Goal: Task Accomplishment & Management: Manage account settings

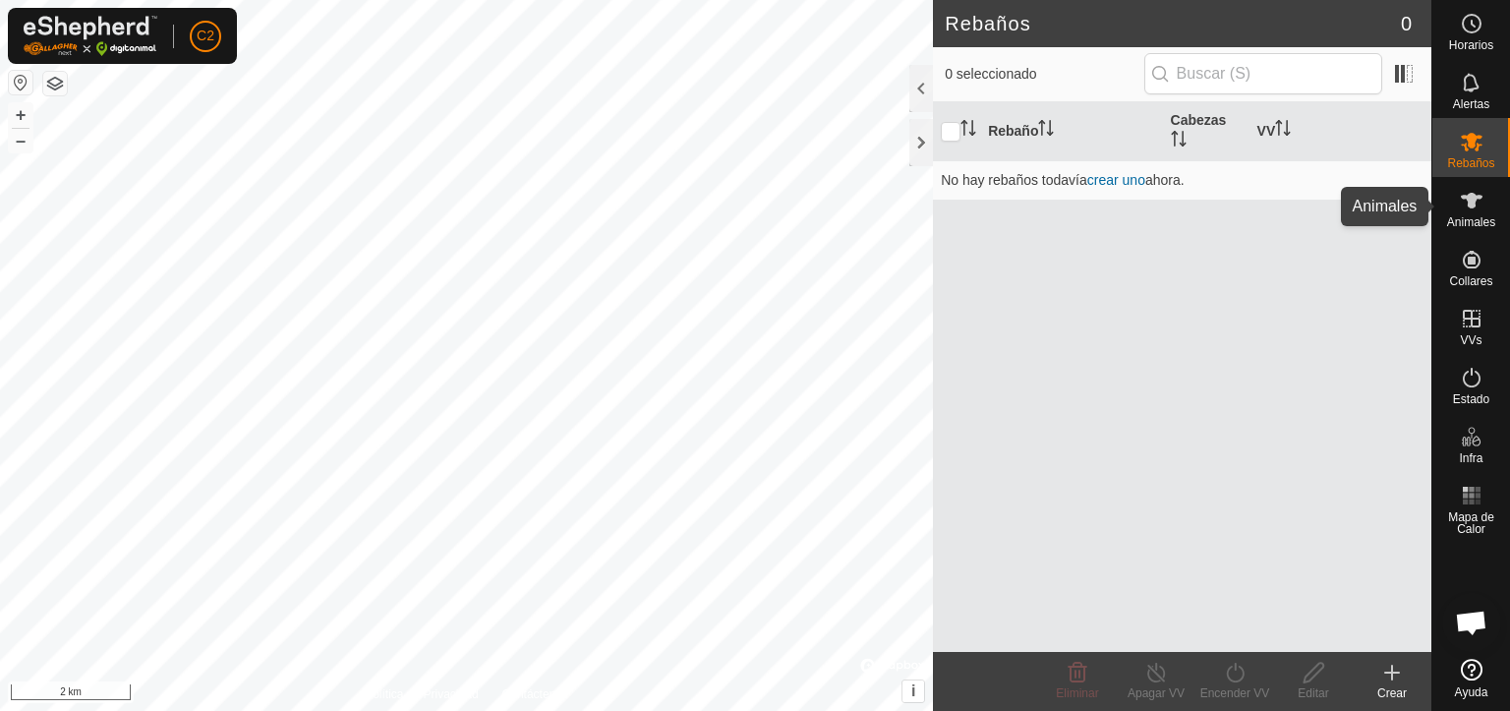
click at [1479, 210] on icon at bounding box center [1472, 201] width 24 height 24
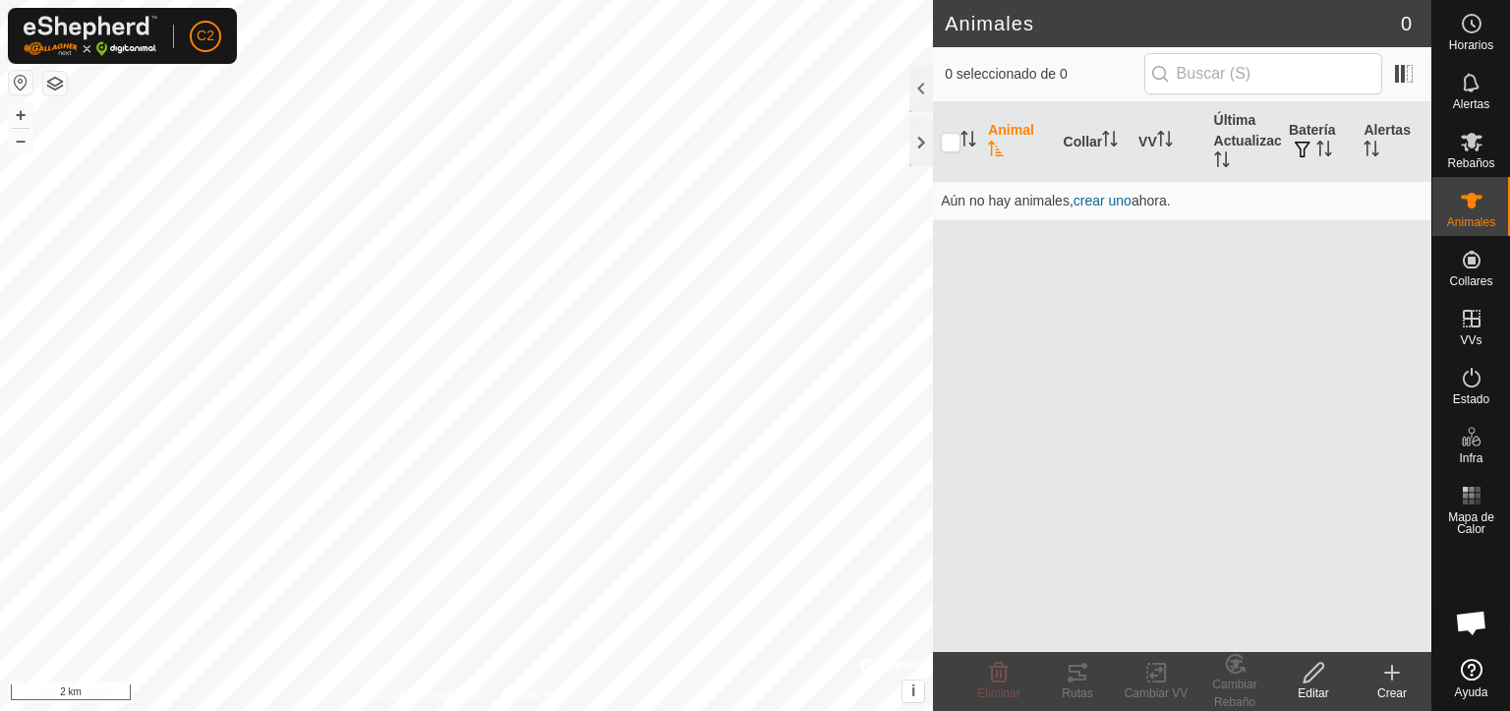
click at [1384, 681] on icon at bounding box center [1393, 673] width 24 height 24
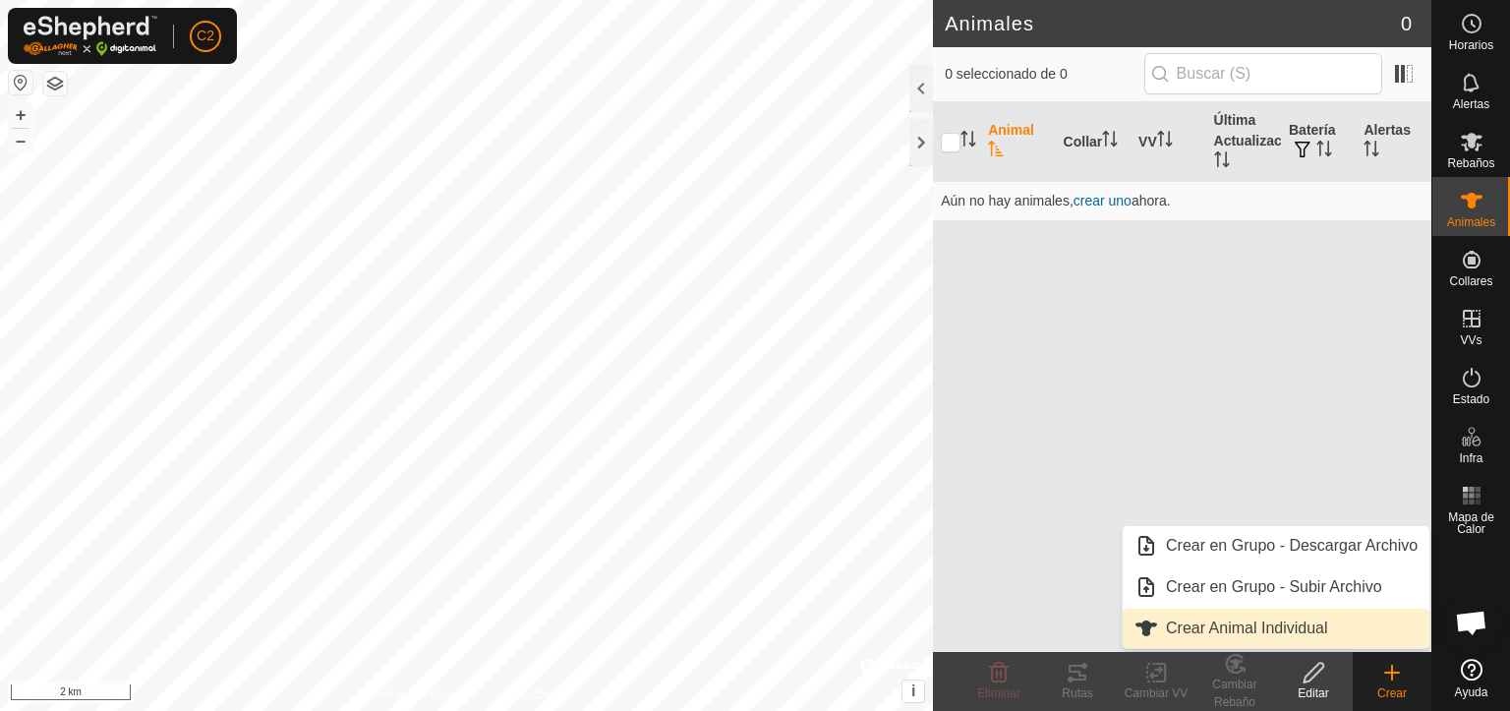
click at [1304, 628] on link "Crear Animal Individual" at bounding box center [1276, 628] width 307 height 39
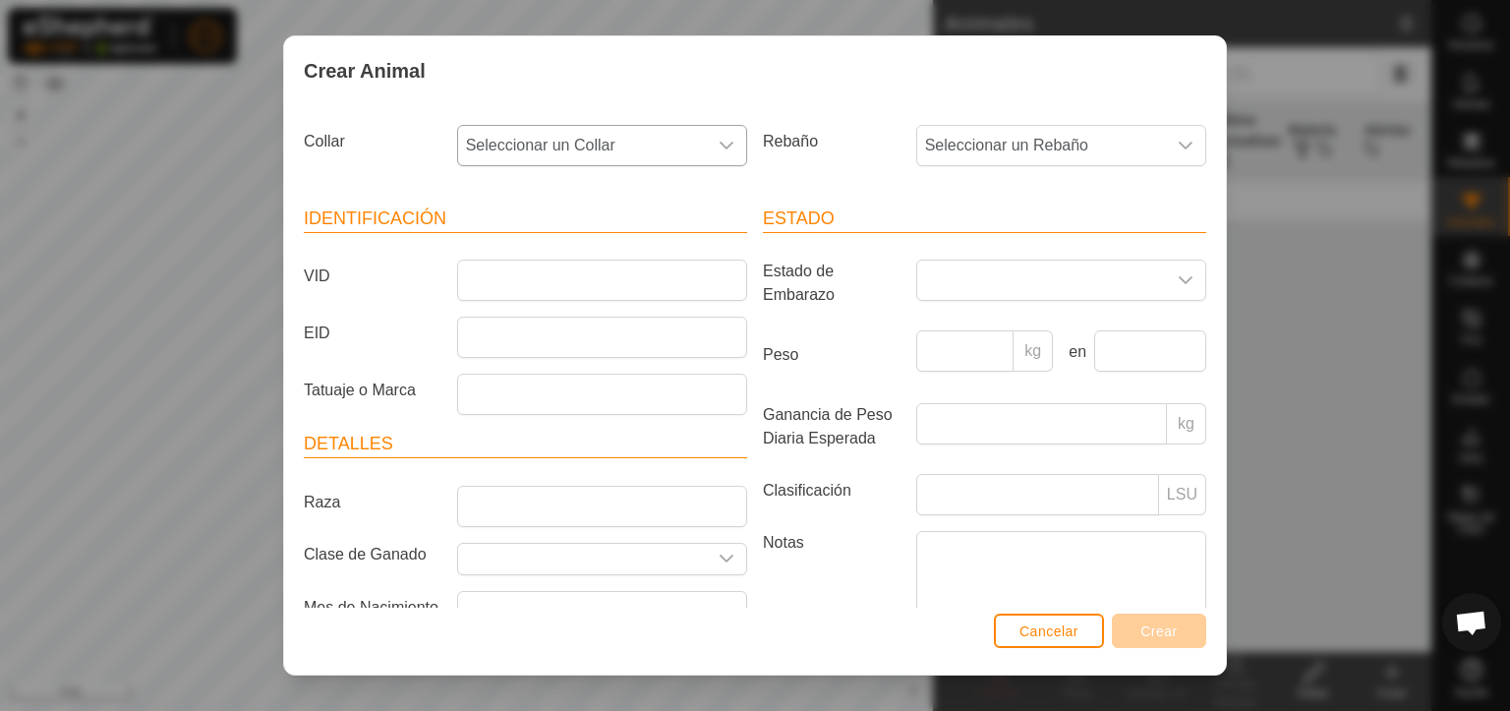
click at [719, 145] on icon "dropdown trigger" at bounding box center [727, 146] width 16 height 16
click at [572, 293] on li "1702626523" at bounding box center [599, 288] width 280 height 39
click at [484, 278] on input "VID" at bounding box center [602, 280] width 290 height 41
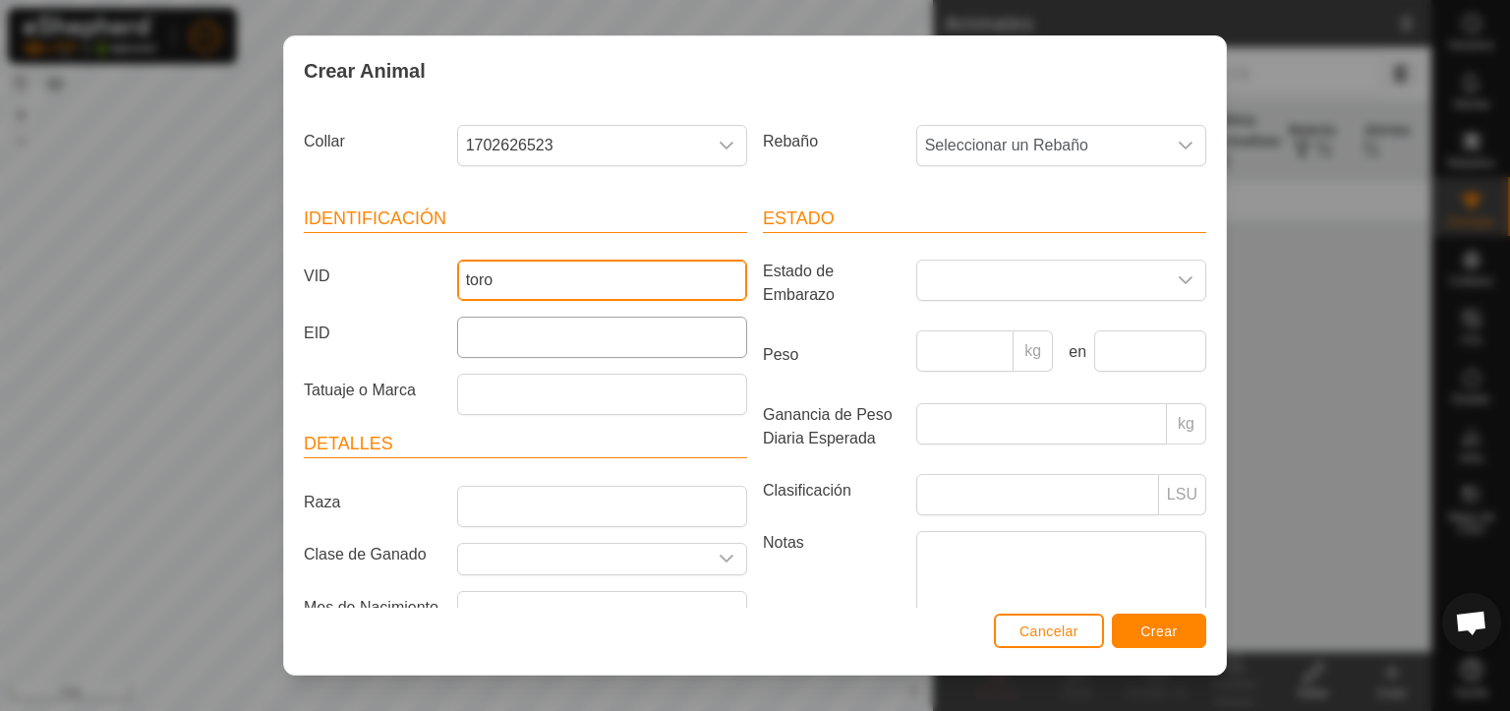
type input "toro"
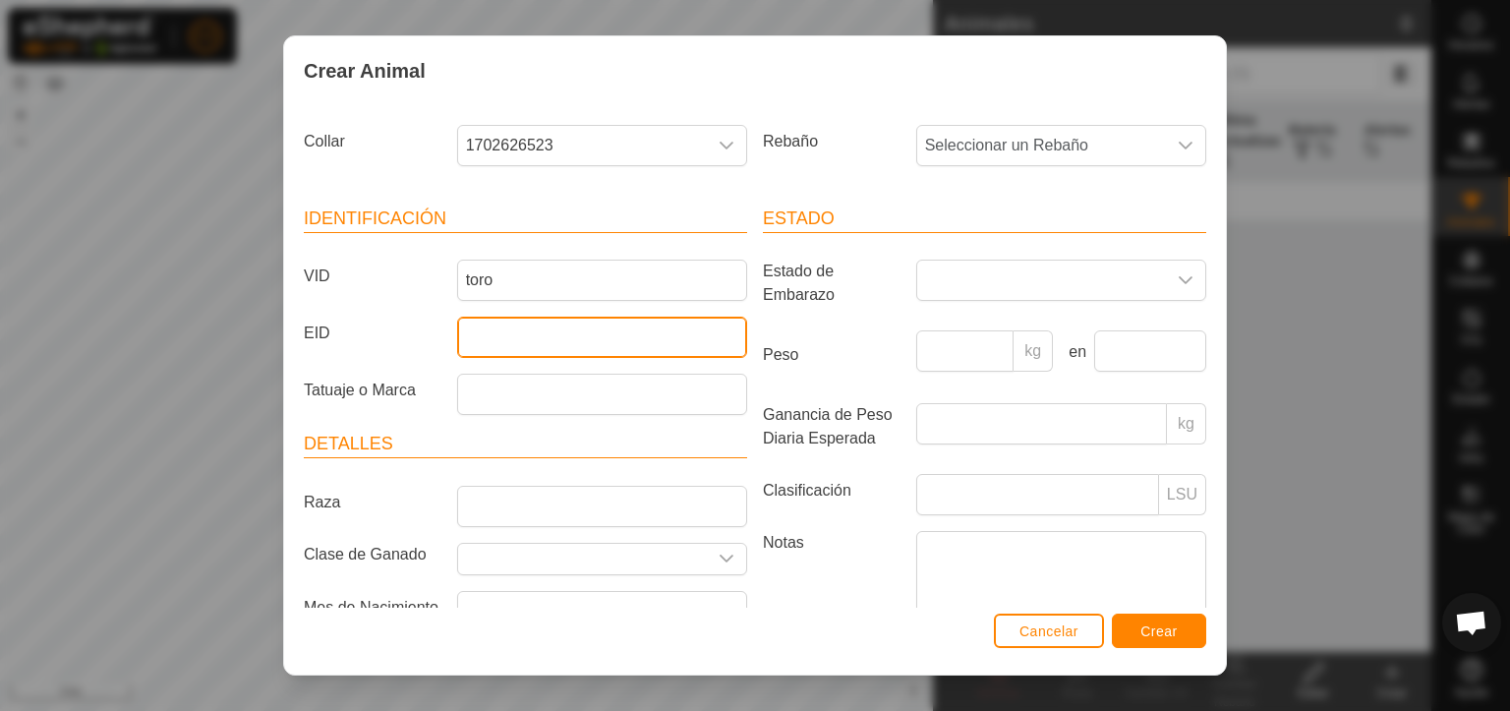
click at [649, 333] on input "EID" at bounding box center [602, 337] width 290 height 41
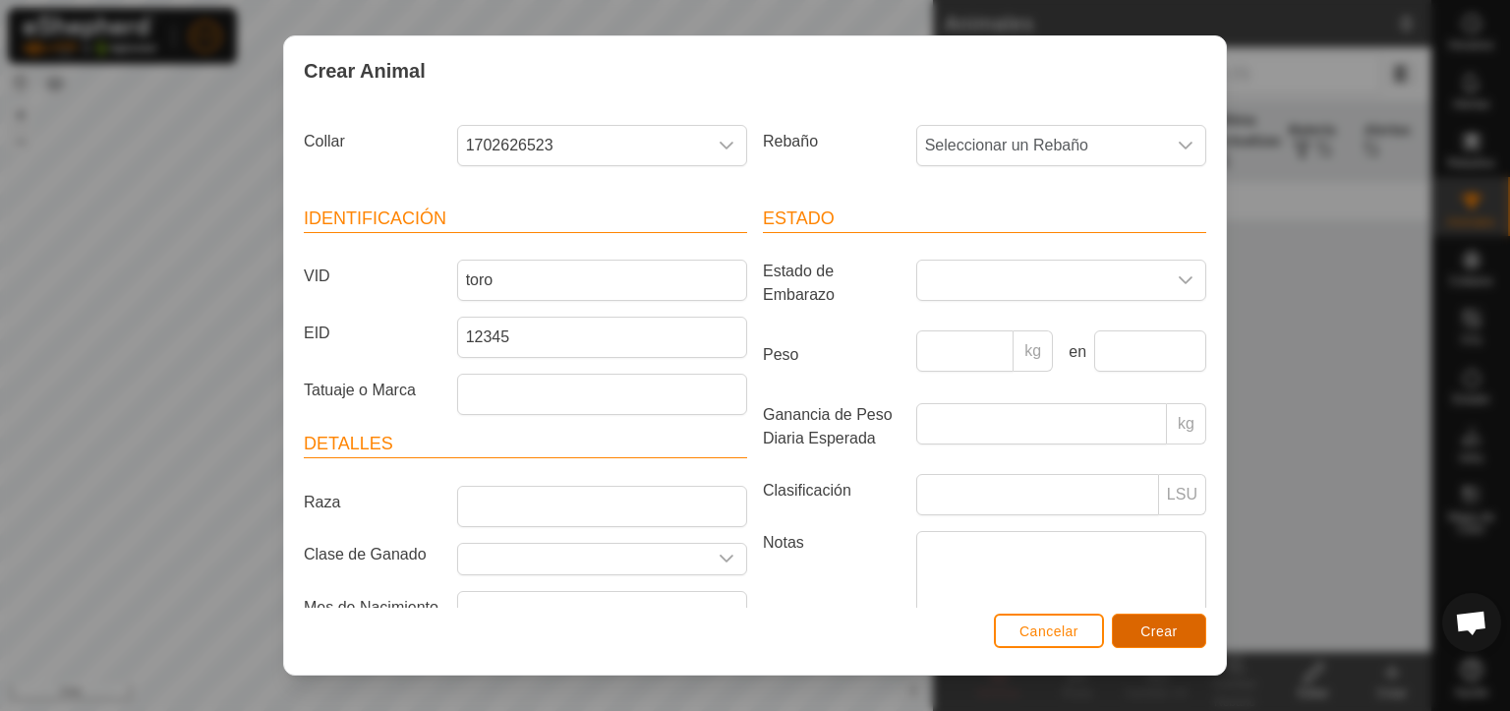
click at [1154, 631] on span "Crear" at bounding box center [1159, 631] width 37 height 16
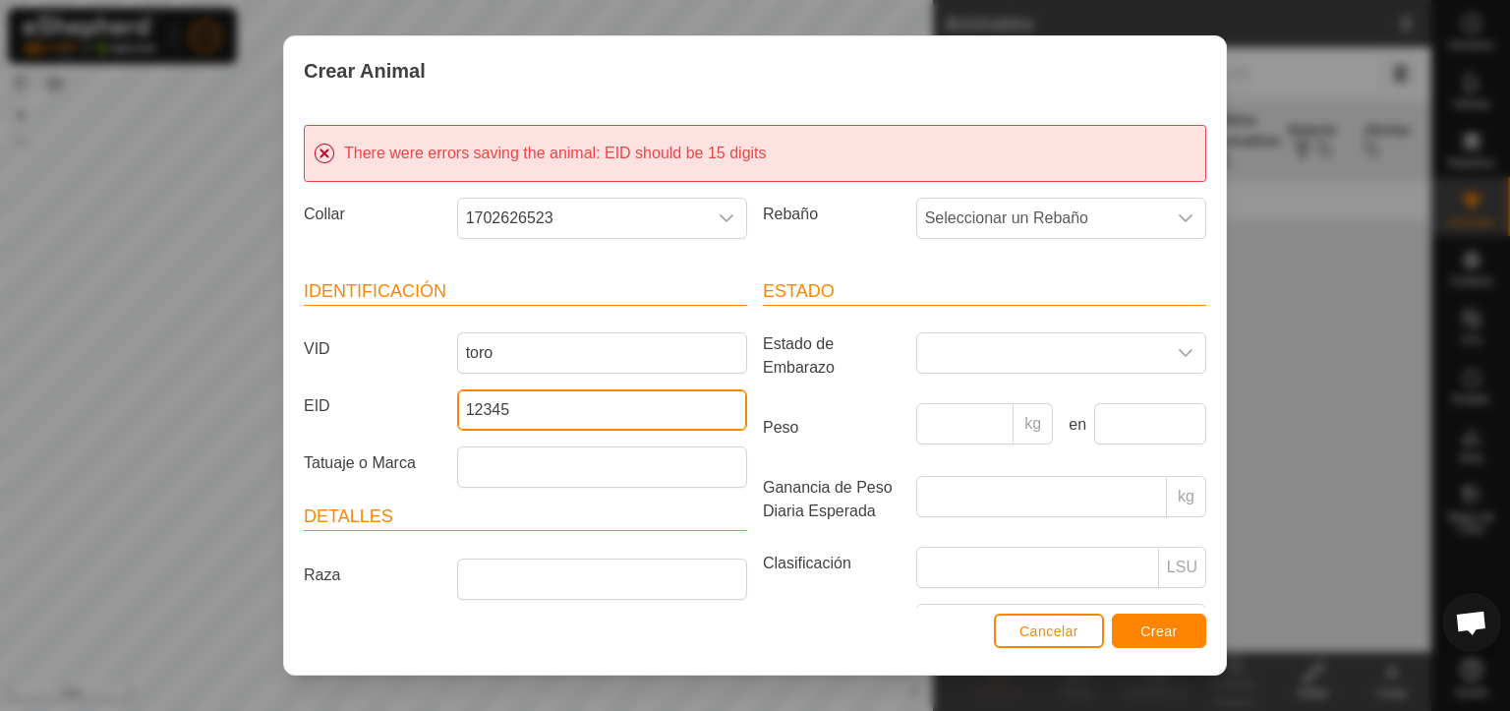
click at [511, 410] on input "12345" at bounding box center [602, 409] width 290 height 41
type input "1"
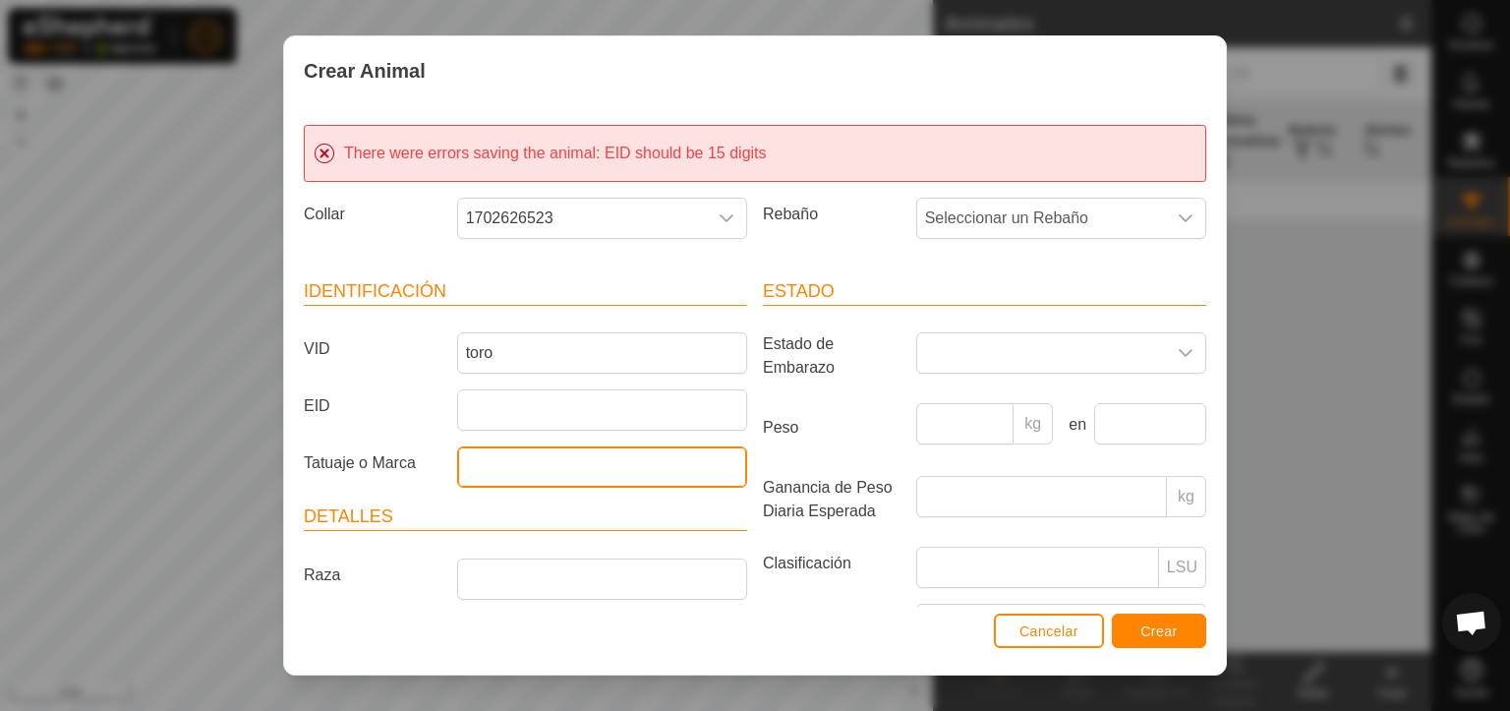
click at [490, 472] on input "Tatuaje o Marca" at bounding box center [602, 466] width 290 height 41
type input "12345"
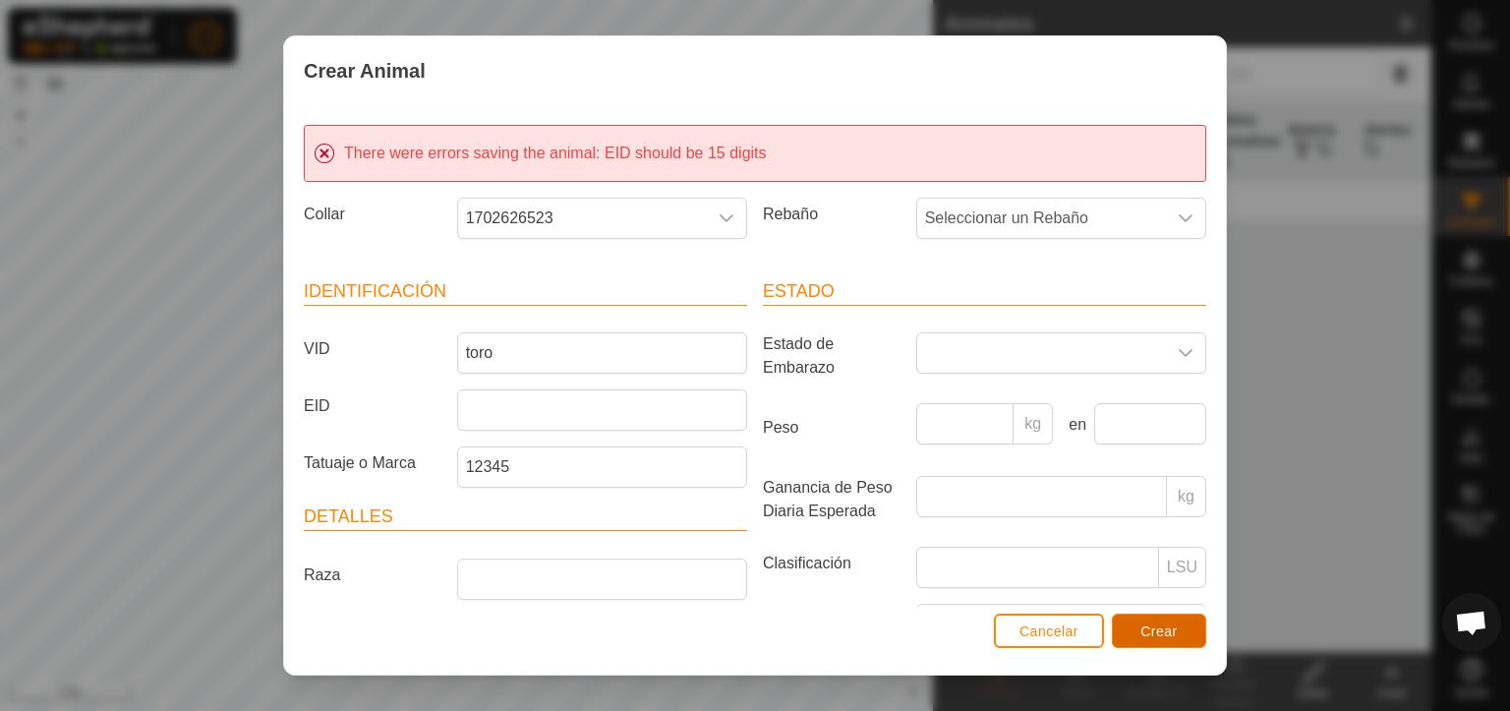
click at [1166, 631] on span "Crear" at bounding box center [1159, 631] width 37 height 16
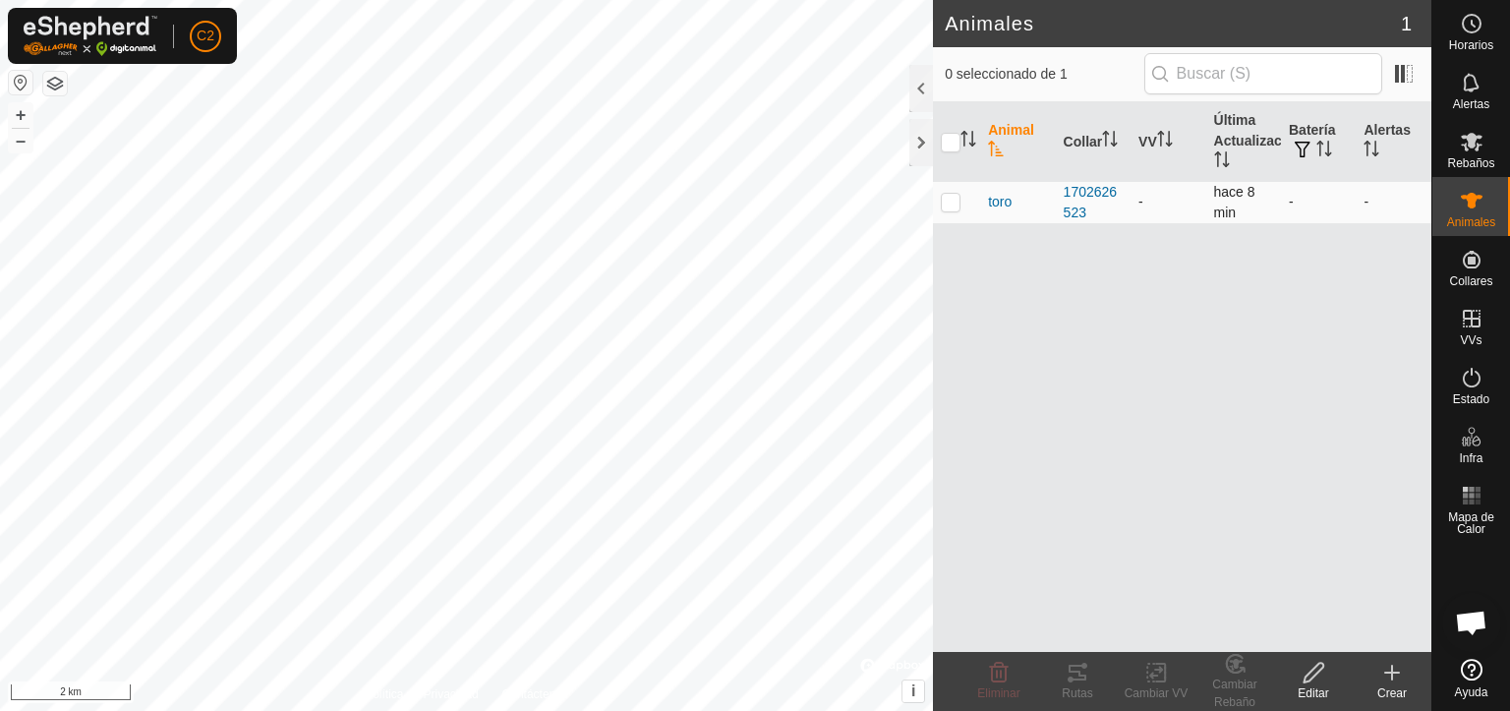
click at [954, 207] on p-checkbox at bounding box center [951, 202] width 20 height 16
checkbox input "true"
click at [1153, 685] on div "Cambiar VV" at bounding box center [1156, 693] width 79 height 18
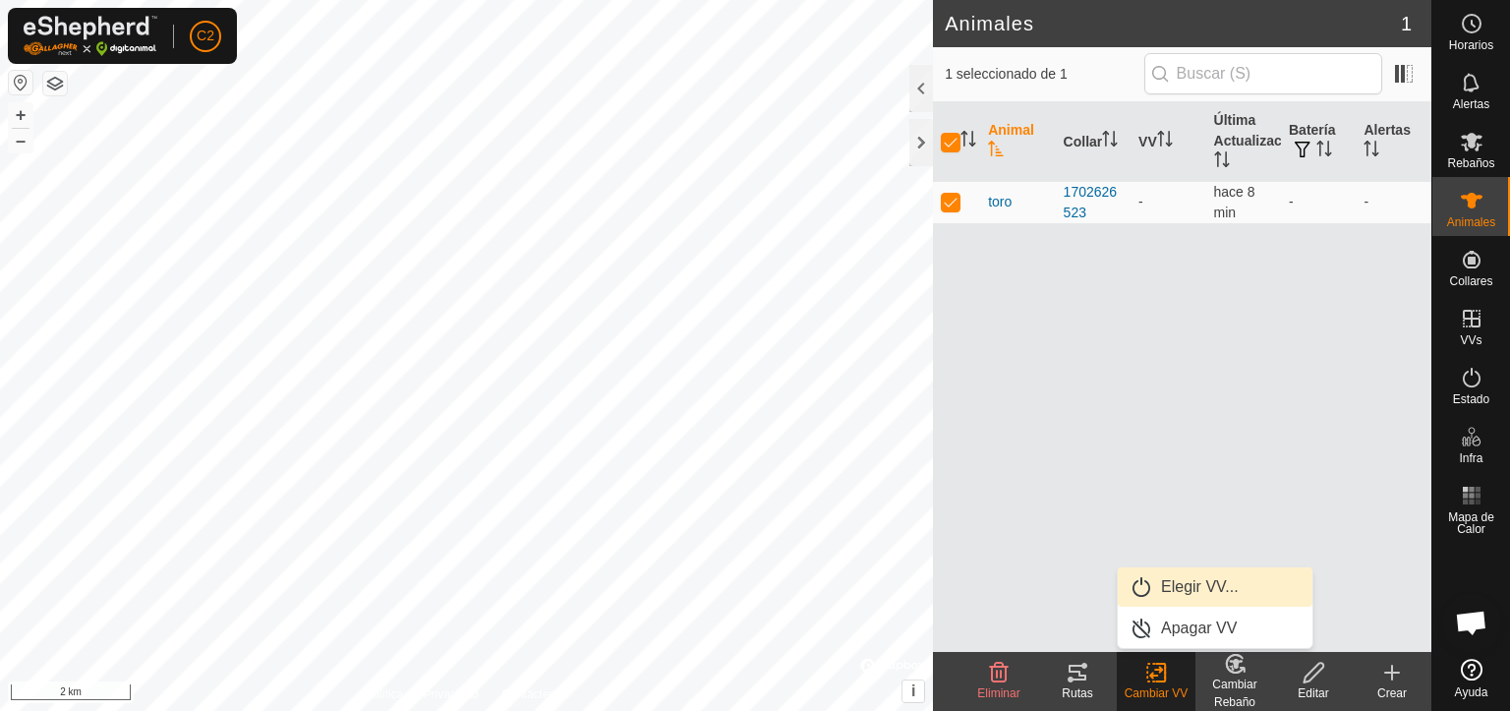
click at [1192, 585] on link "Elegir VV..." at bounding box center [1215, 586] width 195 height 39
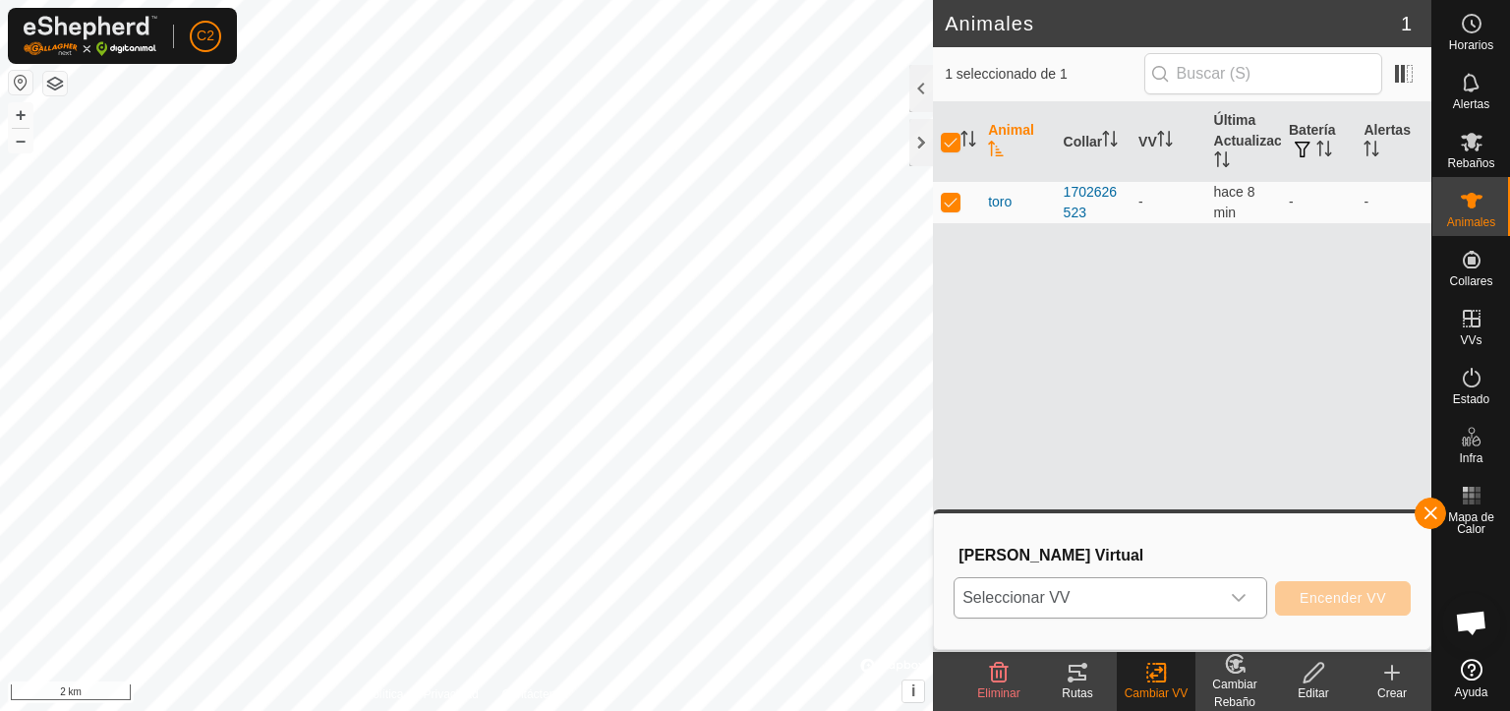
click at [1237, 590] on icon "dropdown trigger" at bounding box center [1239, 598] width 16 height 16
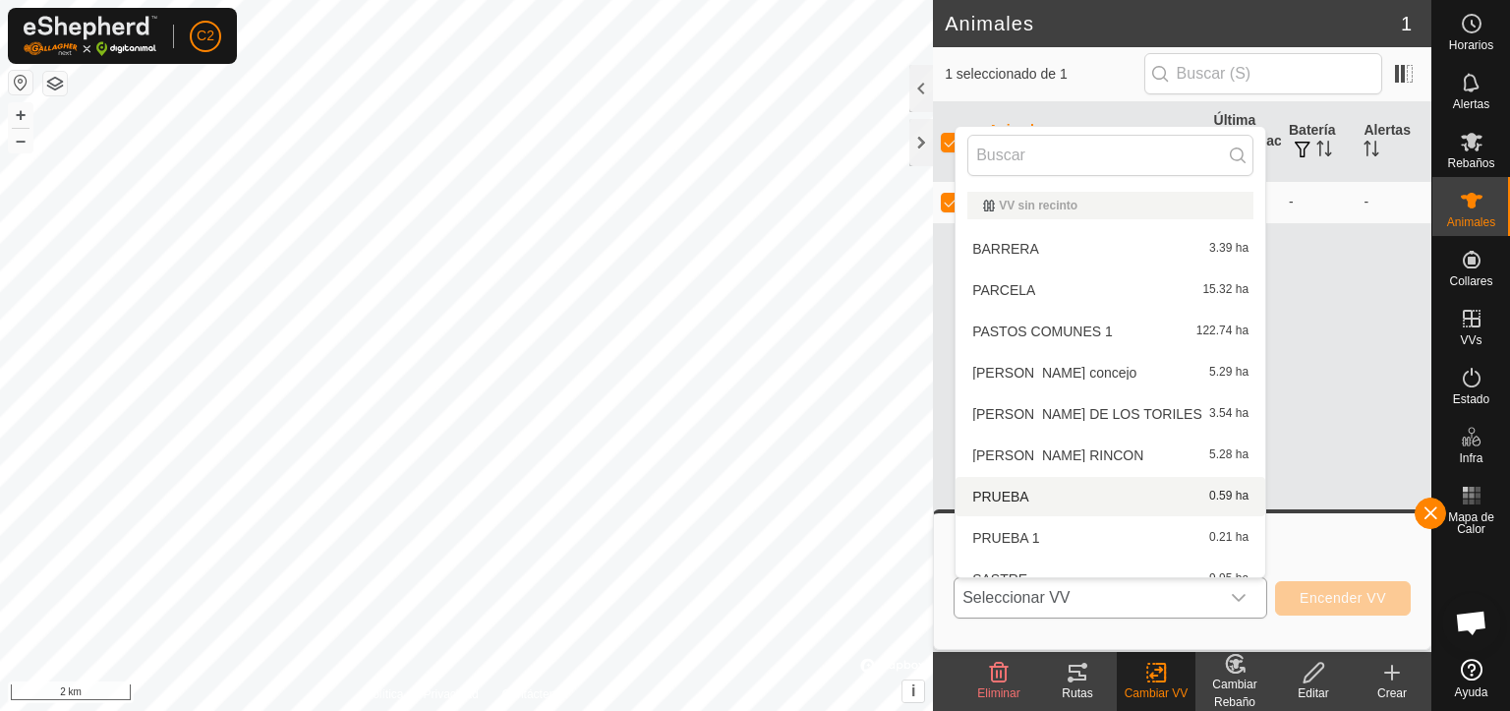
scroll to position [21, 0]
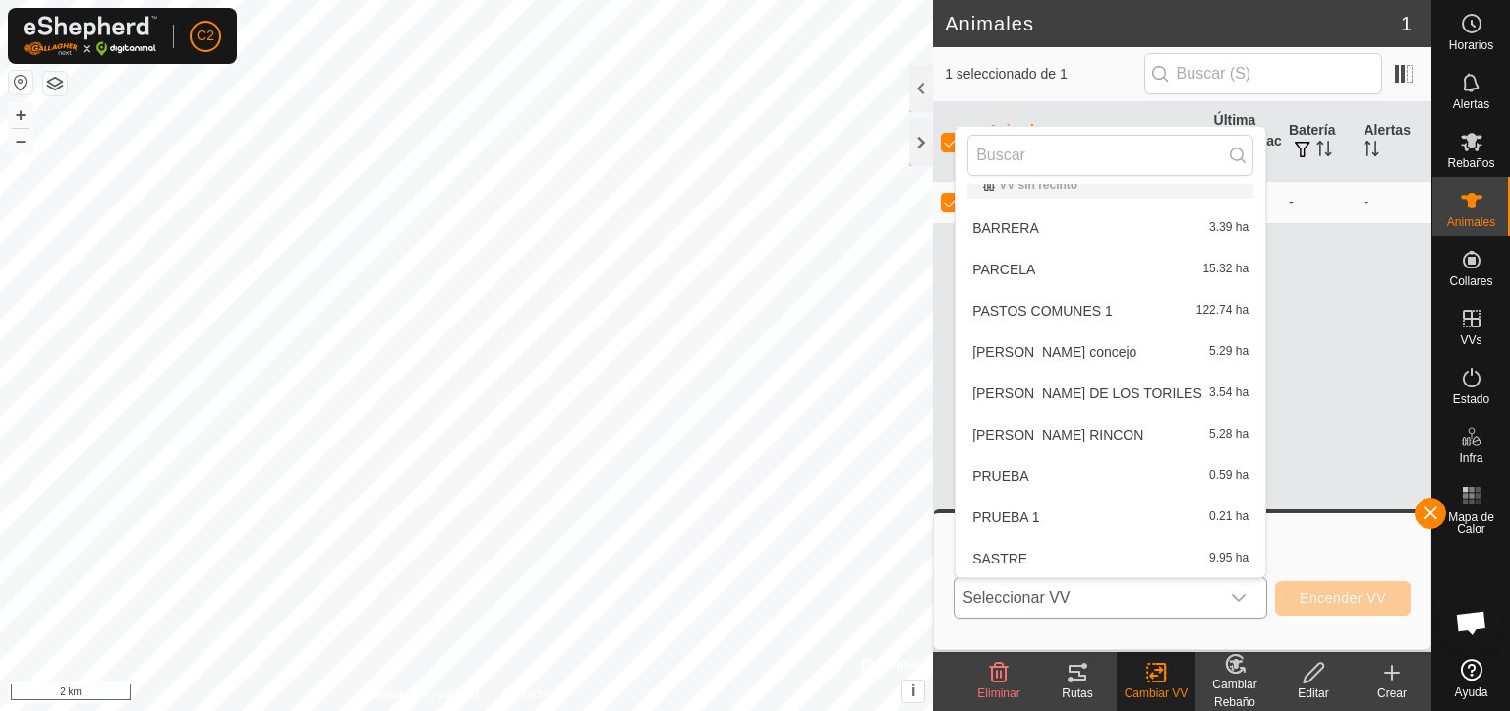
click at [1051, 473] on li "PRUEBA 0.59 ha" at bounding box center [1111, 475] width 310 height 39
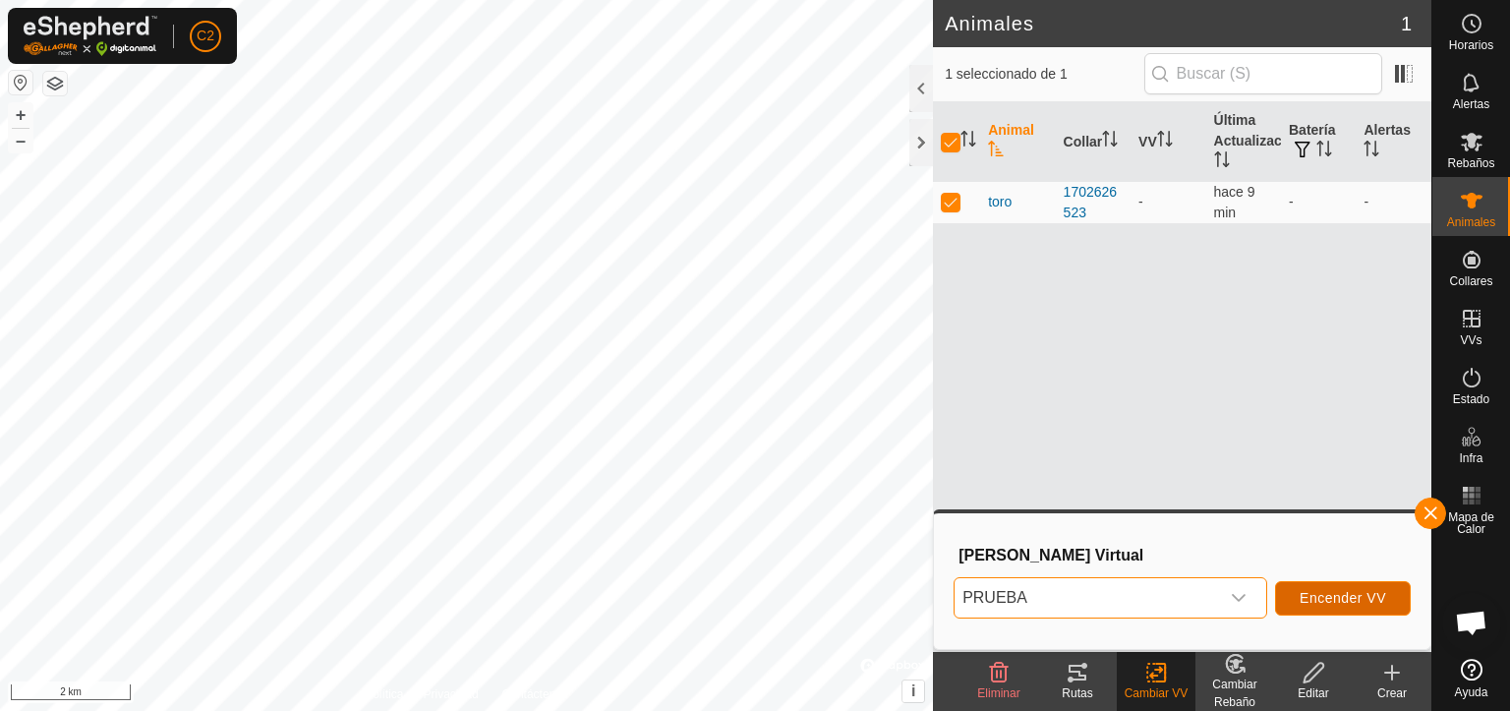
click at [1343, 597] on span "Encender VV" at bounding box center [1343, 598] width 87 height 16
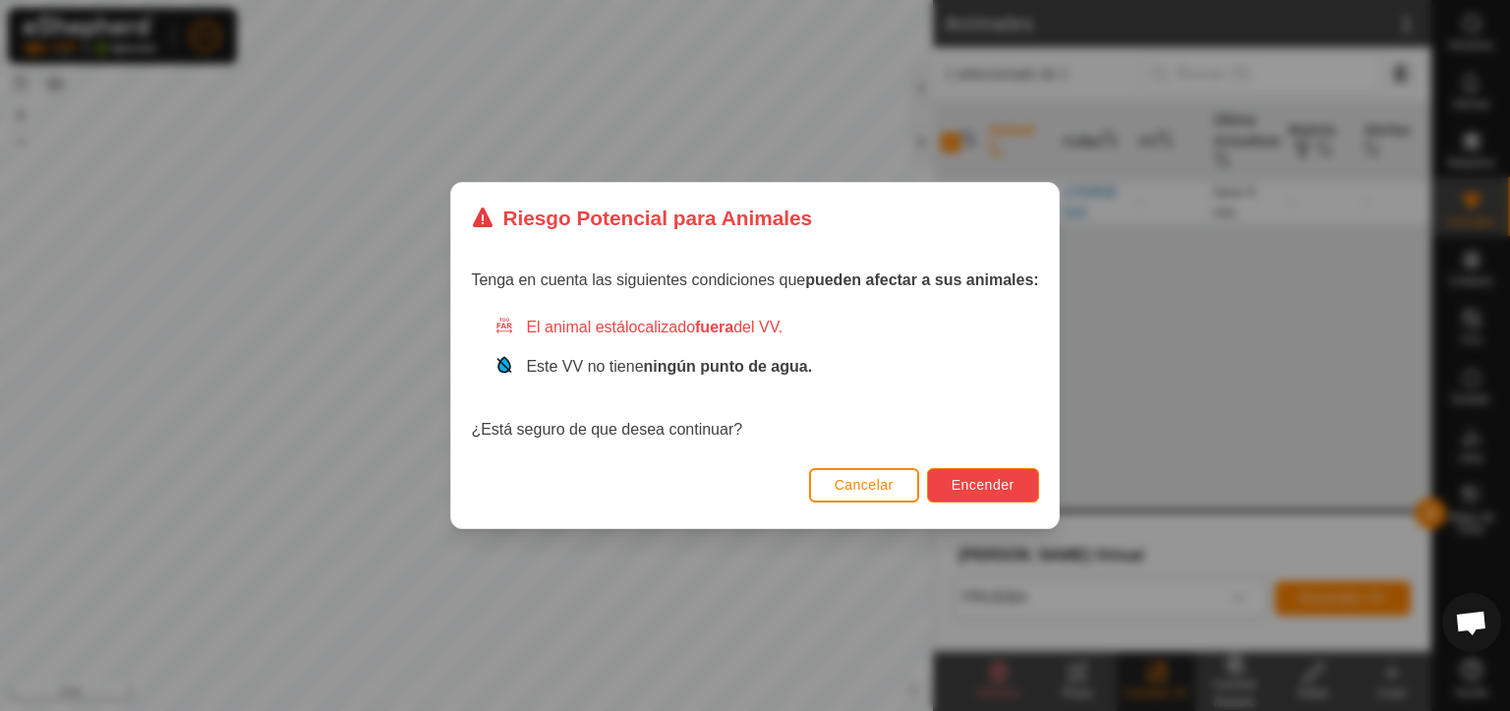
click at [989, 485] on span "Encender" at bounding box center [983, 485] width 63 height 16
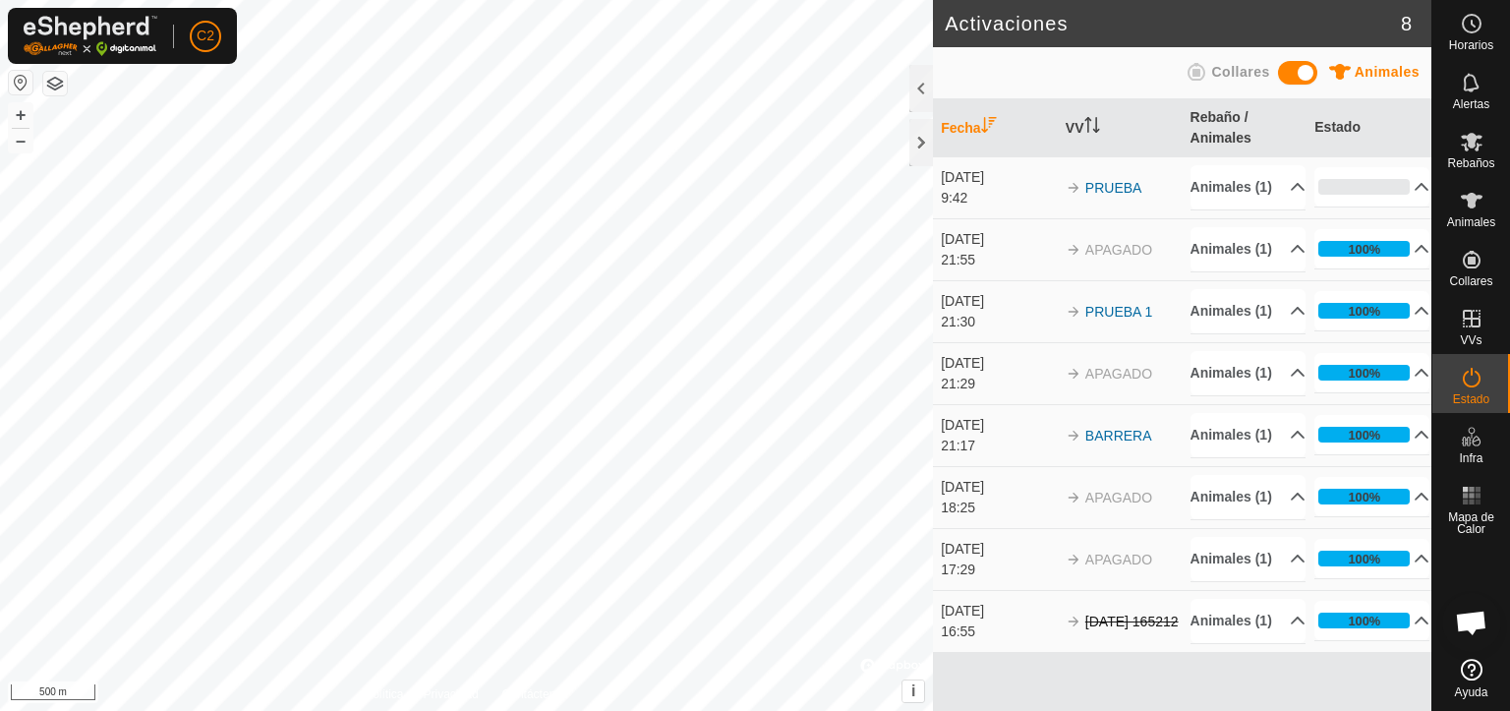
scroll to position [113, 0]
click at [1464, 375] on icon at bounding box center [1472, 378] width 18 height 20
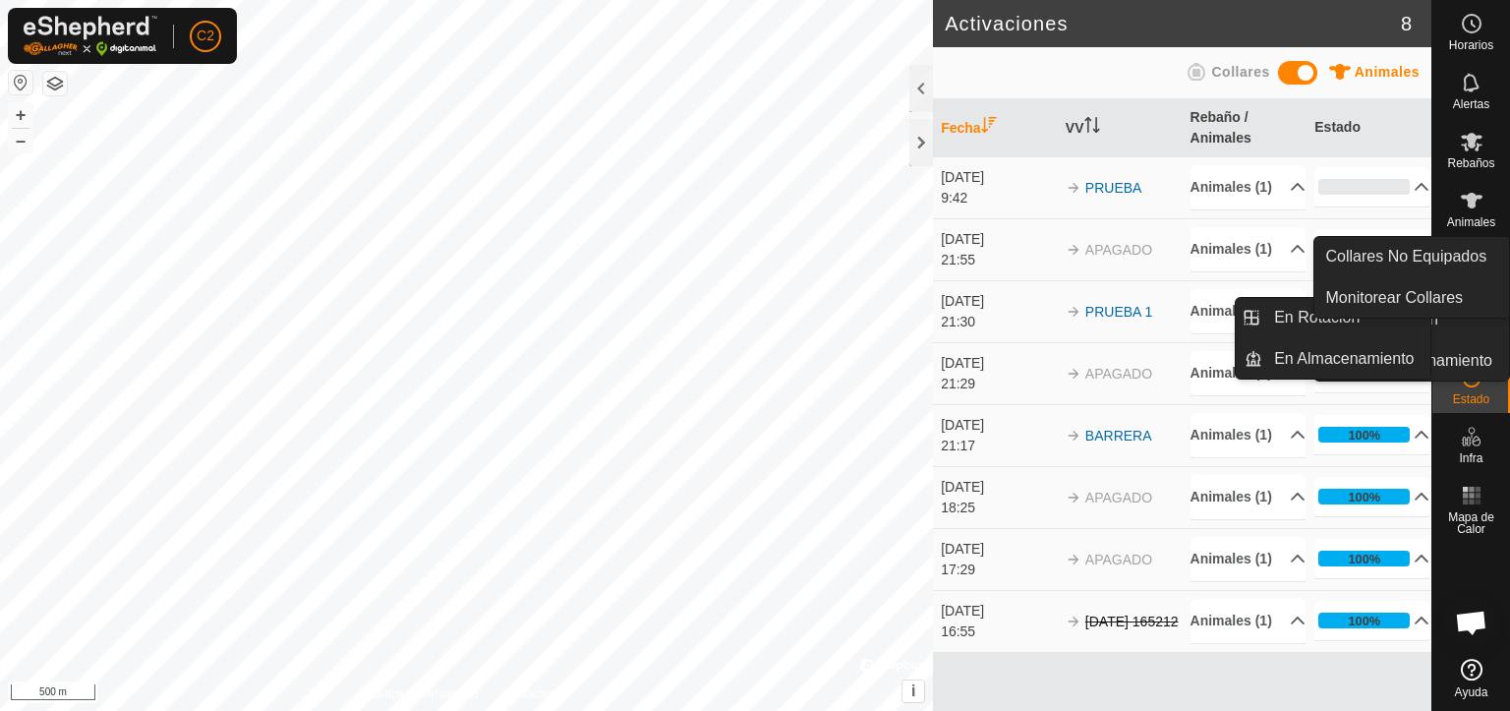
click at [1473, 218] on span "Animales" at bounding box center [1471, 222] width 48 height 12
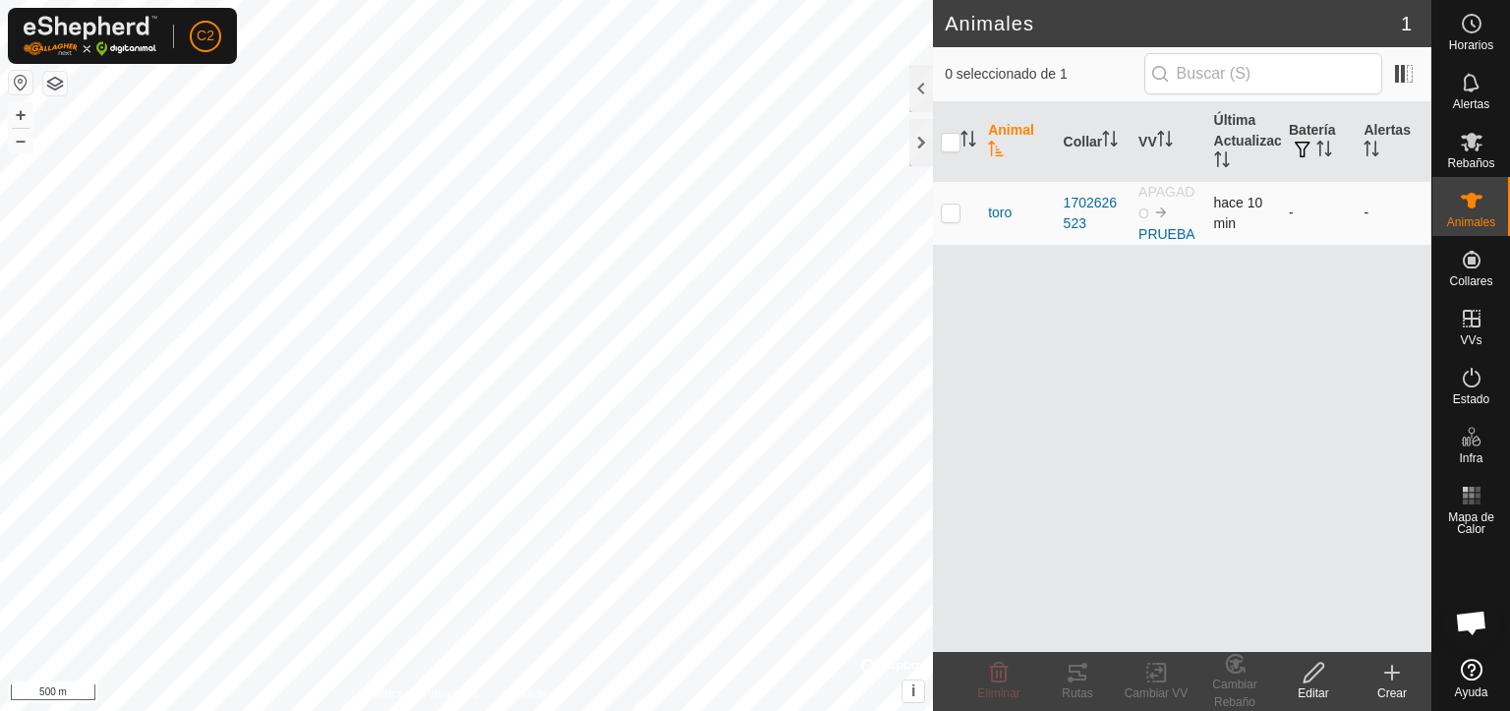
click at [947, 218] on p-checkbox at bounding box center [951, 213] width 20 height 16
checkbox input "true"
click at [1146, 677] on icon at bounding box center [1157, 673] width 25 height 24
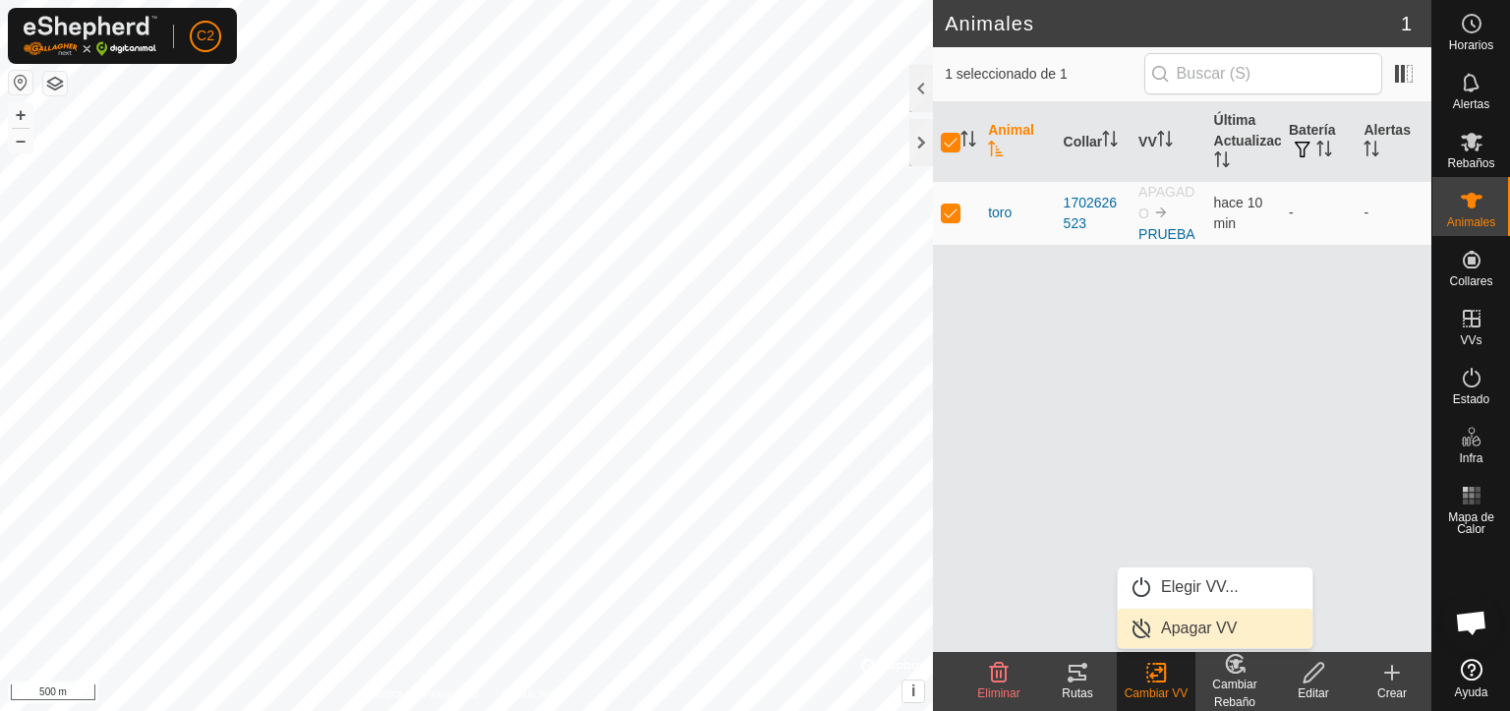
click at [1180, 629] on link "Apagar VV" at bounding box center [1215, 628] width 195 height 39
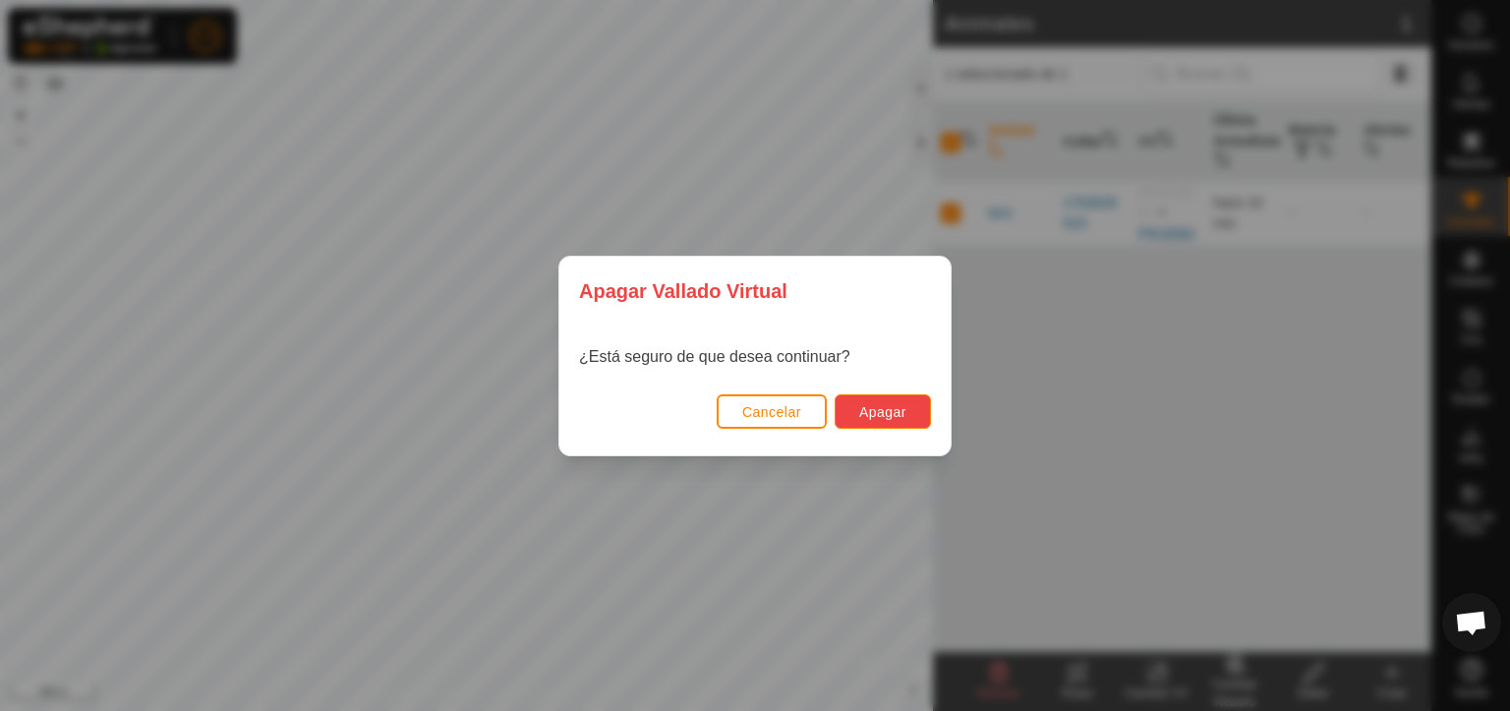
click at [876, 411] on span "Apagar" at bounding box center [882, 412] width 47 height 16
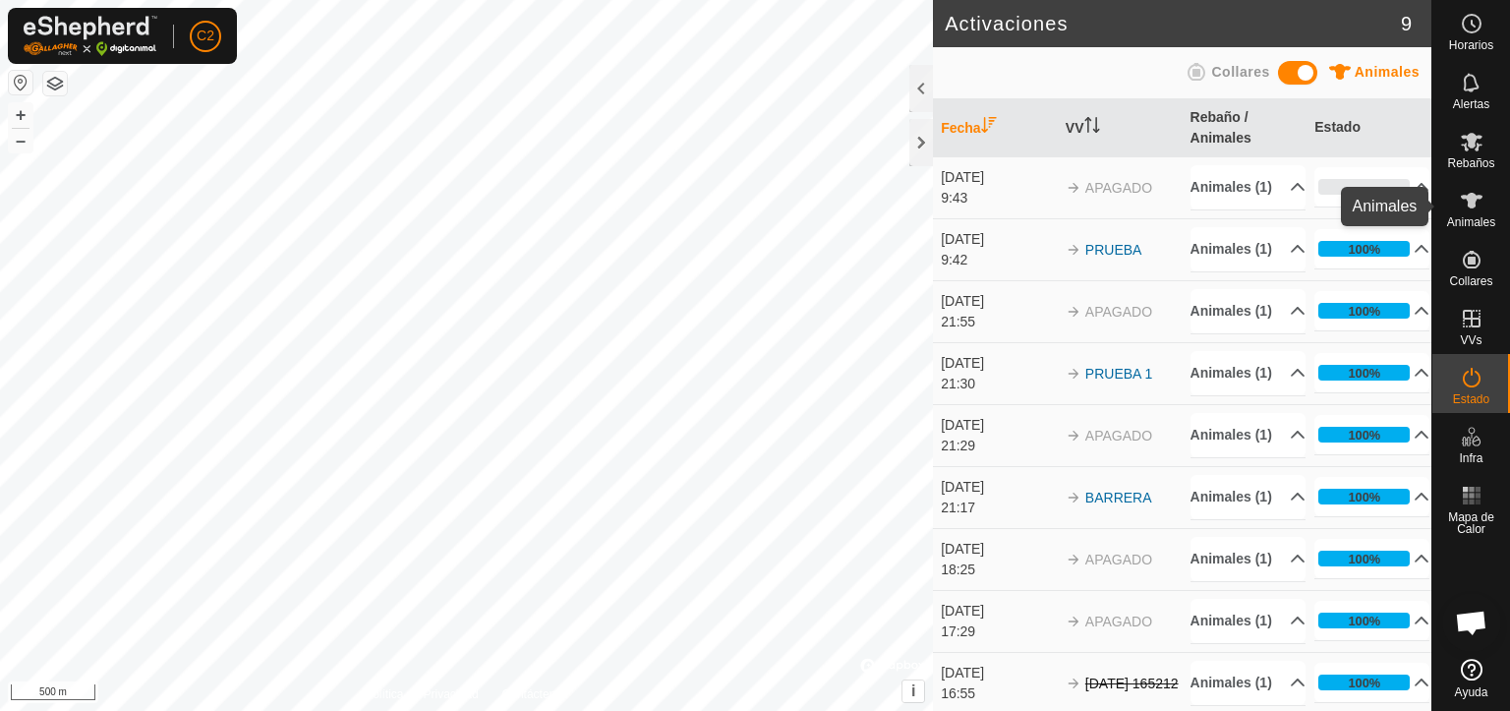
click at [1469, 219] on span "Animales" at bounding box center [1471, 222] width 48 height 12
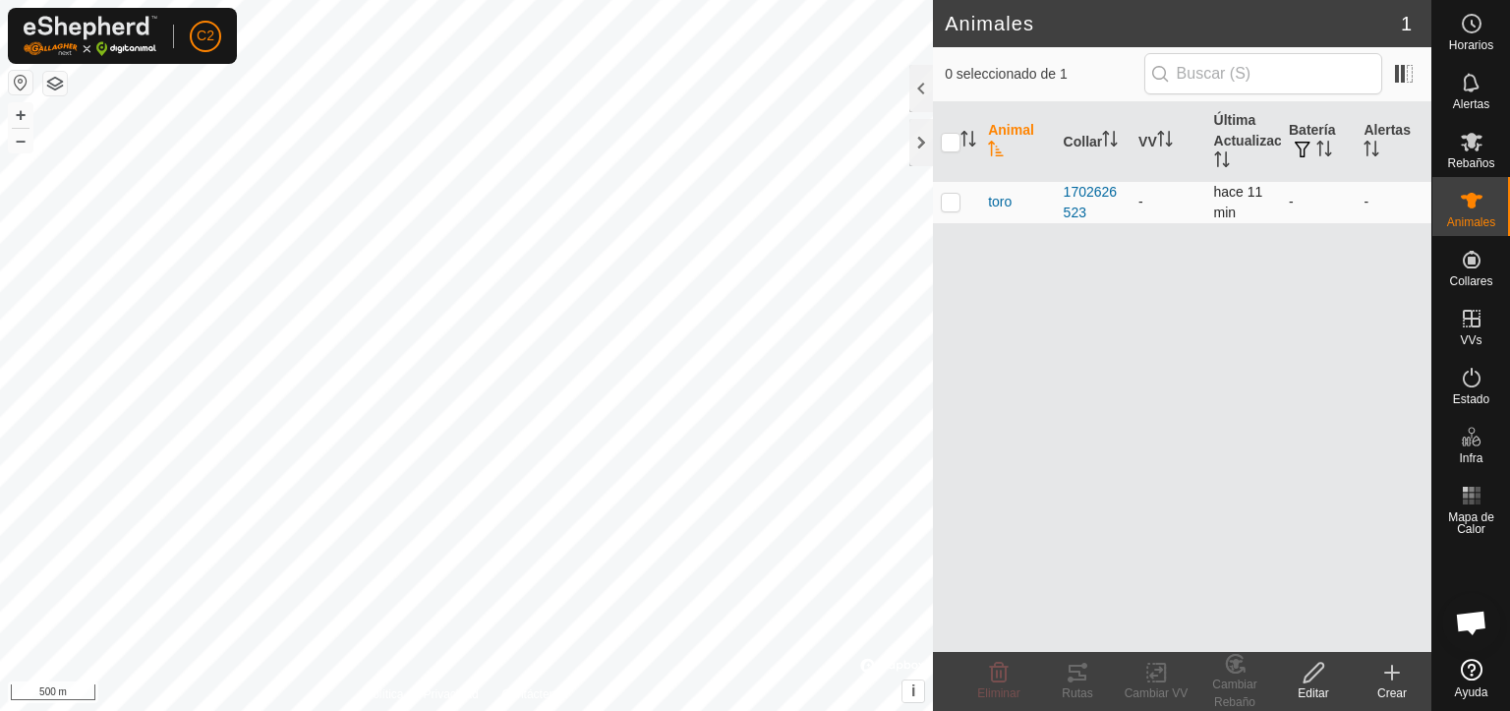
click at [947, 209] on p-tablecheckbox at bounding box center [951, 202] width 20 height 16
checkbox input "true"
click at [1157, 674] on icon at bounding box center [1157, 673] width 25 height 24
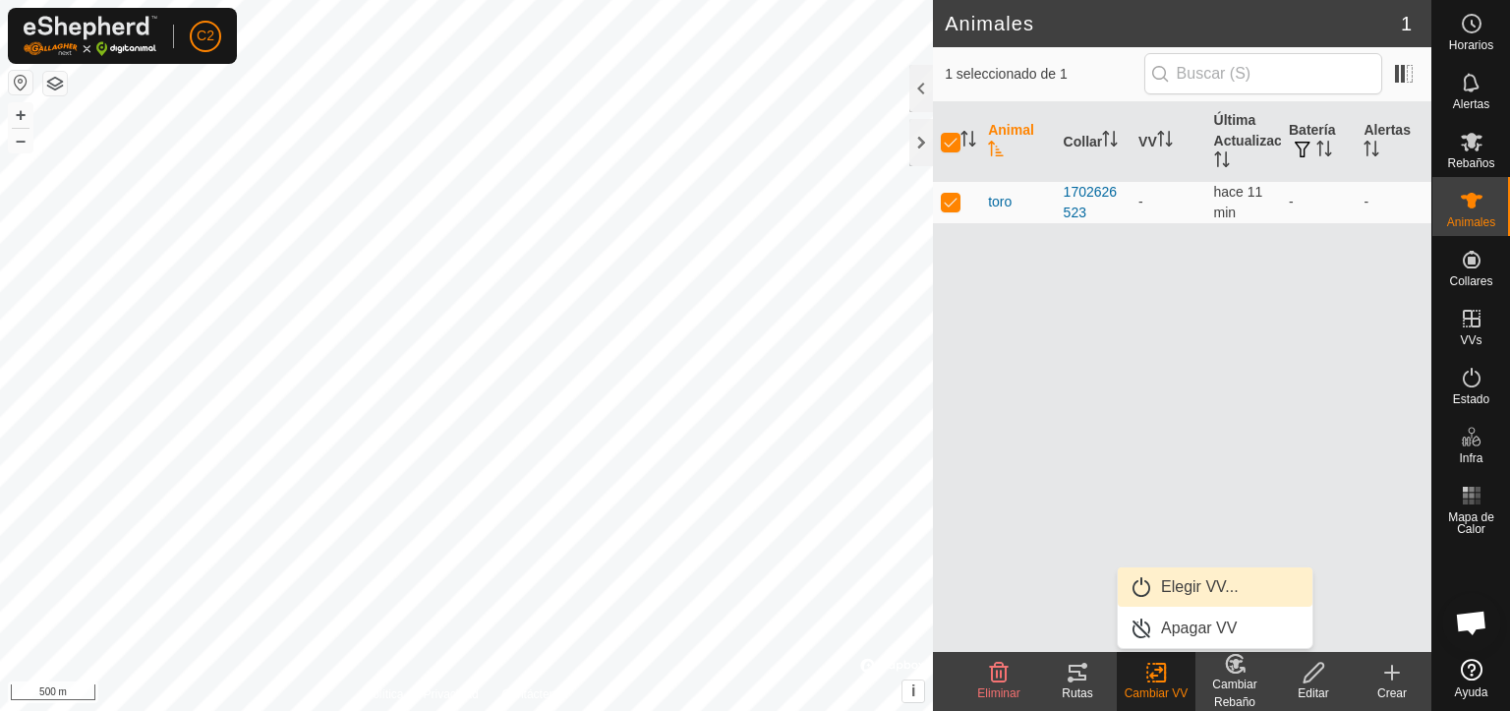
click at [1172, 585] on link "Elegir VV..." at bounding box center [1215, 586] width 195 height 39
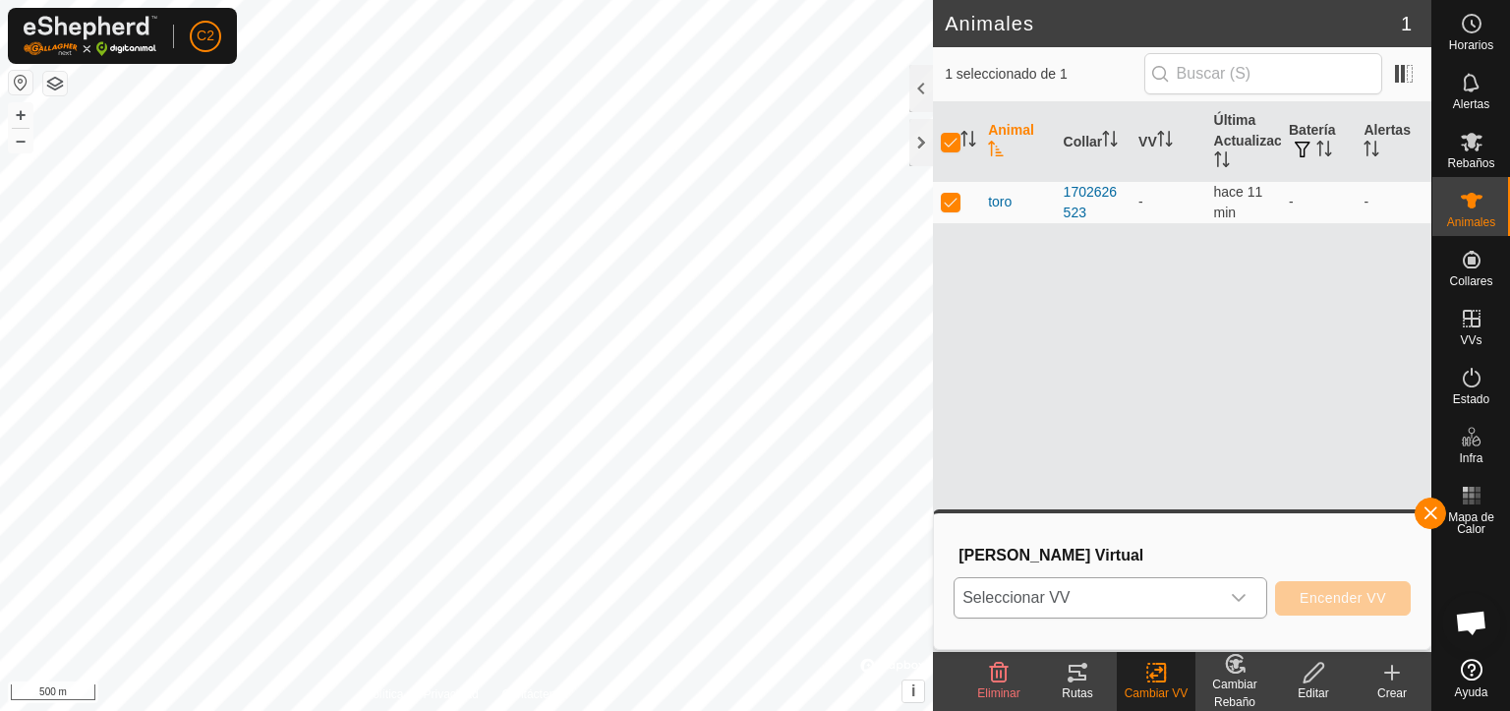
click at [1239, 599] on icon "dropdown trigger" at bounding box center [1239, 598] width 14 height 8
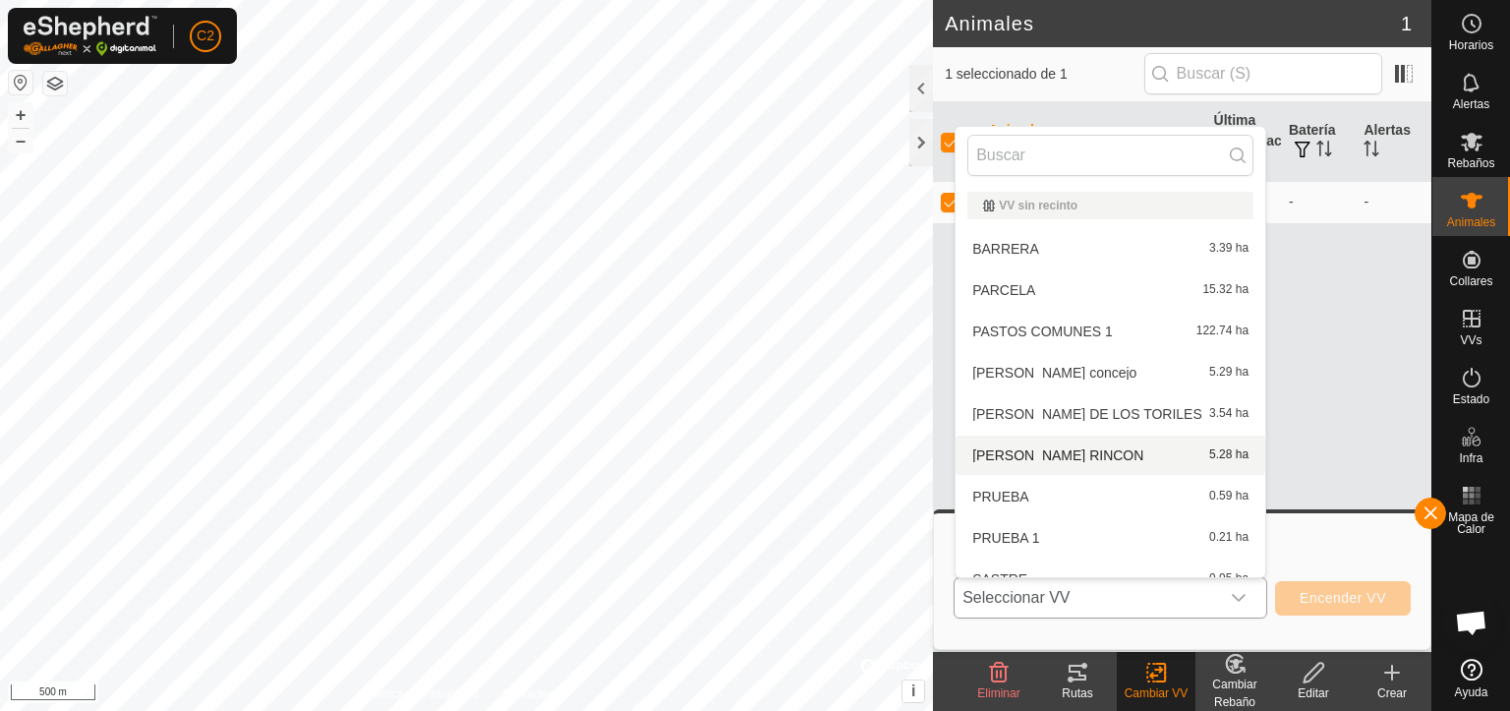
scroll to position [21, 0]
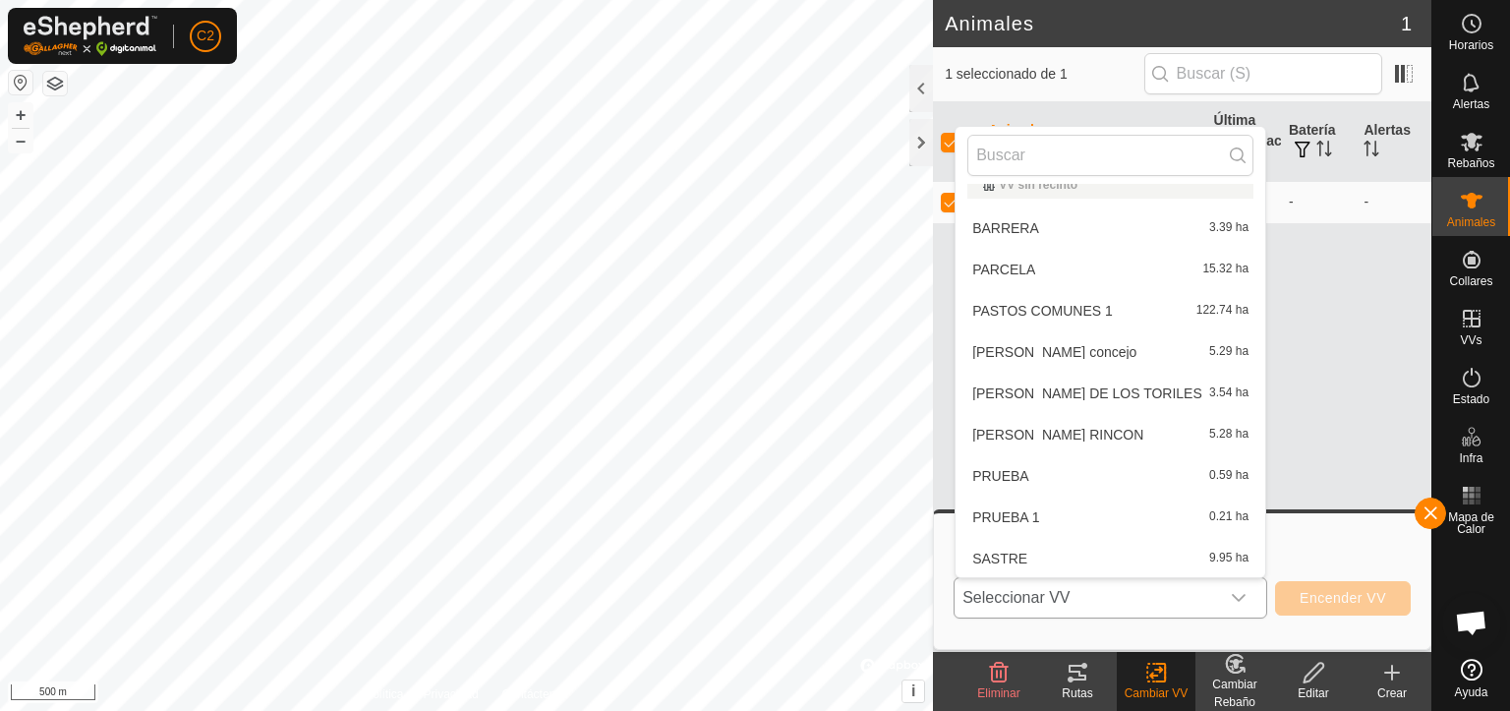
click at [1101, 522] on li "PRUEBA 1 0.21 ha" at bounding box center [1111, 517] width 310 height 39
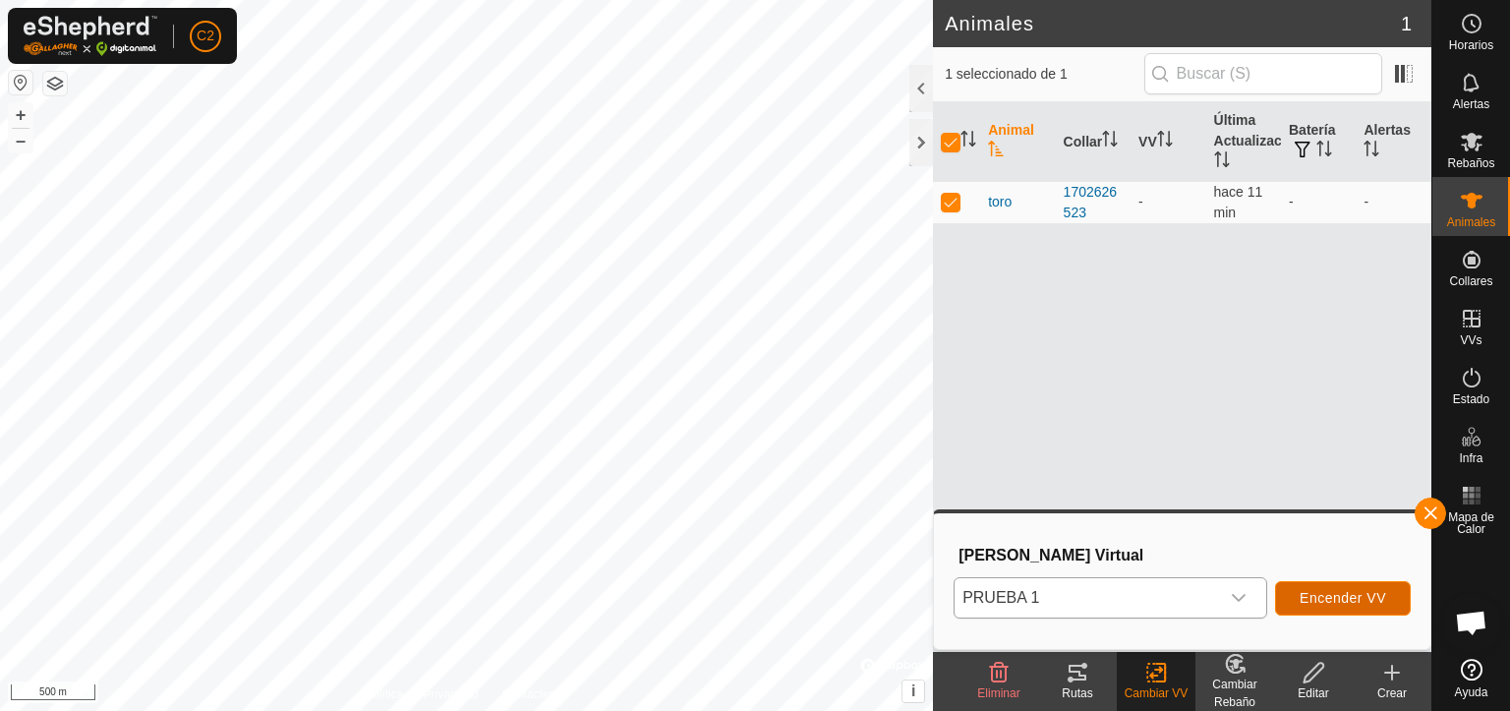
click at [1339, 591] on span "Encender VV" at bounding box center [1343, 598] width 87 height 16
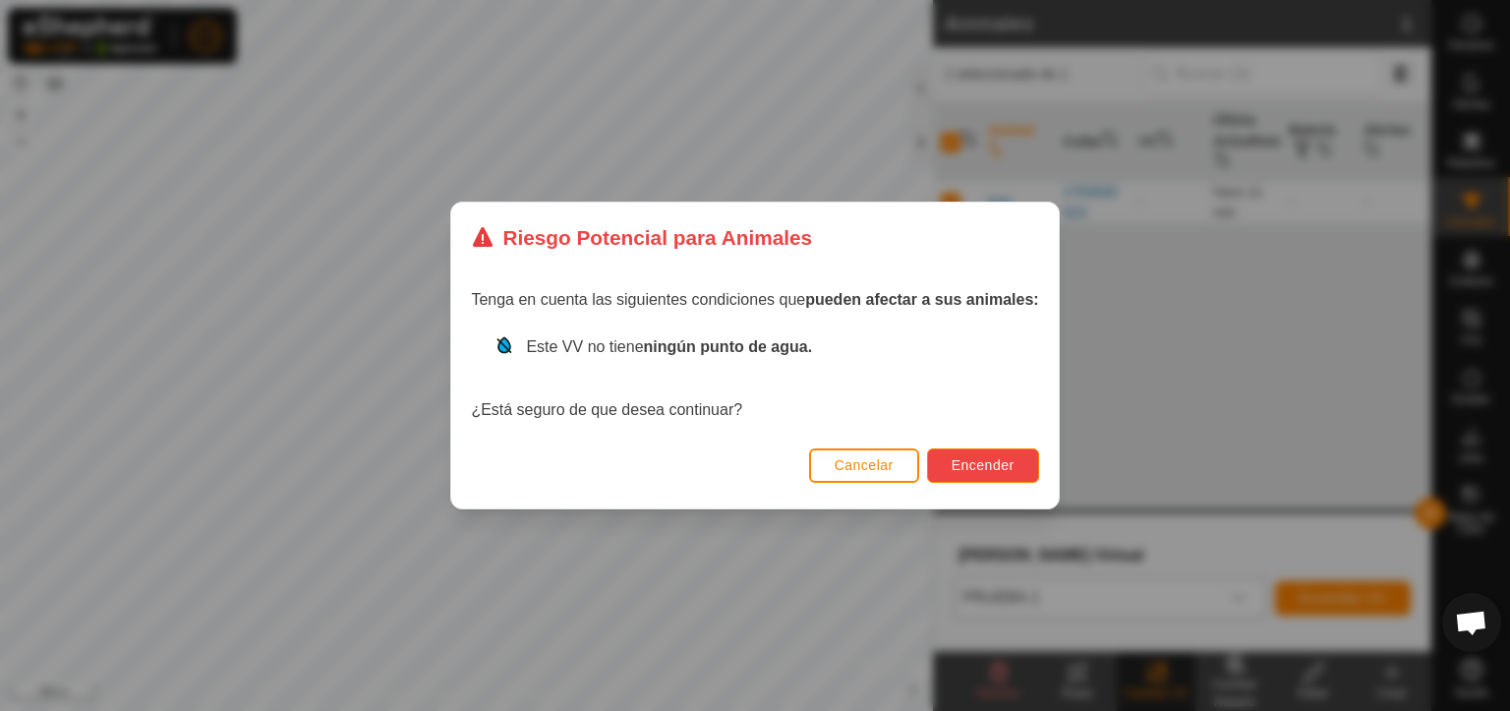
click at [982, 467] on span "Encender" at bounding box center [983, 465] width 63 height 16
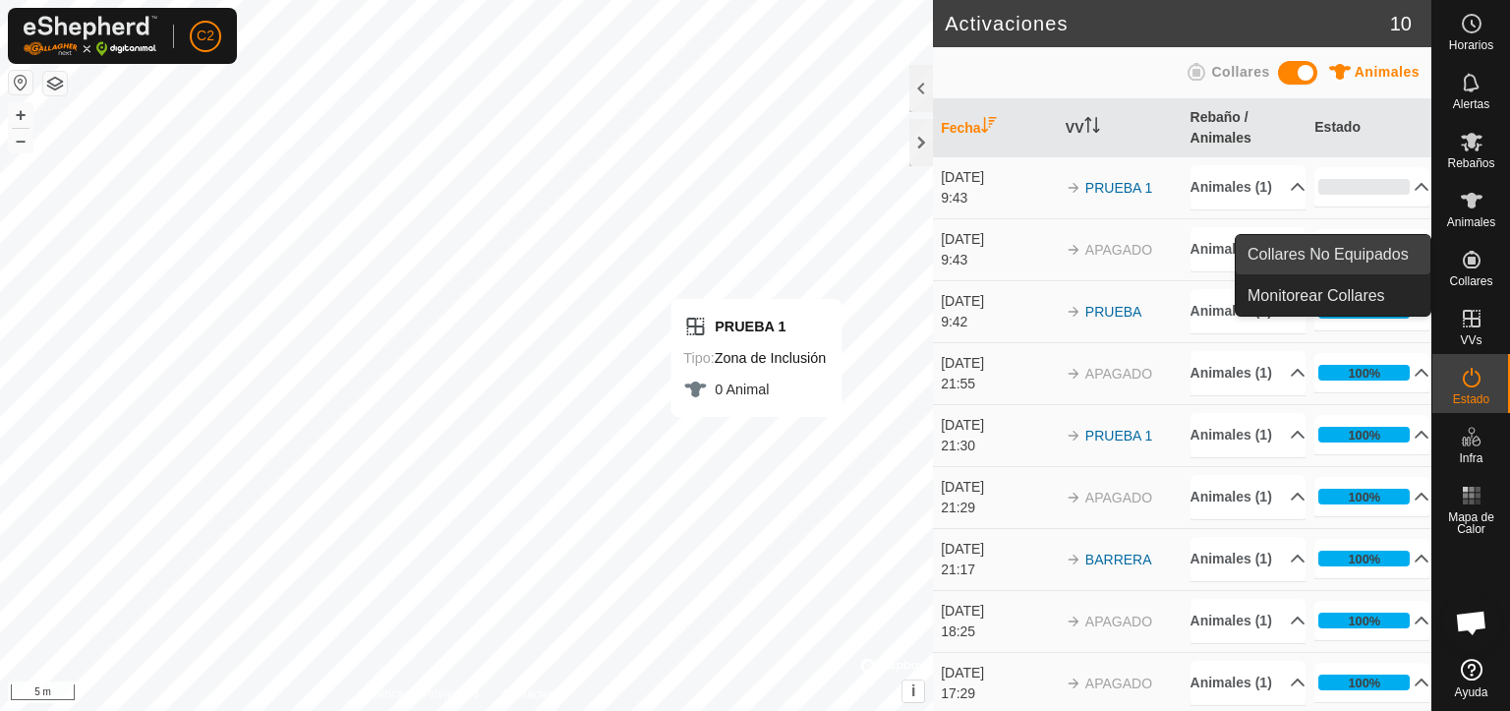
click at [1369, 248] on link "Collares No Equipados" at bounding box center [1333, 254] width 195 height 39
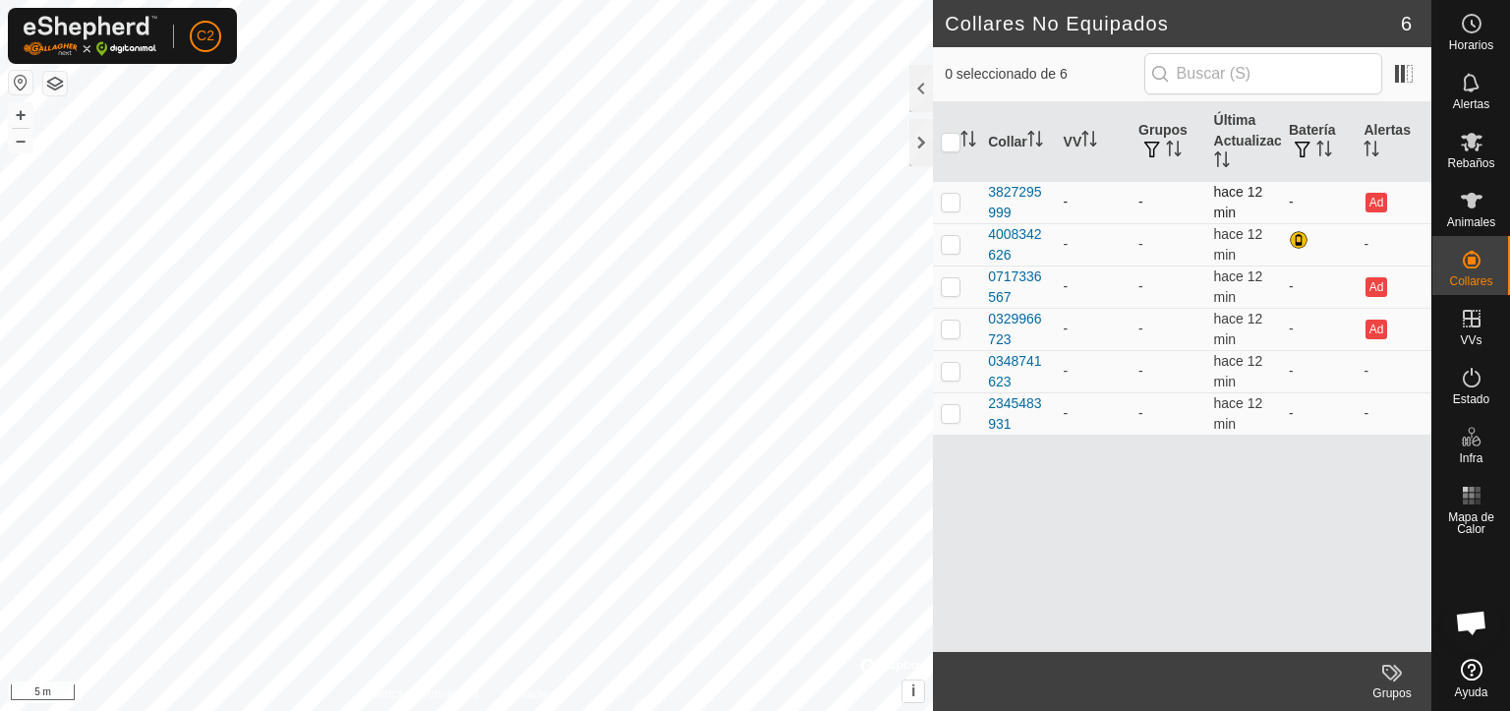
click at [954, 209] on p-checkbox at bounding box center [951, 202] width 20 height 16
checkbox input "true"
click at [951, 249] on p-checkbox at bounding box center [951, 244] width 20 height 16
checkbox input "true"
click at [947, 299] on td at bounding box center [956, 287] width 47 height 42
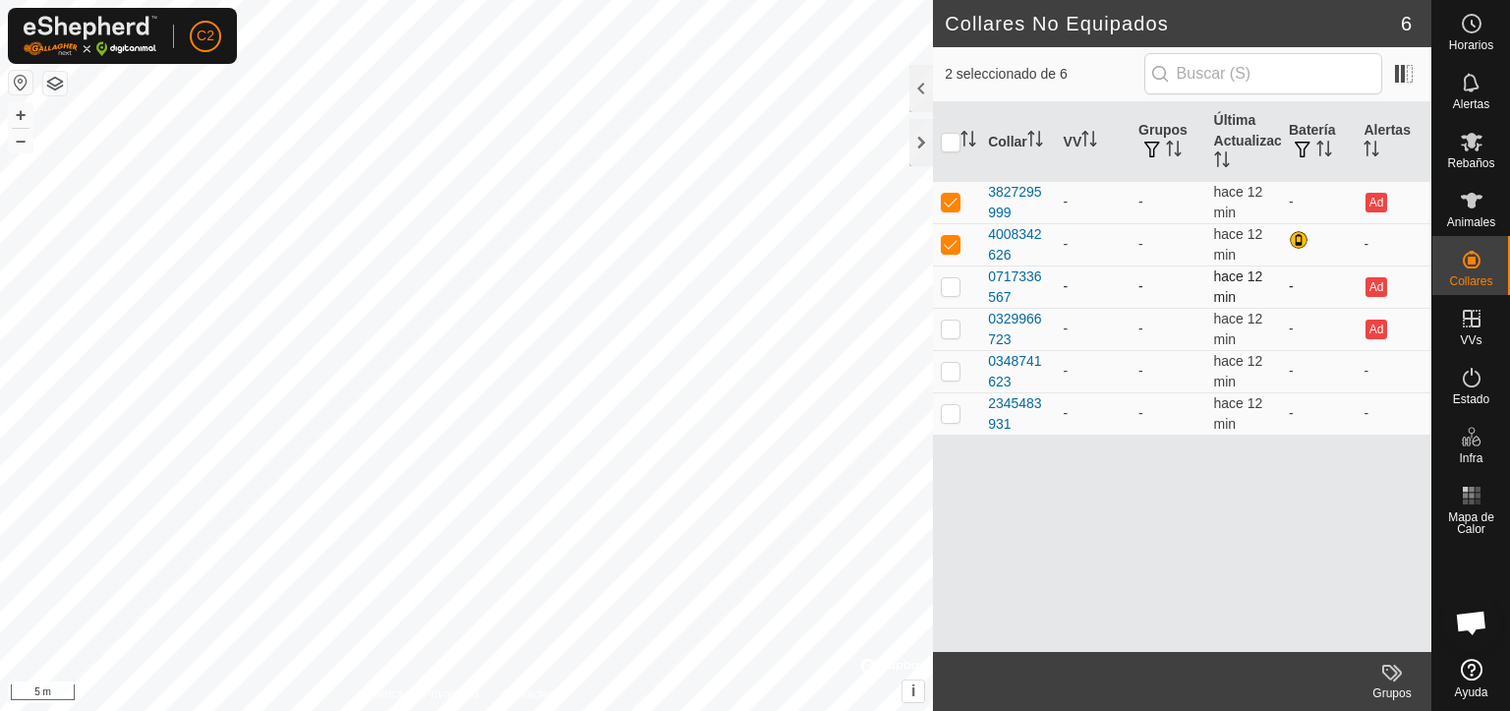
checkbox input "true"
click at [950, 330] on p-checkbox at bounding box center [951, 329] width 20 height 16
checkbox input "true"
click at [948, 379] on p-checkbox at bounding box center [951, 371] width 20 height 16
checkbox input "true"
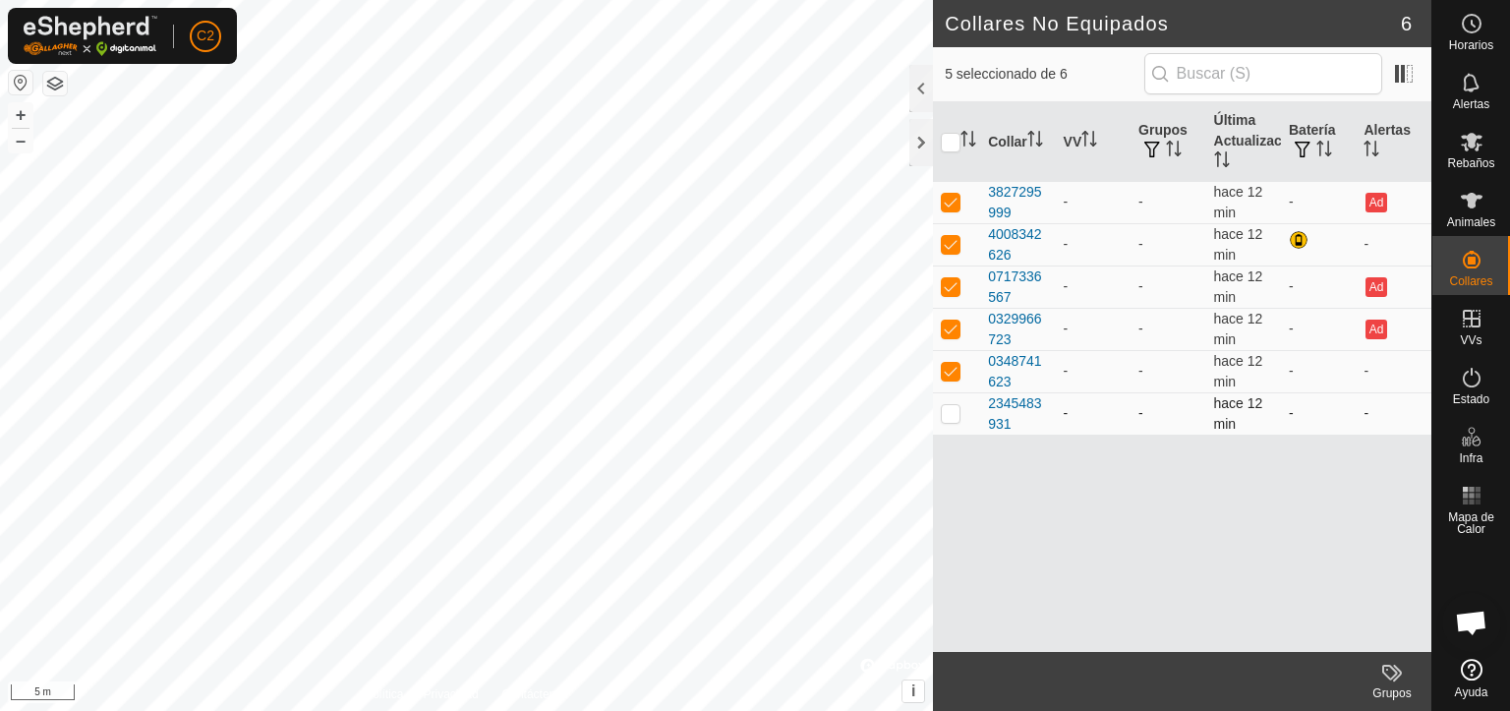
click at [947, 414] on p-checkbox at bounding box center [951, 413] width 20 height 16
checkbox input "true"
click at [944, 333] on p-checkbox at bounding box center [951, 329] width 20 height 16
checkbox input "false"
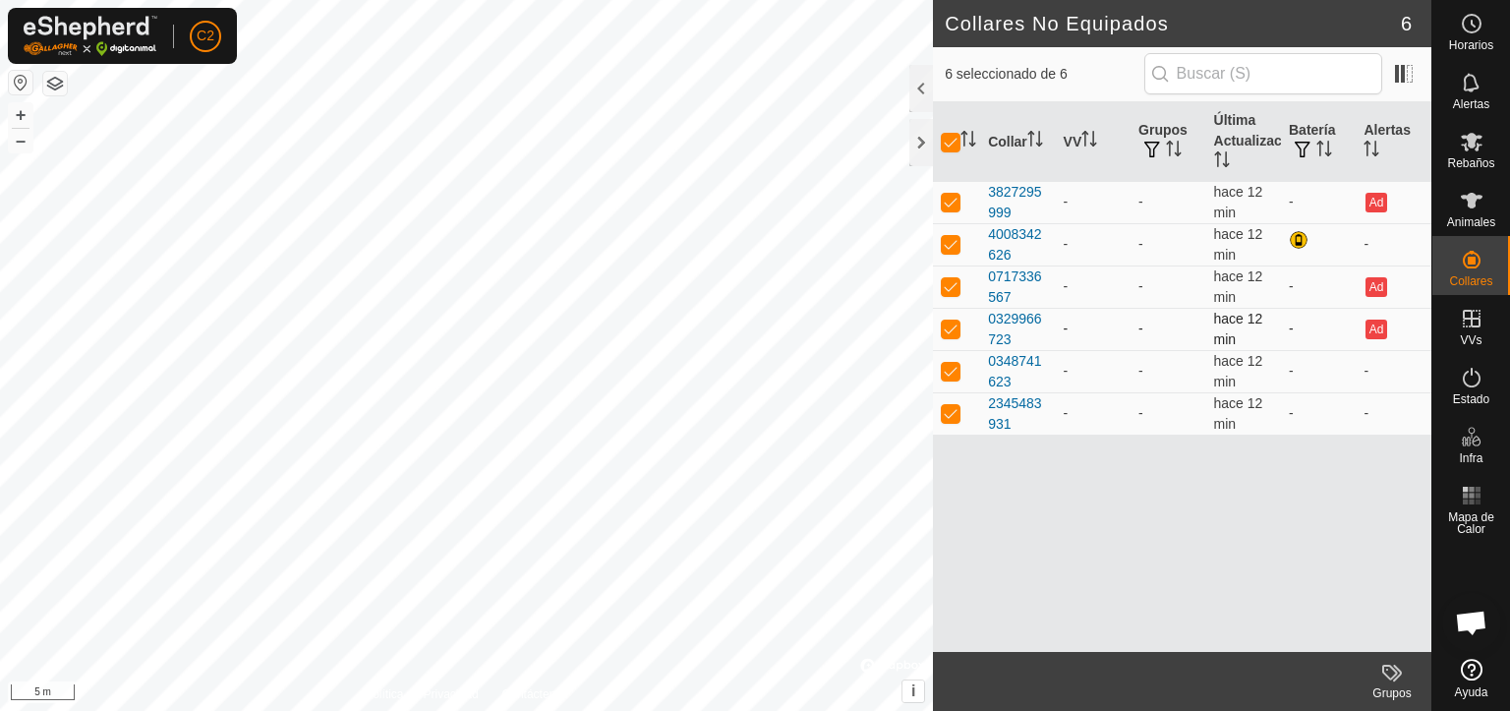
checkbox input "false"
click at [942, 148] on input "checkbox" at bounding box center [951, 143] width 20 height 20
checkbox input "true"
click at [942, 148] on input "checkbox" at bounding box center [951, 143] width 20 height 20
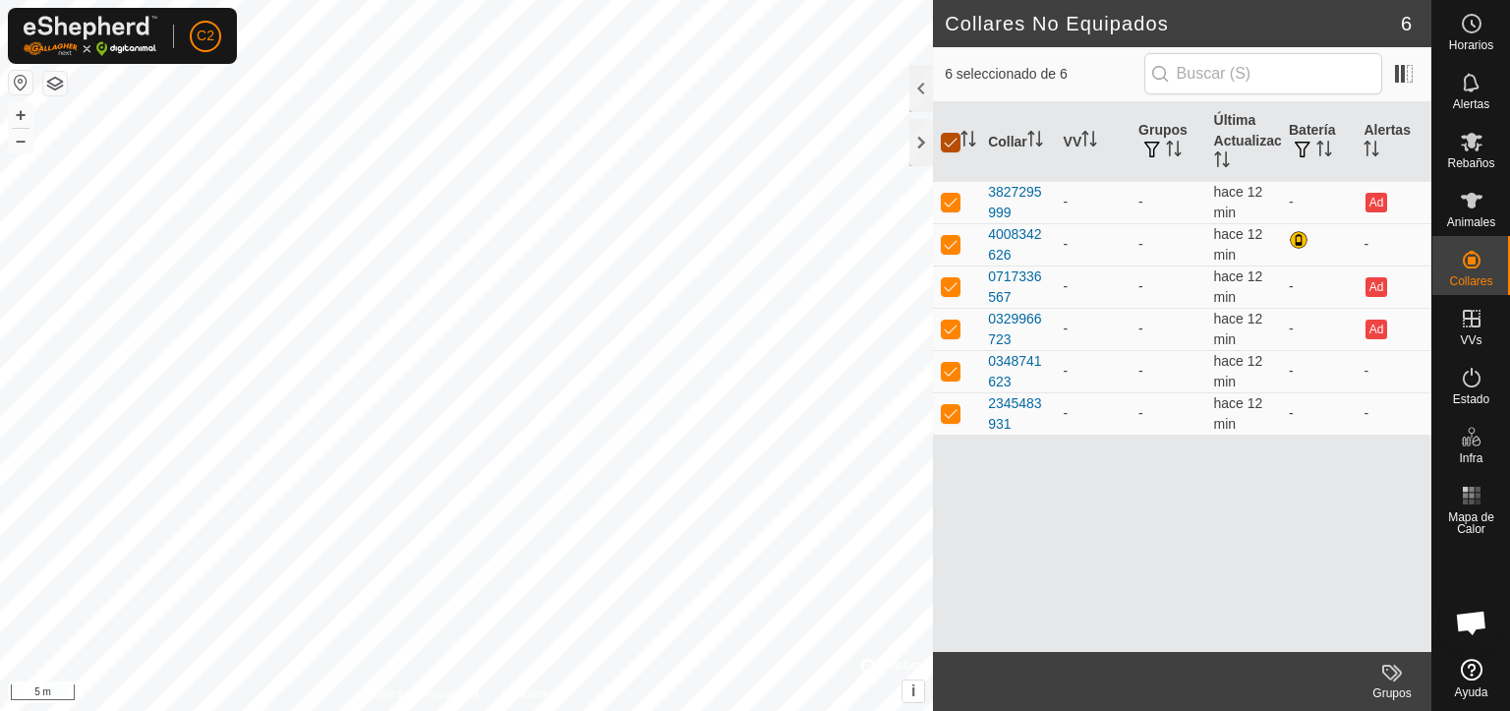
checkbox input "false"
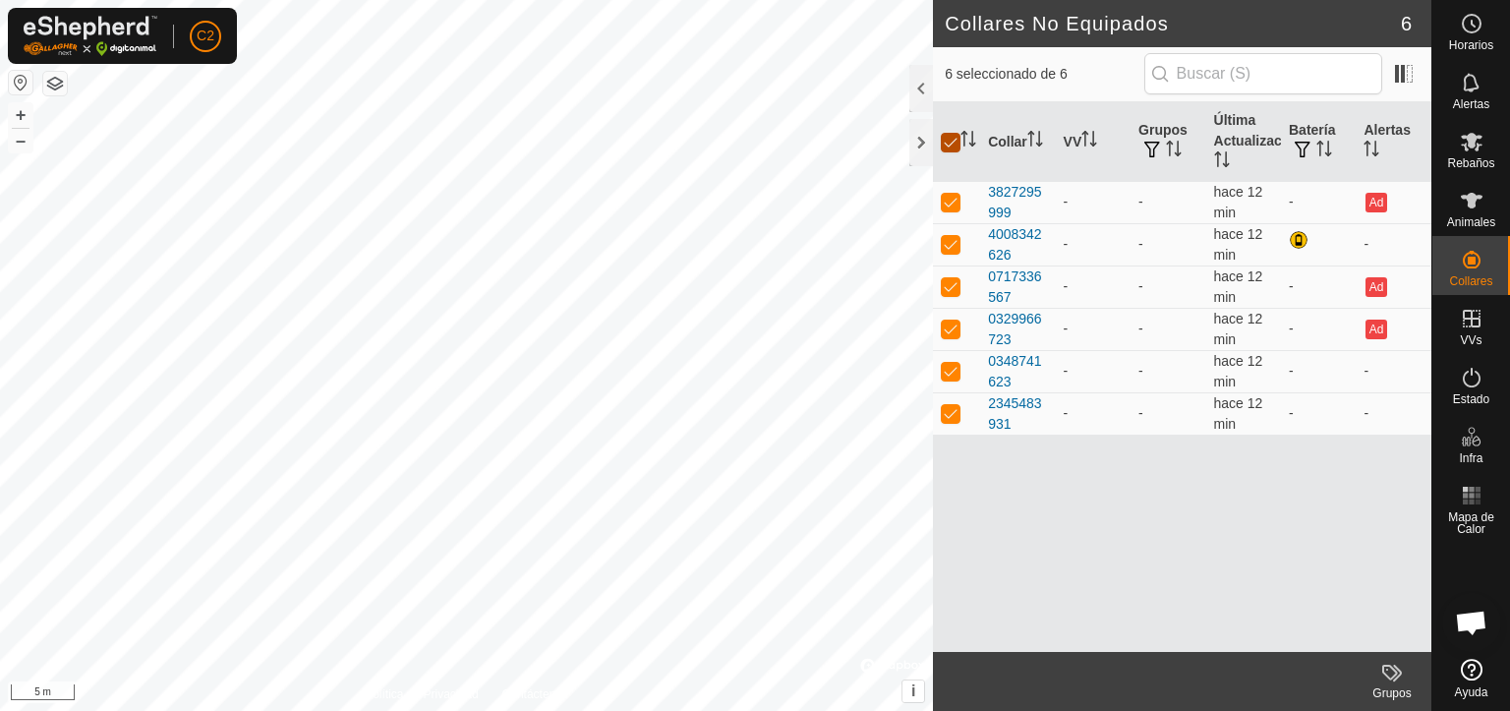
checkbox input "false"
click at [954, 331] on p-checkbox at bounding box center [951, 329] width 20 height 16
checkbox input "true"
click at [945, 378] on p-checkbox at bounding box center [951, 371] width 20 height 16
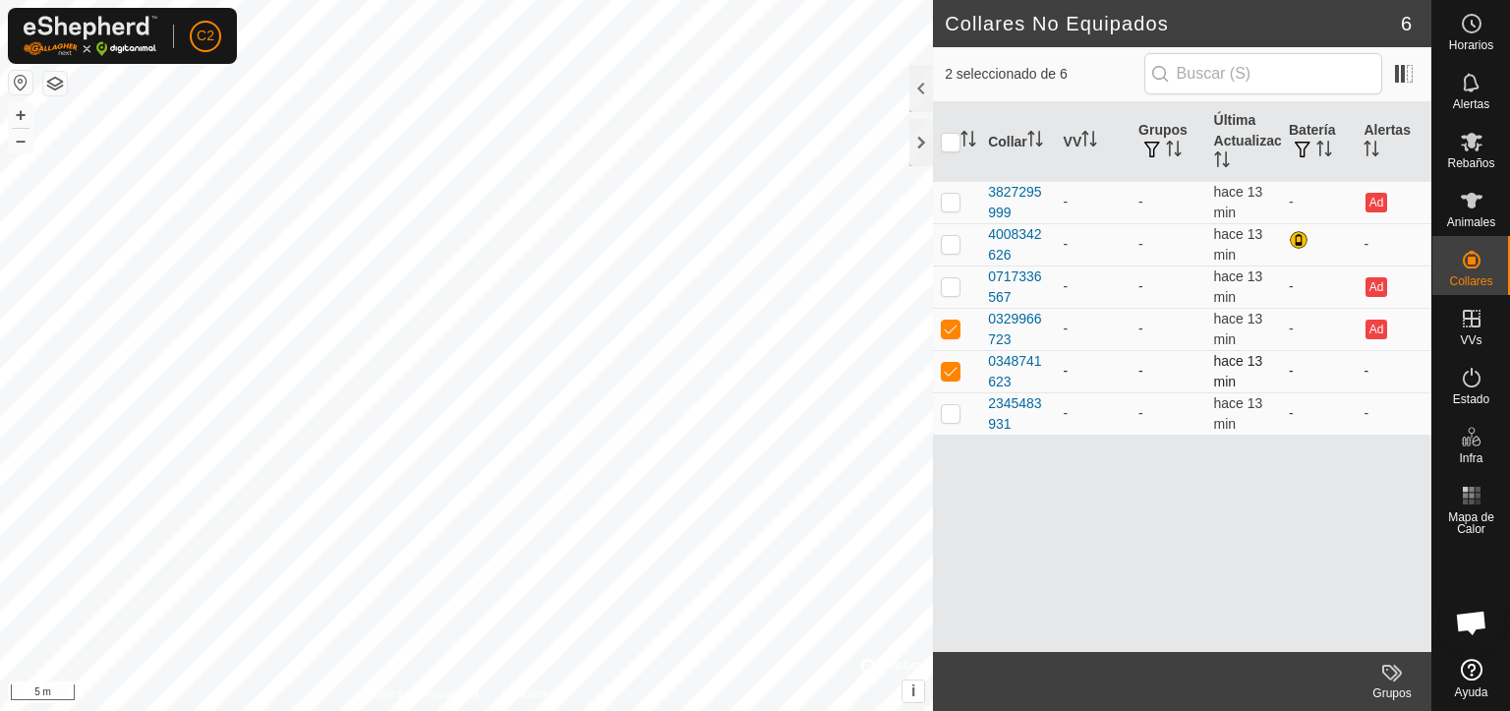
checkbox input "true"
click at [947, 417] on p-checkbox at bounding box center [951, 413] width 20 height 16
checkbox input "true"
click at [950, 293] on p-checkbox at bounding box center [951, 286] width 20 height 16
checkbox input "true"
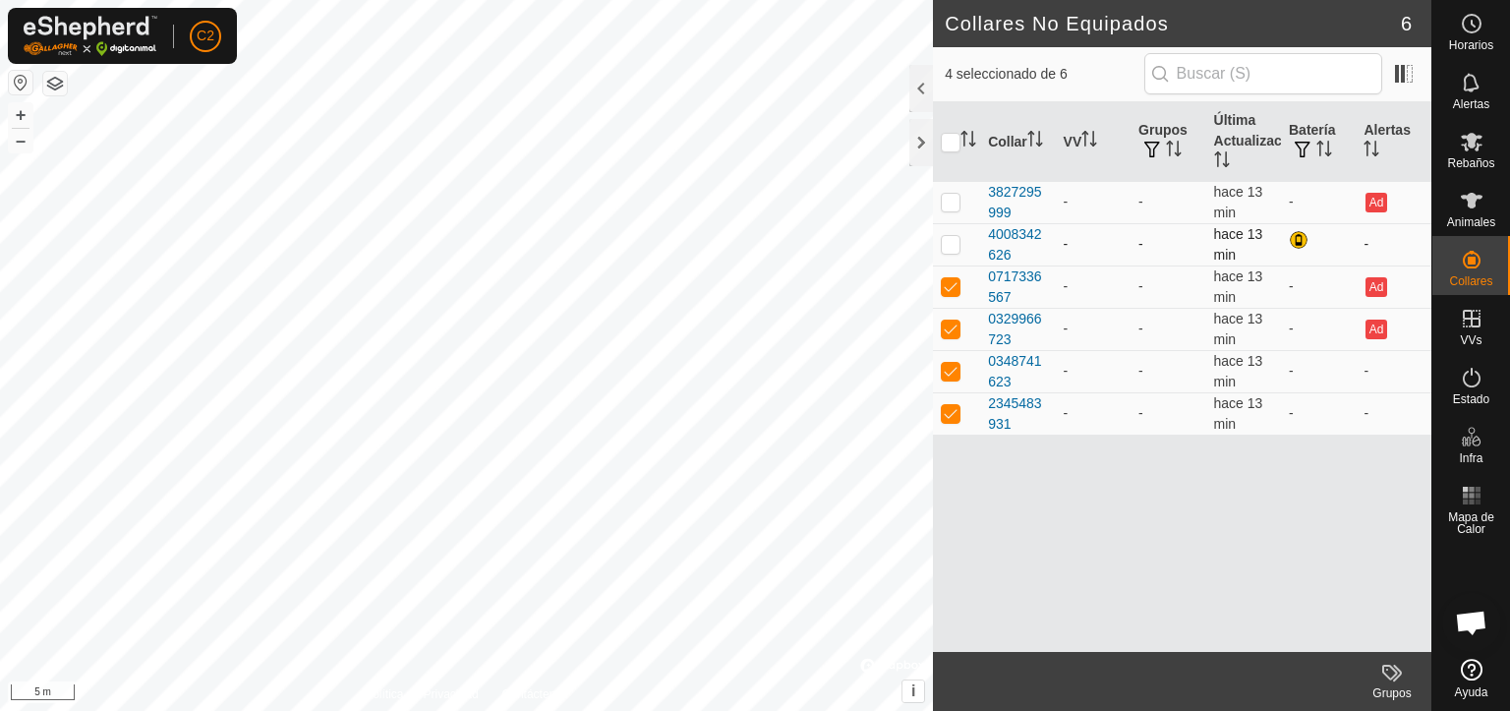
click at [947, 251] on p-checkbox at bounding box center [951, 244] width 20 height 16
checkbox input "true"
click at [945, 207] on p-checkbox at bounding box center [951, 202] width 20 height 16
checkbox input "true"
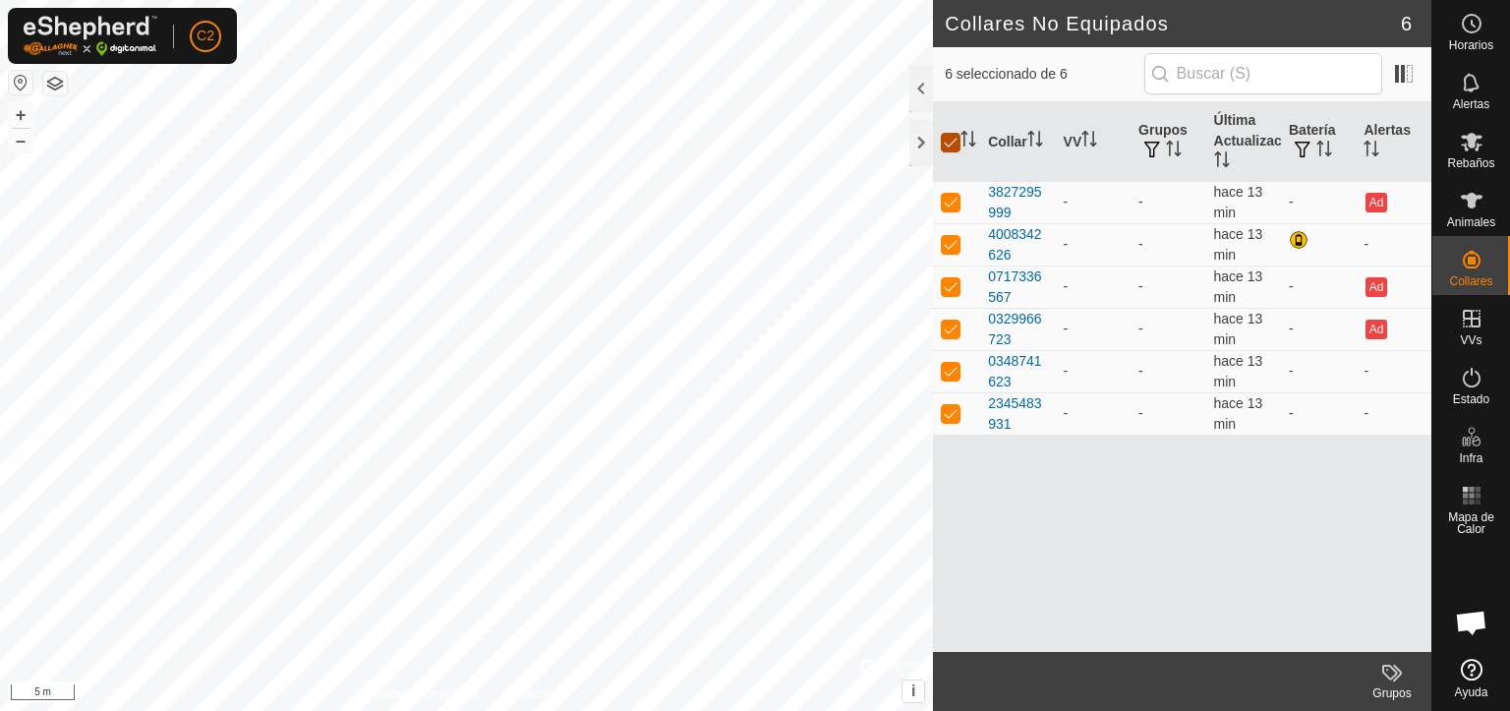
click at [945, 140] on input "checkbox" at bounding box center [951, 143] width 20 height 20
checkbox input "false"
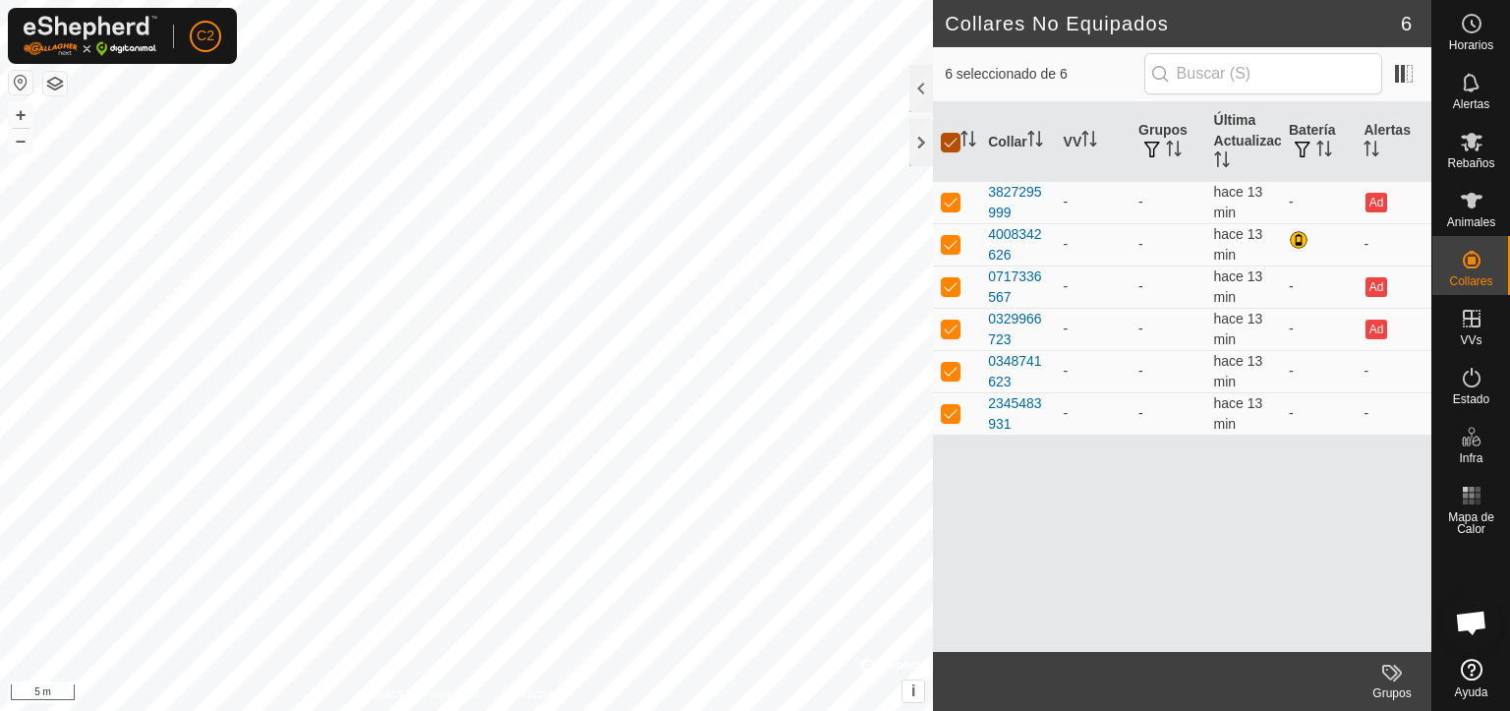
checkbox input "false"
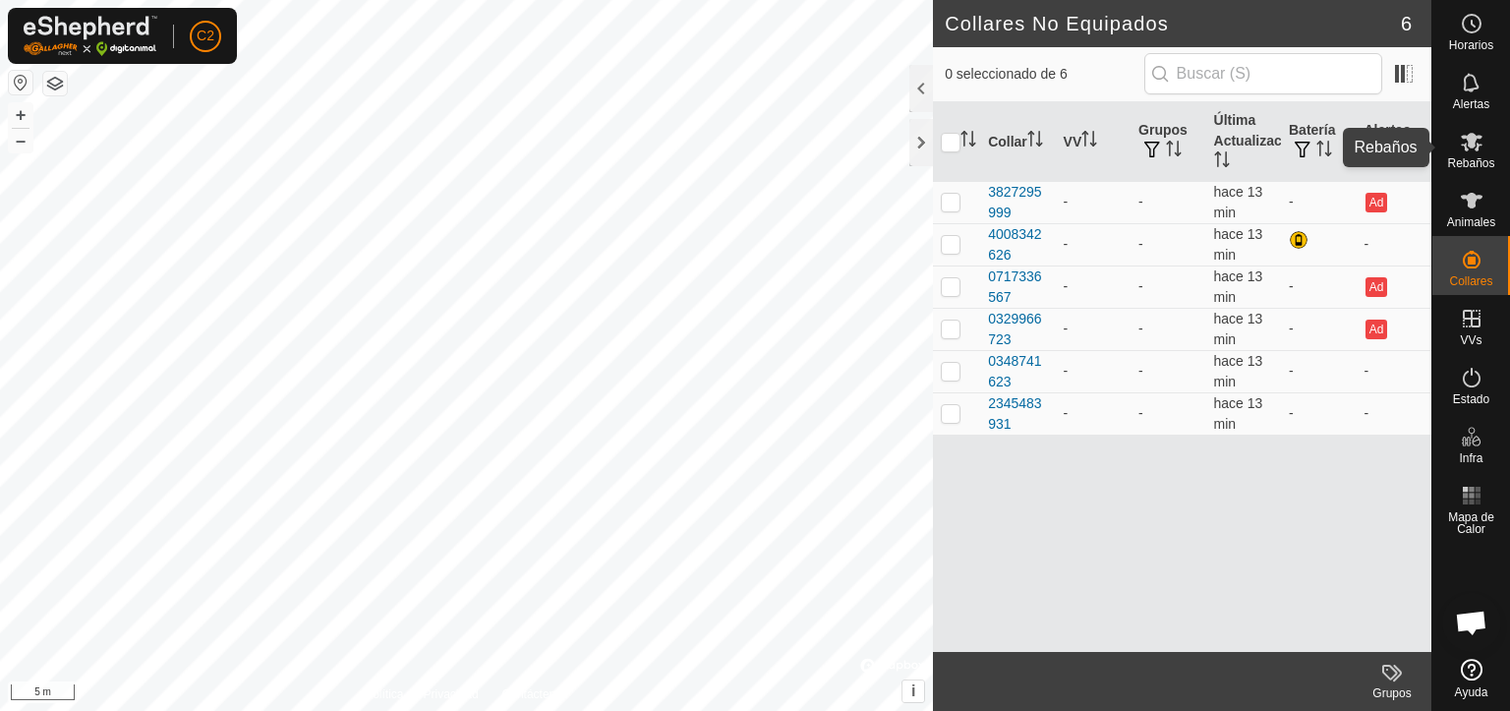
click at [1478, 157] on span "Rebaños" at bounding box center [1470, 163] width 47 height 12
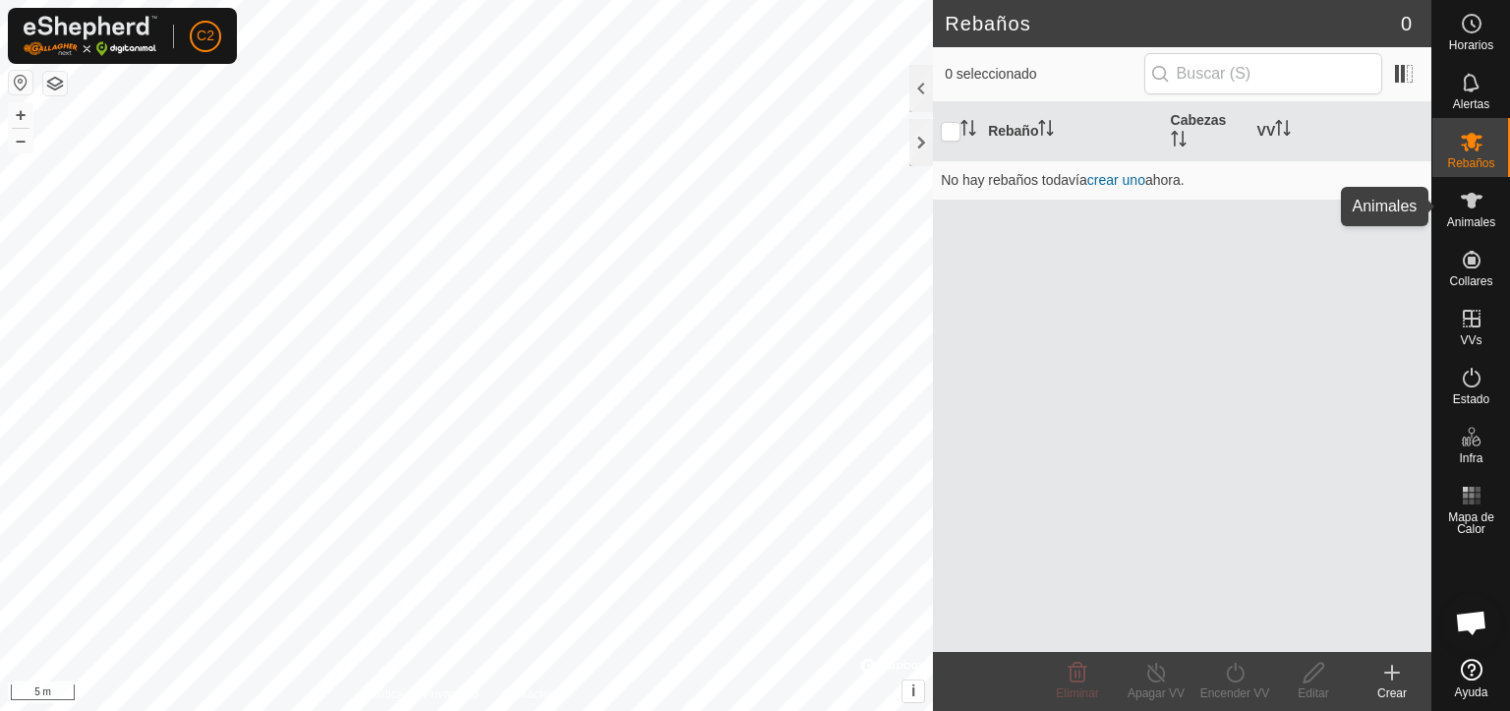
click at [1478, 209] on icon at bounding box center [1472, 201] width 24 height 24
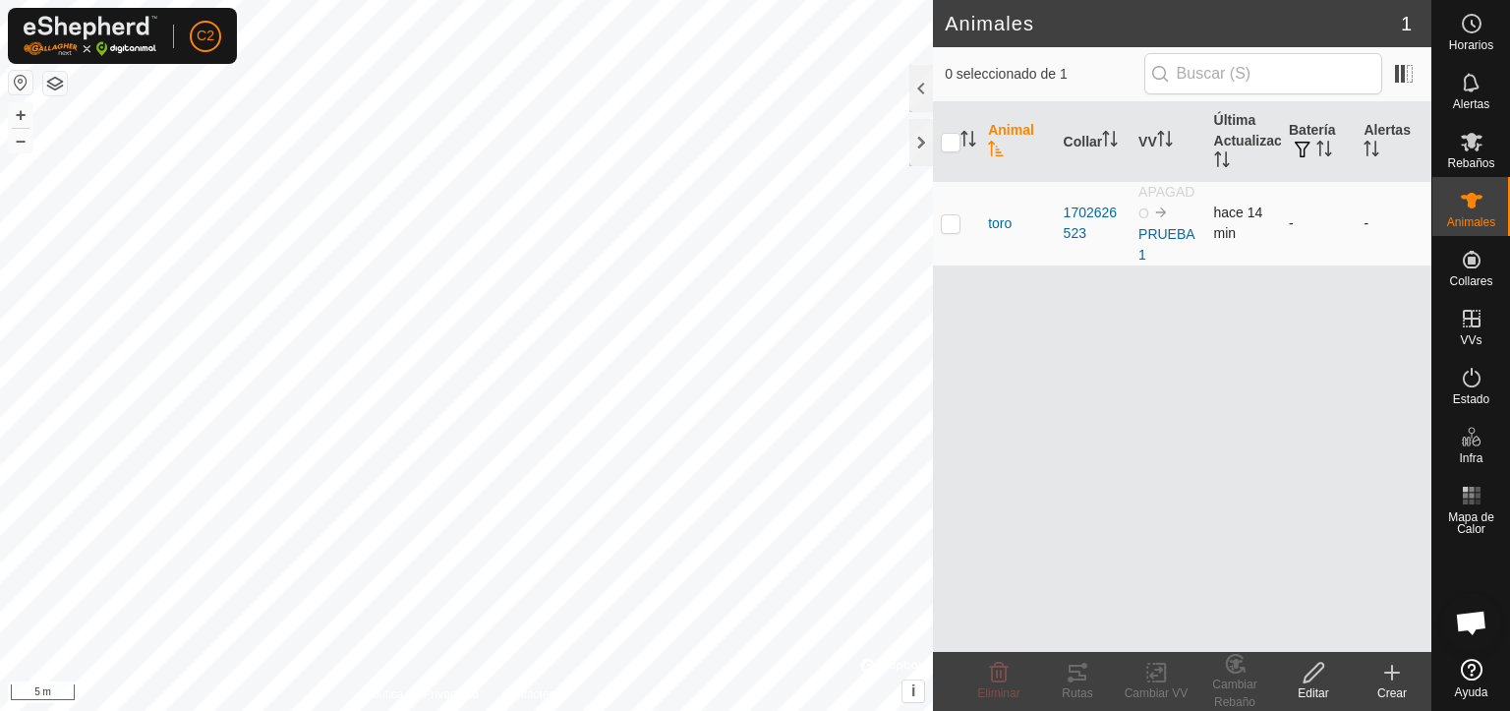
click at [945, 231] on p-checkbox at bounding box center [951, 223] width 20 height 16
checkbox input "true"
click at [1075, 674] on icon at bounding box center [1078, 673] width 24 height 24
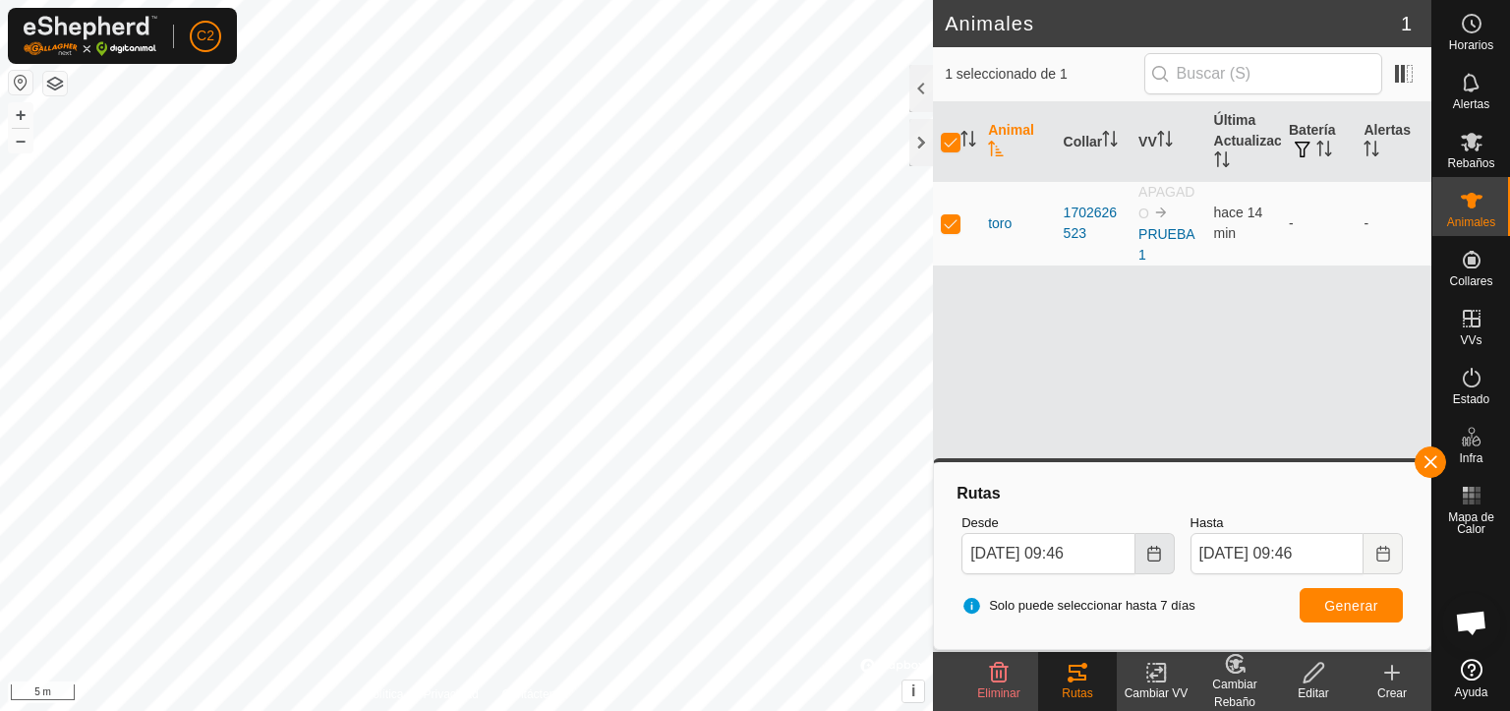
click at [1147, 552] on icon "Choose Date" at bounding box center [1155, 554] width 16 height 16
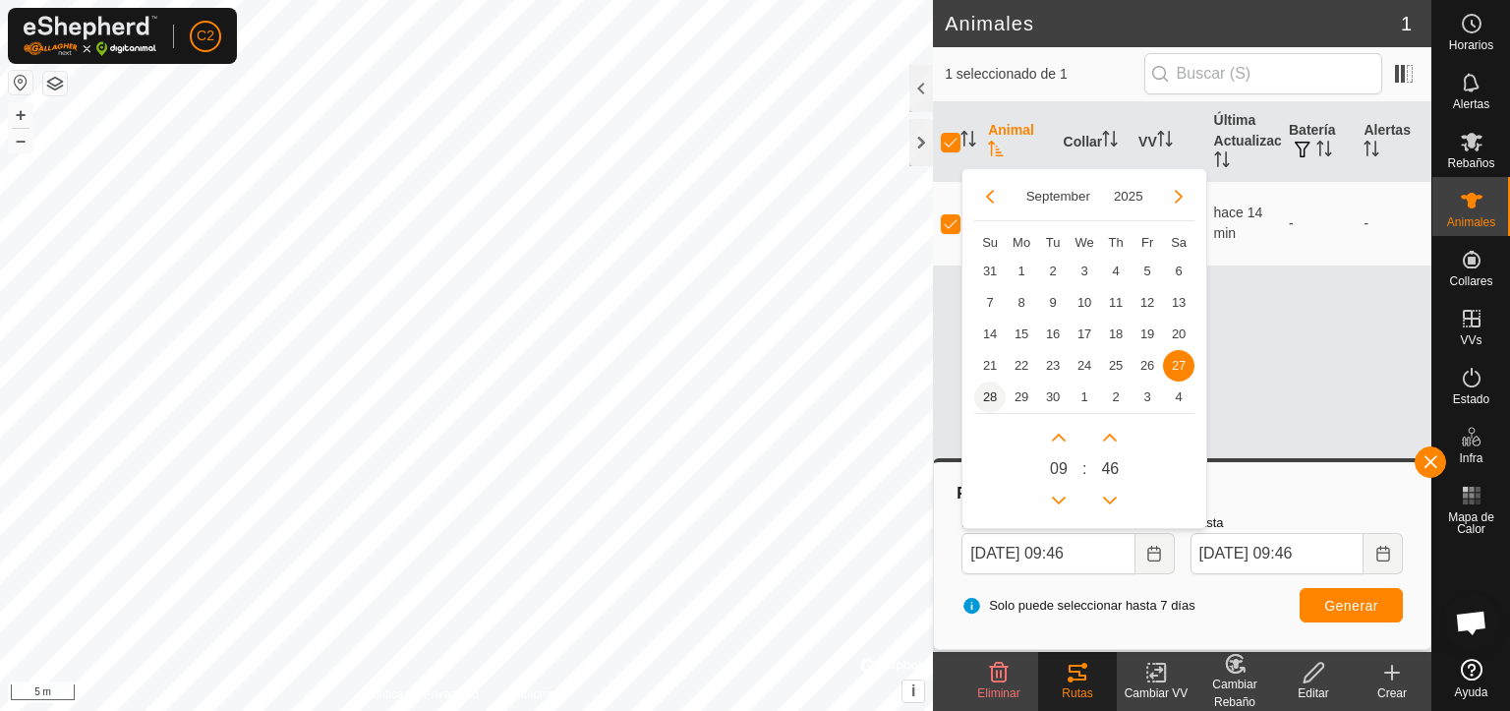
click at [985, 395] on span "28" at bounding box center [989, 397] width 31 height 31
type input "[DATE] 09:46"
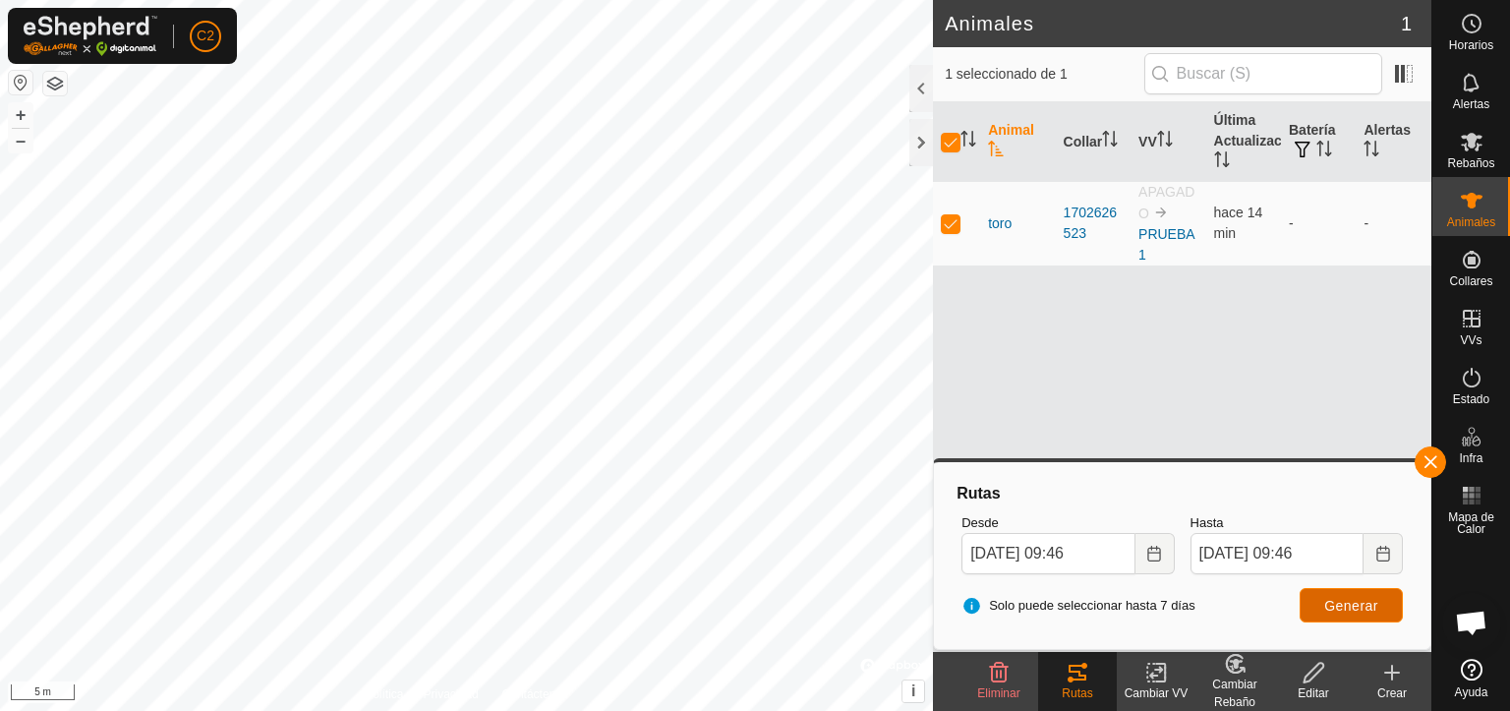
click at [1328, 605] on span "Generar" at bounding box center [1352, 606] width 54 height 16
click at [1340, 605] on span "Generar" at bounding box center [1352, 606] width 54 height 16
click at [1408, 78] on span at bounding box center [1403, 73] width 31 height 31
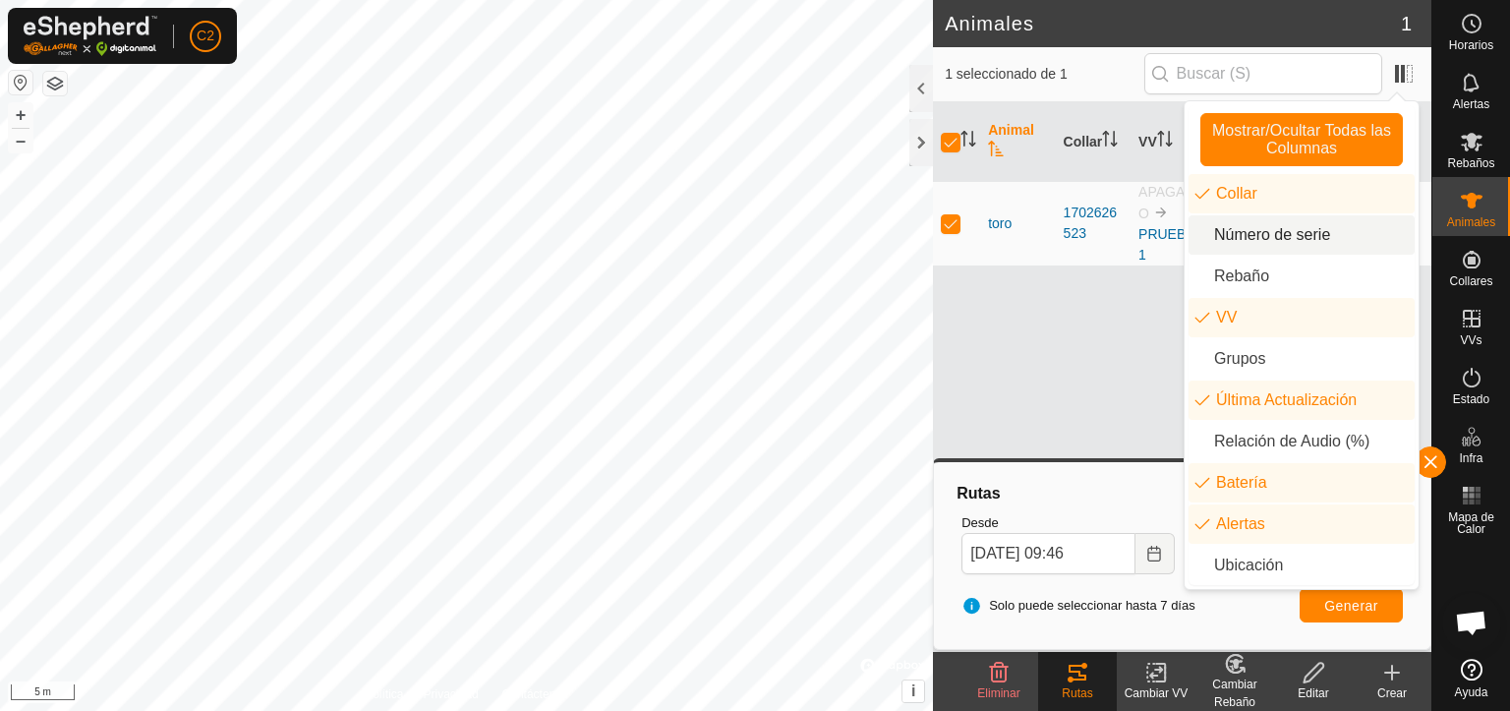
click at [1269, 233] on li "Número de serie" at bounding box center [1302, 234] width 226 height 39
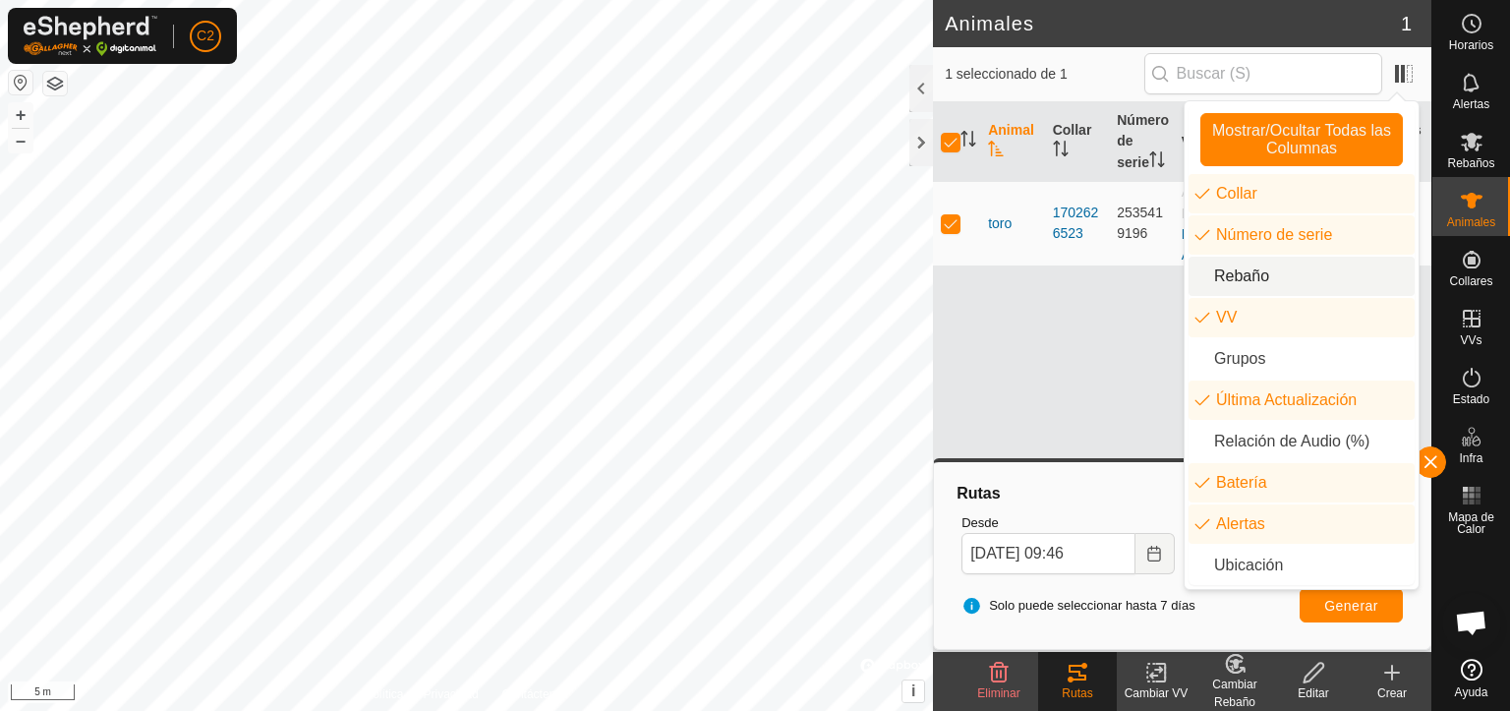
click at [1094, 337] on div "Animal Collar Número de serie VV Última Actualización Batería Alertas toro 1702…" at bounding box center [1182, 377] width 499 height 550
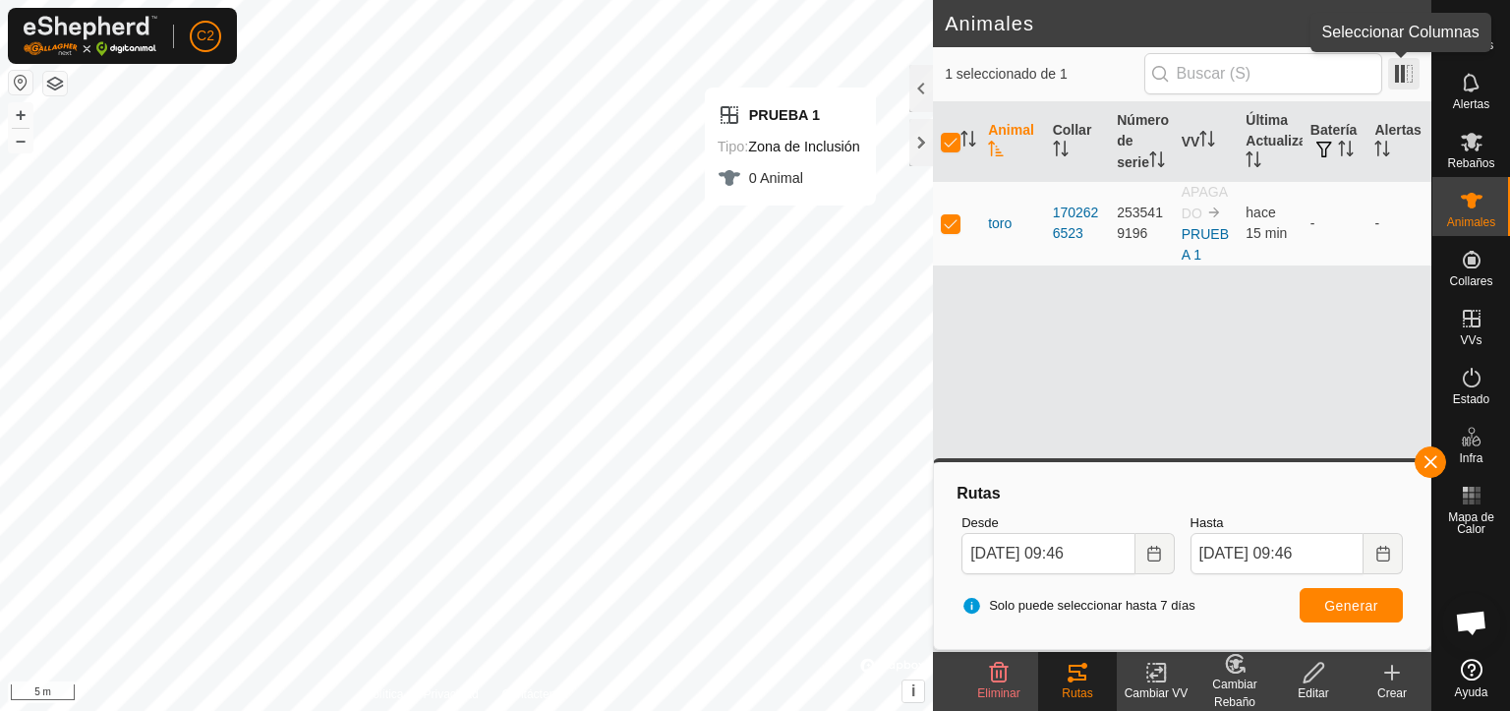
click at [1407, 69] on span at bounding box center [1403, 73] width 31 height 31
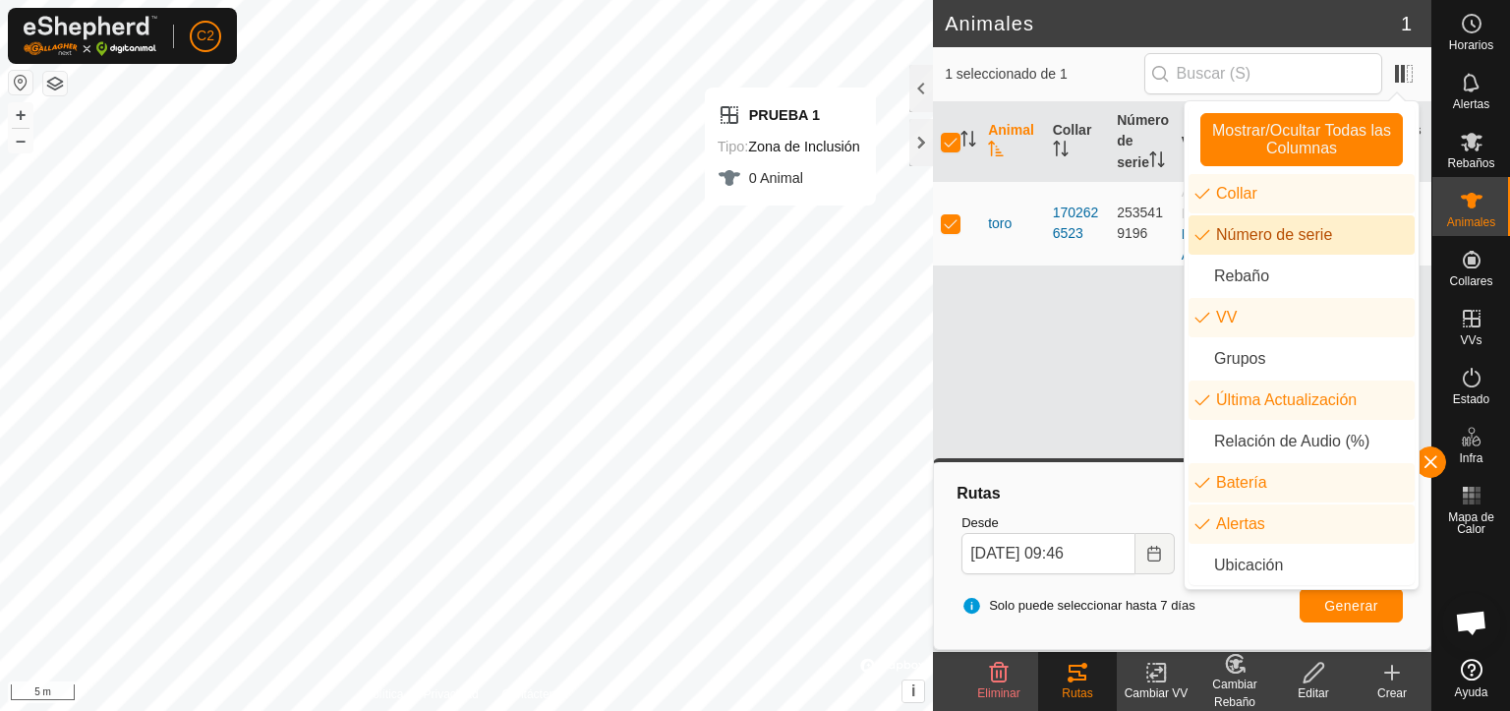
click at [1267, 233] on li "Número de serie" at bounding box center [1302, 234] width 226 height 39
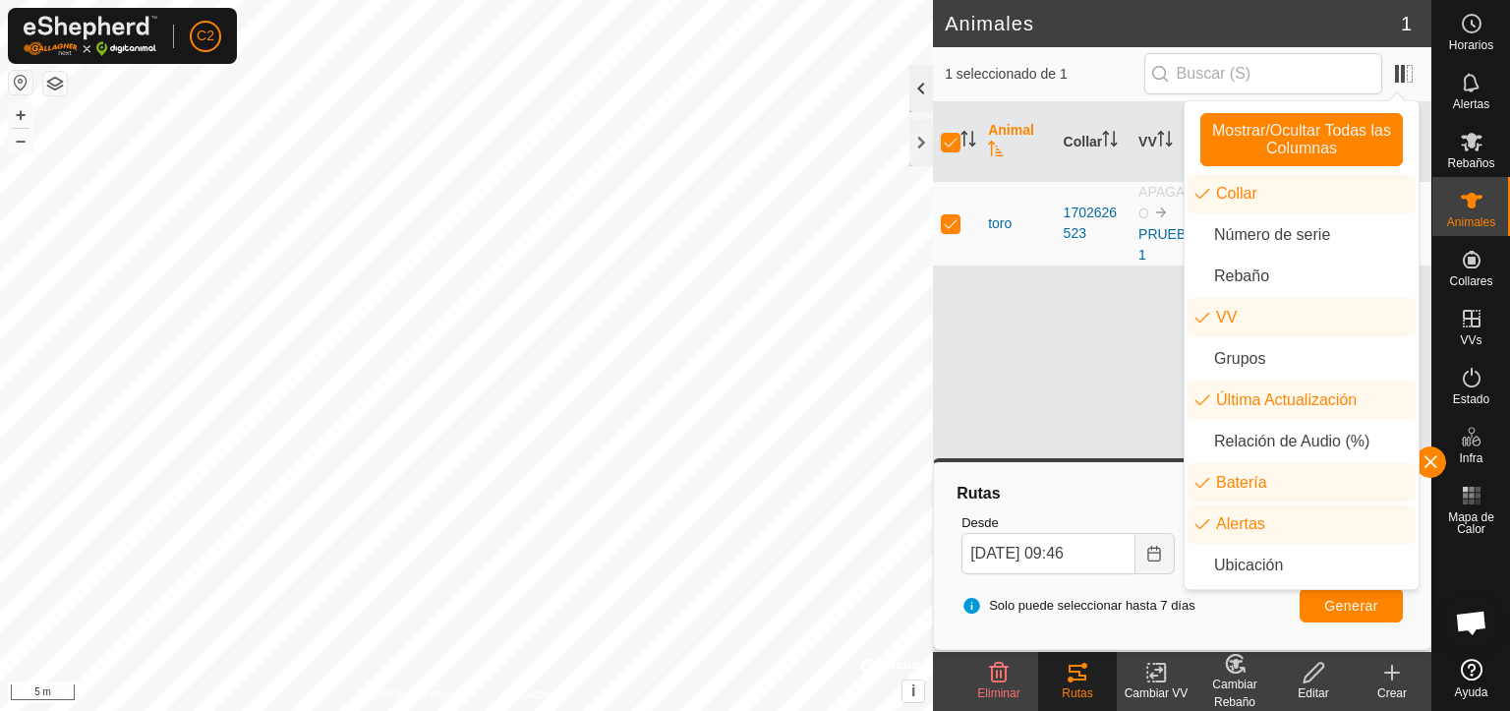
click at [915, 89] on div at bounding box center [922, 88] width 24 height 47
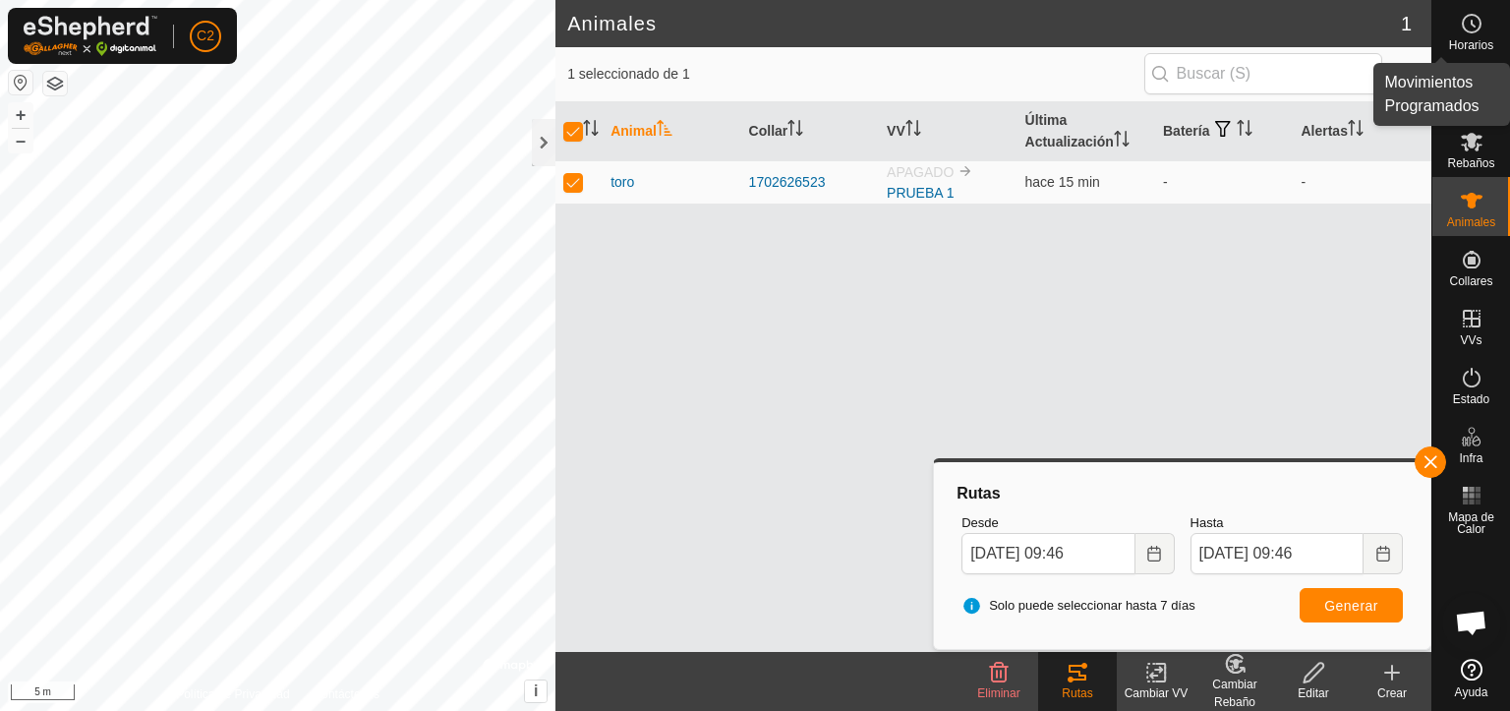
click at [1467, 39] on span "Horarios" at bounding box center [1471, 45] width 44 height 12
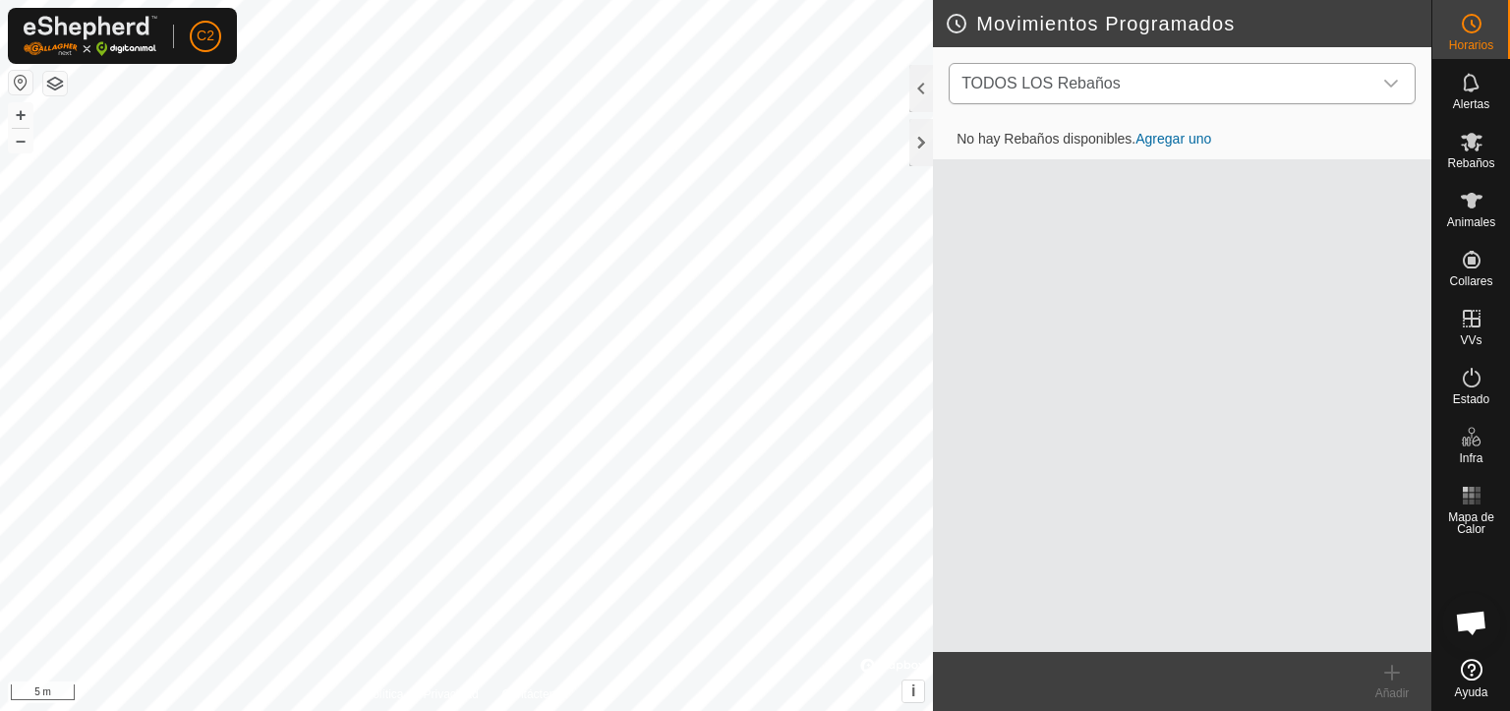
click at [1384, 77] on icon "dropdown trigger" at bounding box center [1392, 84] width 16 height 16
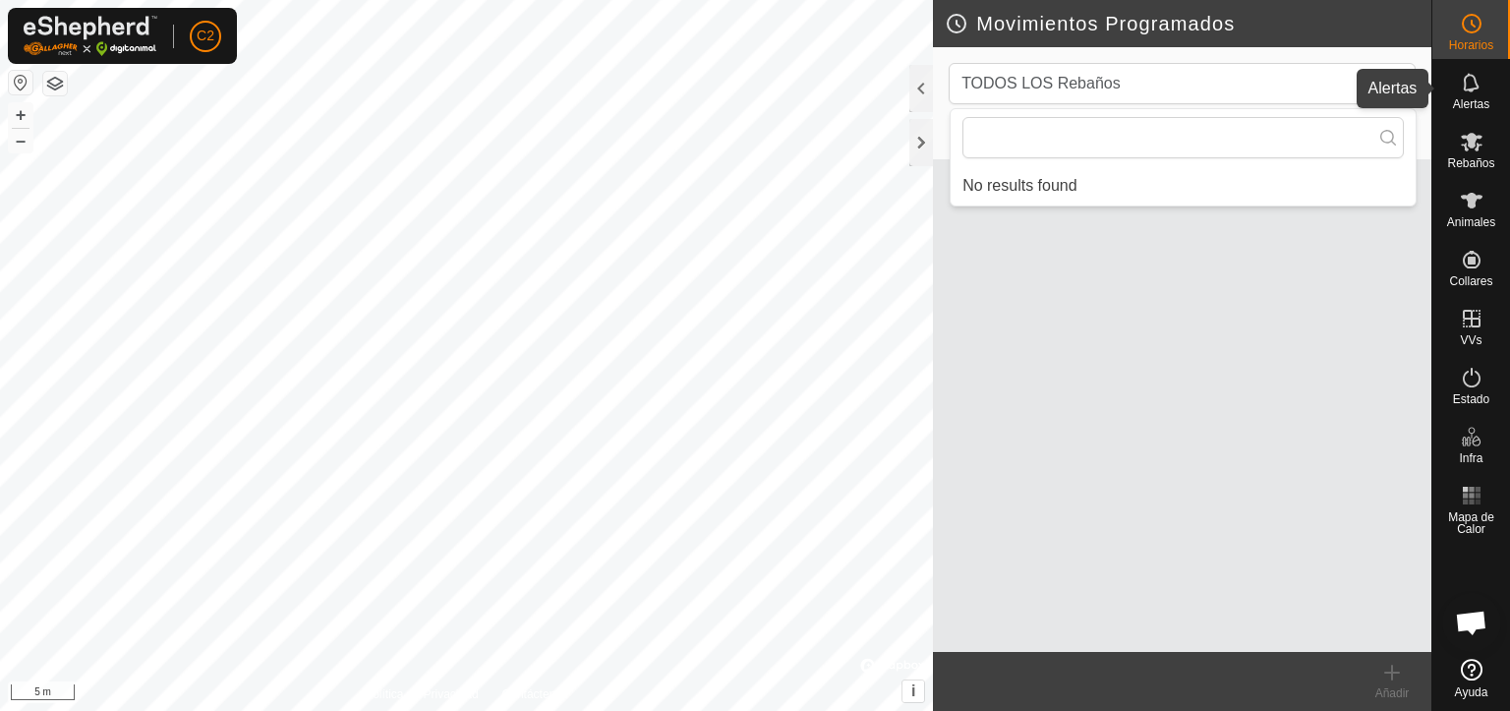
click at [1476, 101] on span "Alertas" at bounding box center [1471, 104] width 36 height 12
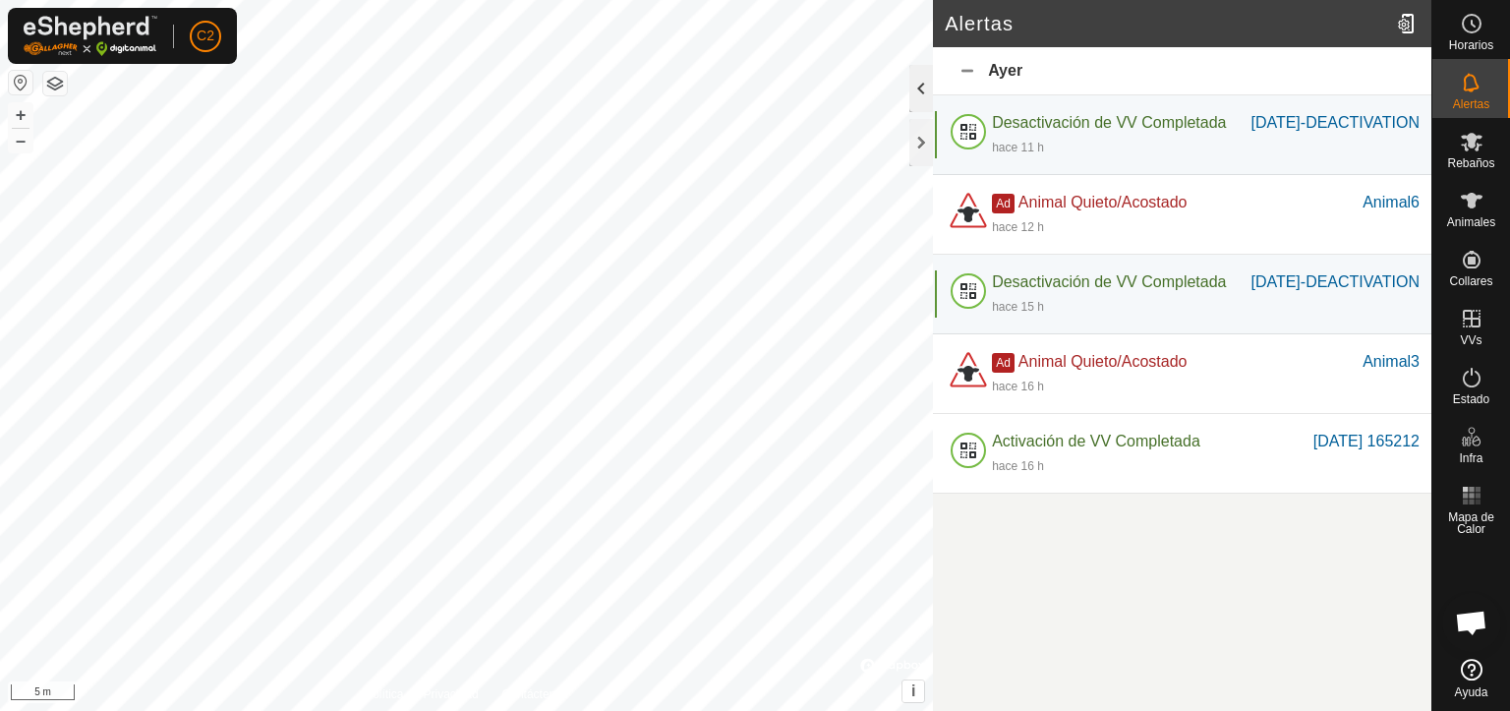
click at [920, 95] on div at bounding box center [922, 88] width 24 height 47
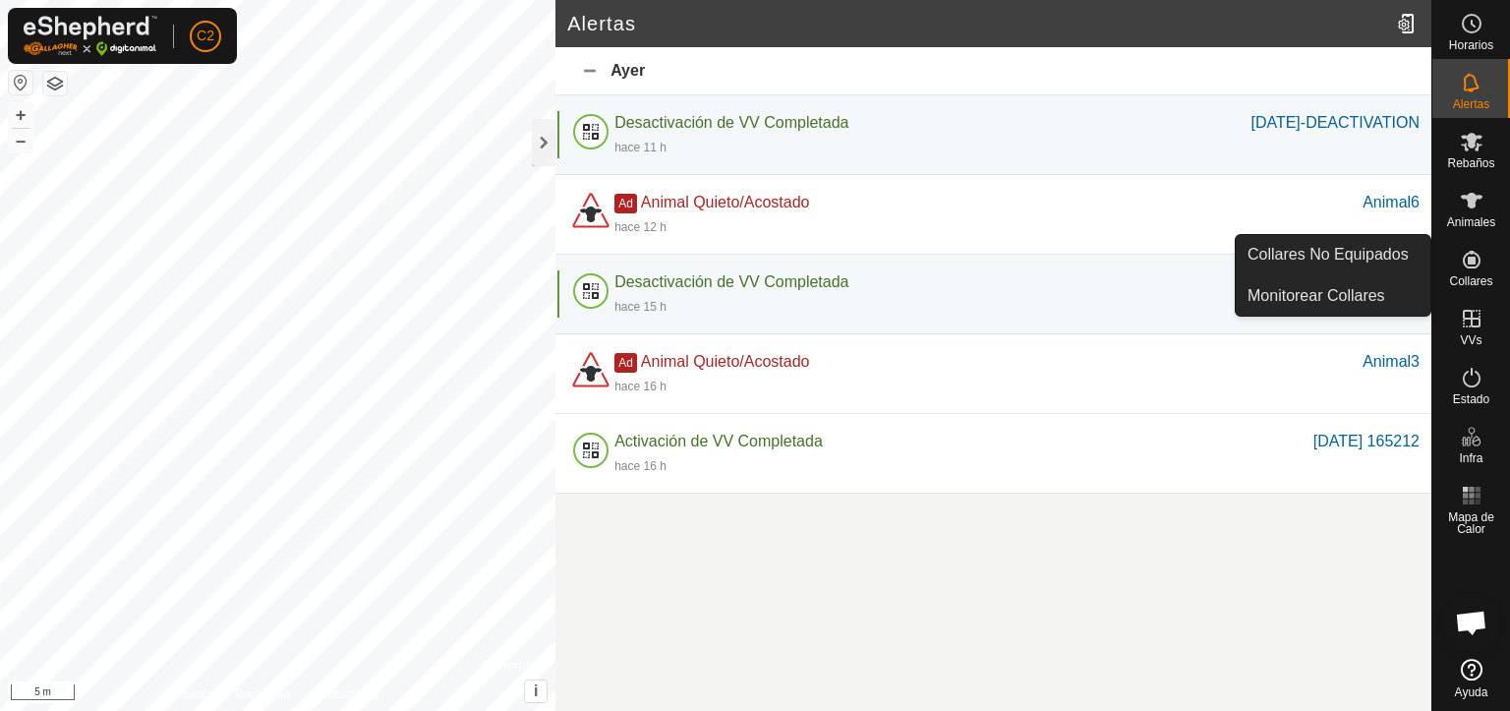
click at [1475, 260] on icon at bounding box center [1472, 260] width 18 height 18
click at [1373, 252] on link "Collares No Equipados" at bounding box center [1333, 254] width 195 height 39
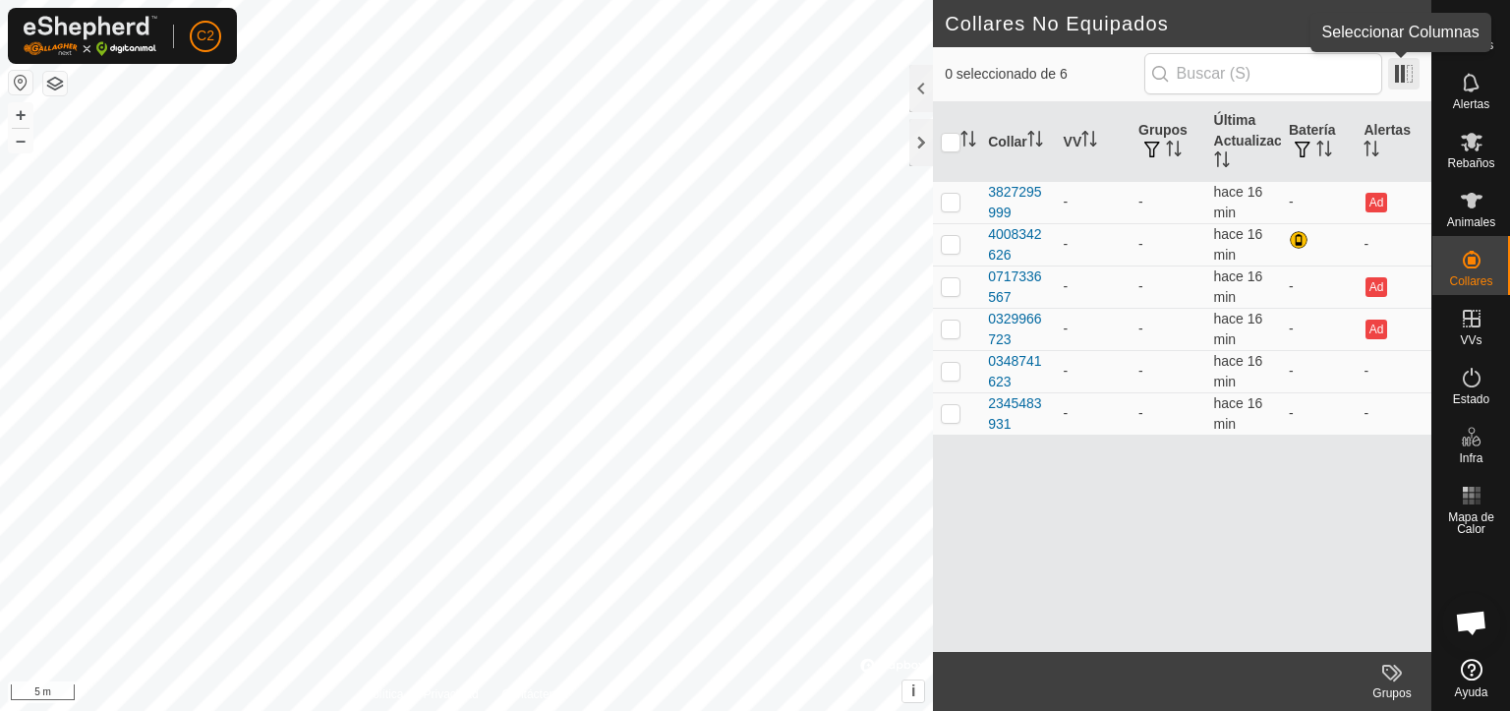
click at [1404, 78] on span at bounding box center [1403, 73] width 31 height 31
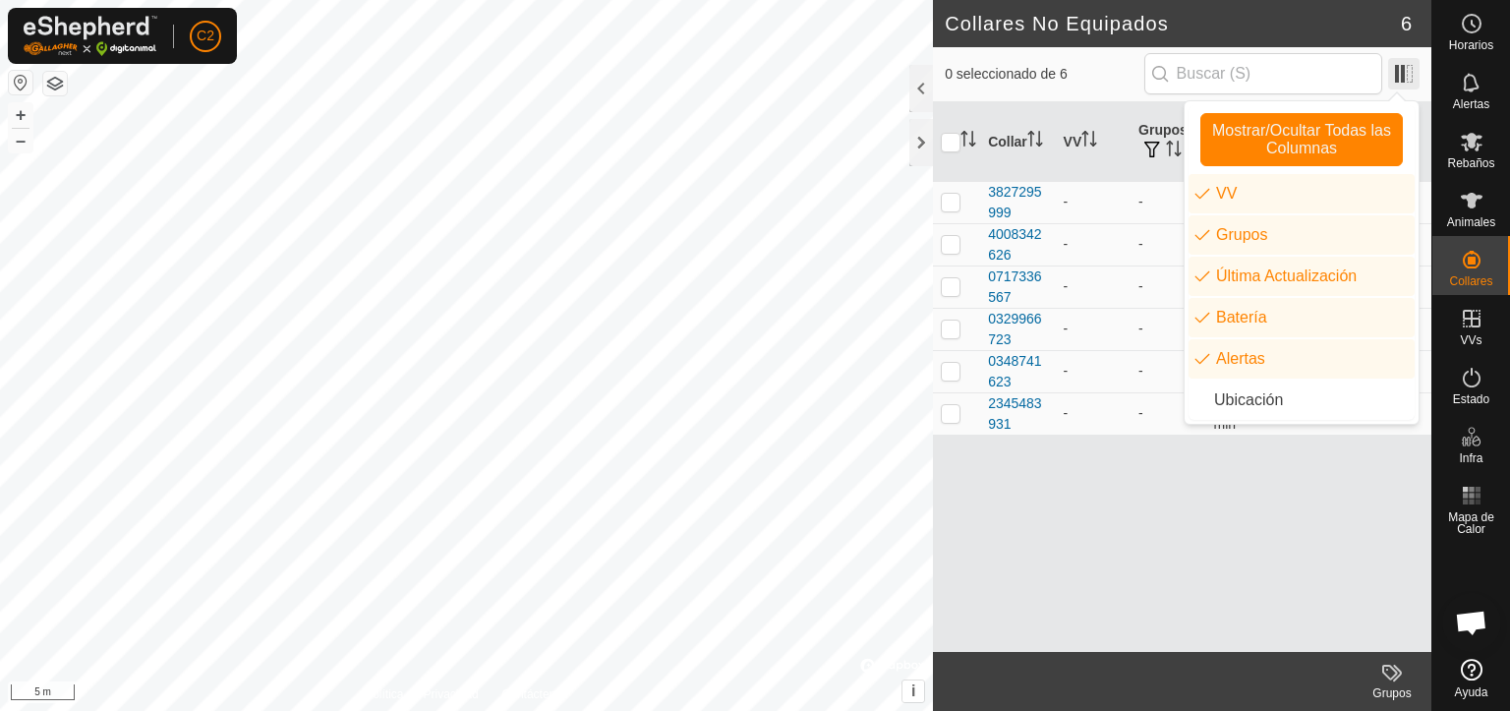
click at [1405, 78] on span at bounding box center [1403, 73] width 31 height 31
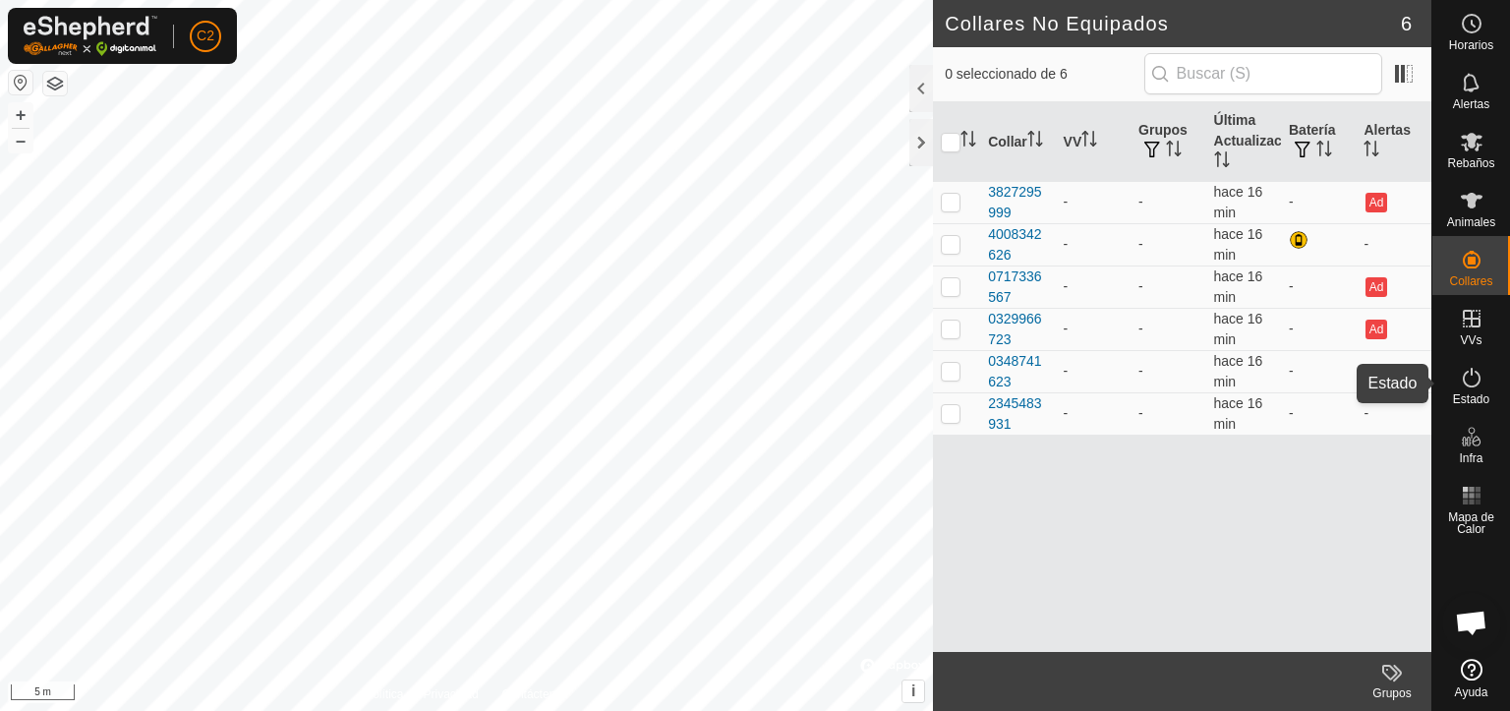
click at [1470, 386] on icon at bounding box center [1472, 378] width 18 height 20
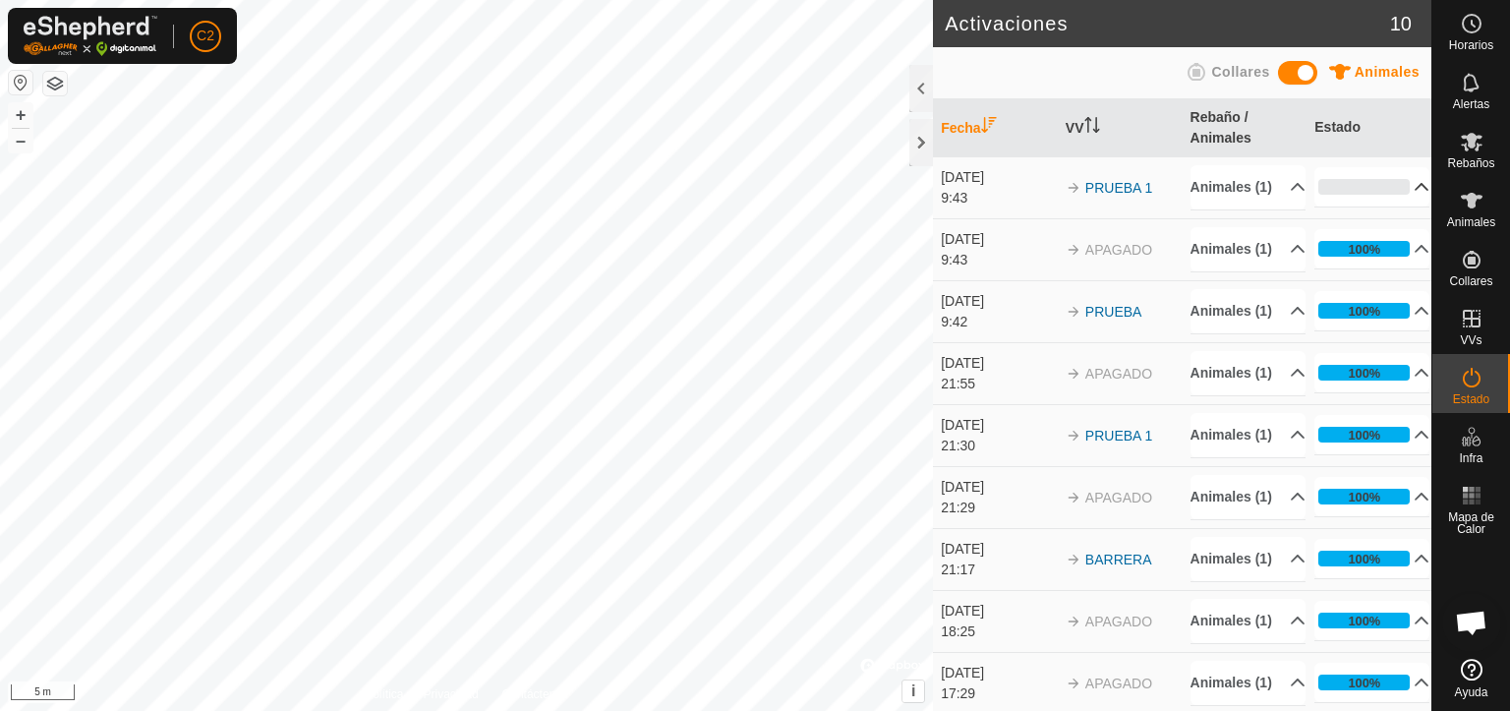
click at [1414, 192] on icon at bounding box center [1422, 187] width 16 height 16
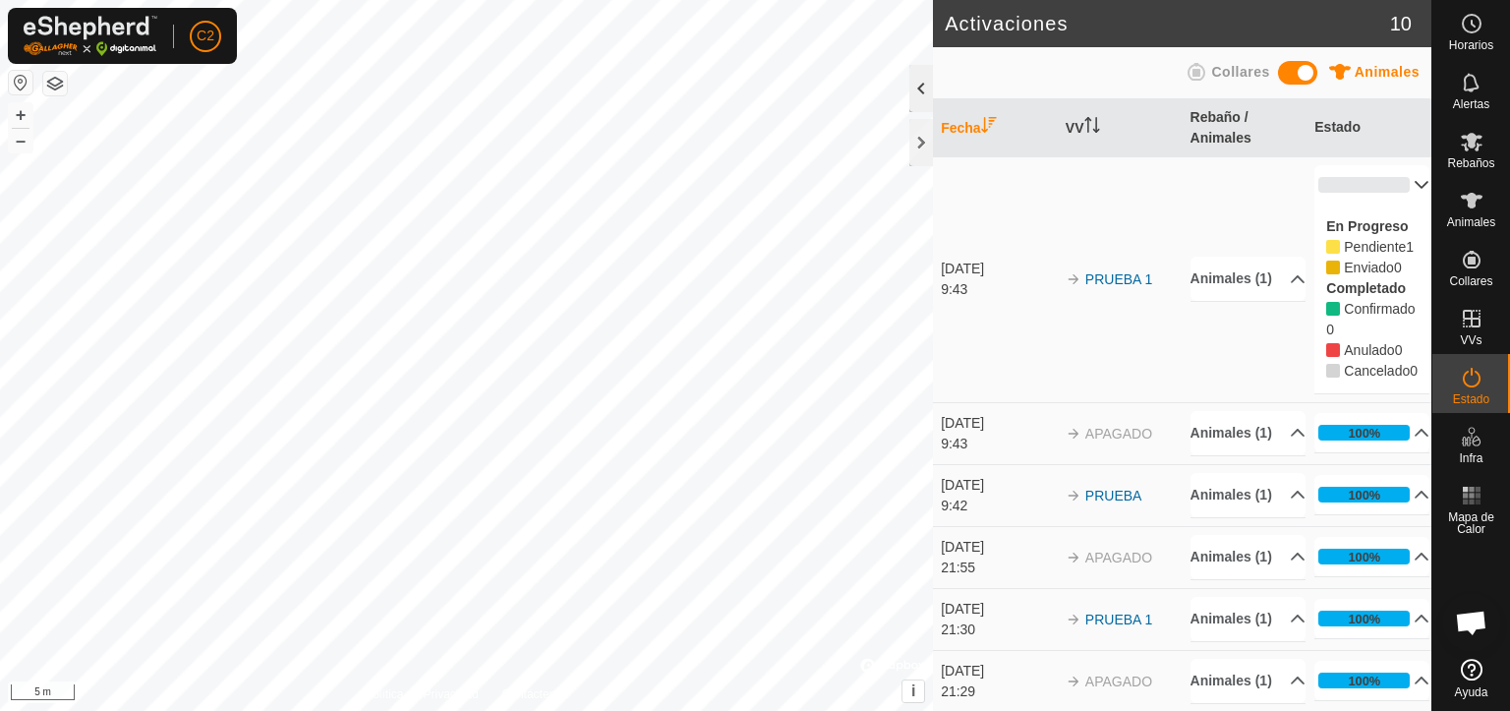
click at [913, 86] on div at bounding box center [922, 88] width 24 height 47
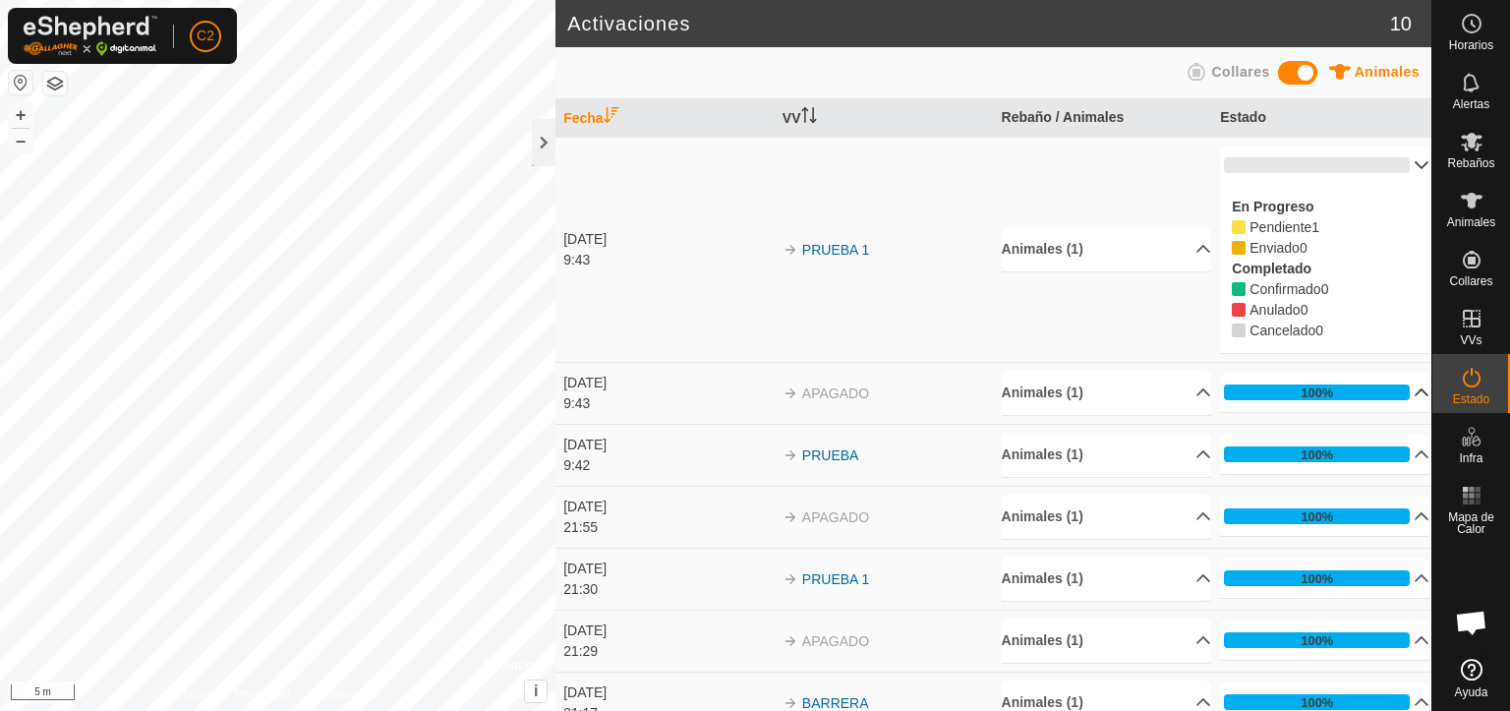
click at [1375, 398] on p-accordion-header "100%" at bounding box center [1324, 392] width 209 height 39
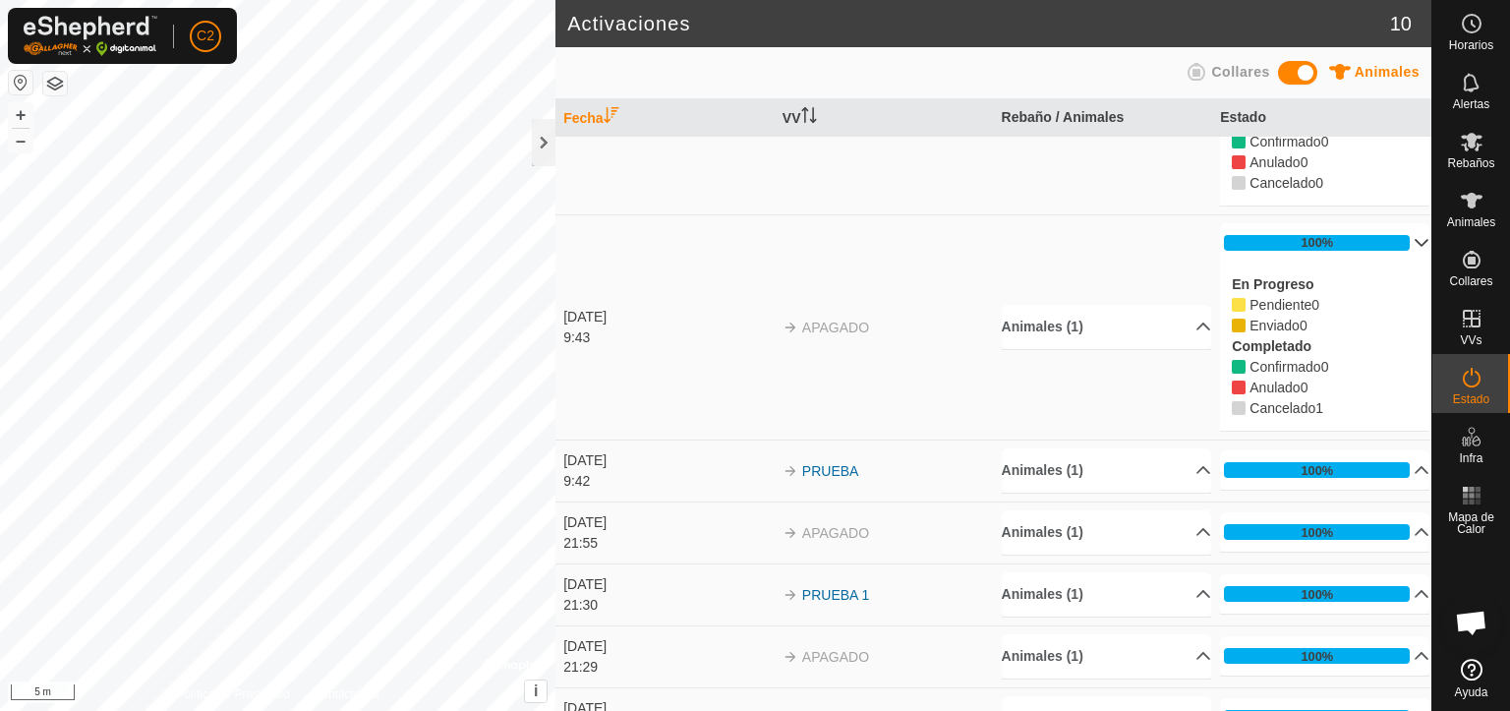
scroll to position [295, 0]
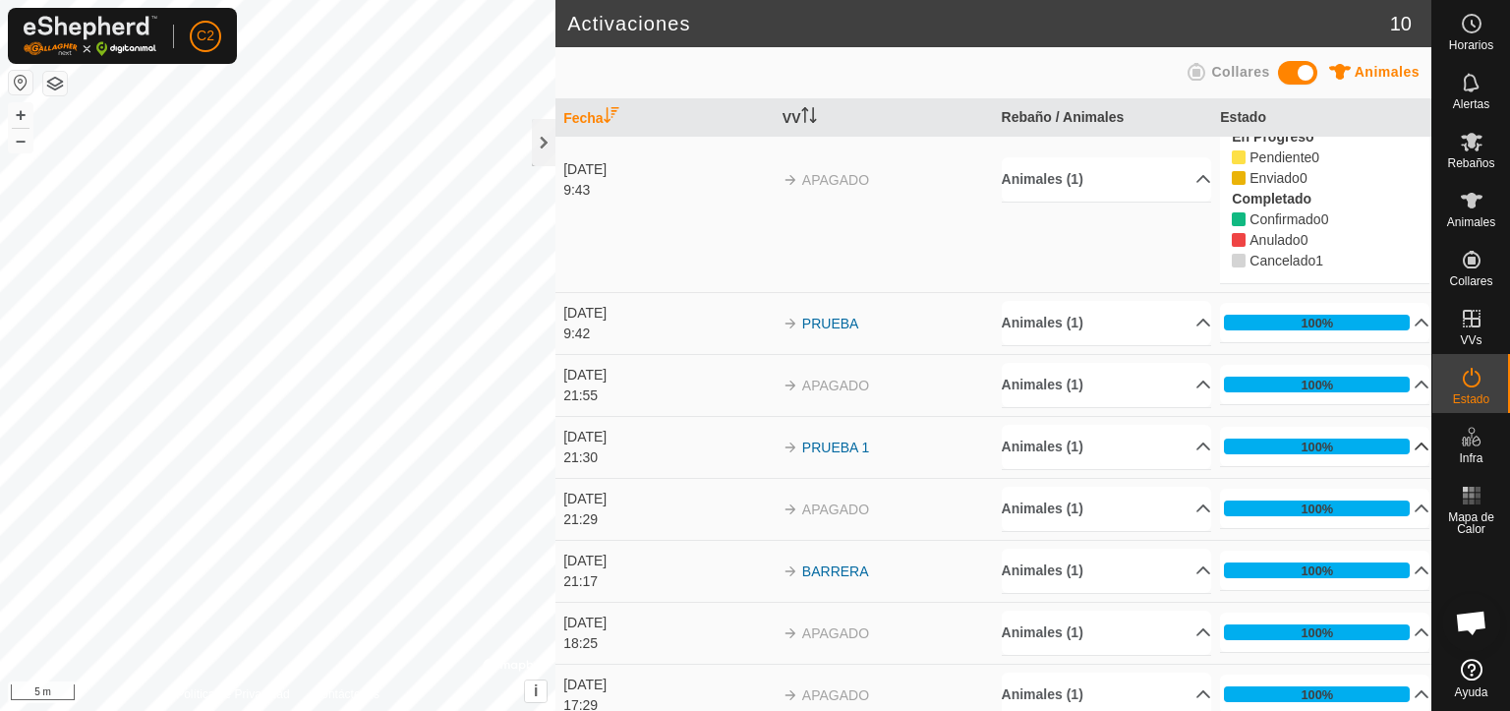
click at [1379, 451] on p-accordion-header "100%" at bounding box center [1324, 446] width 209 height 39
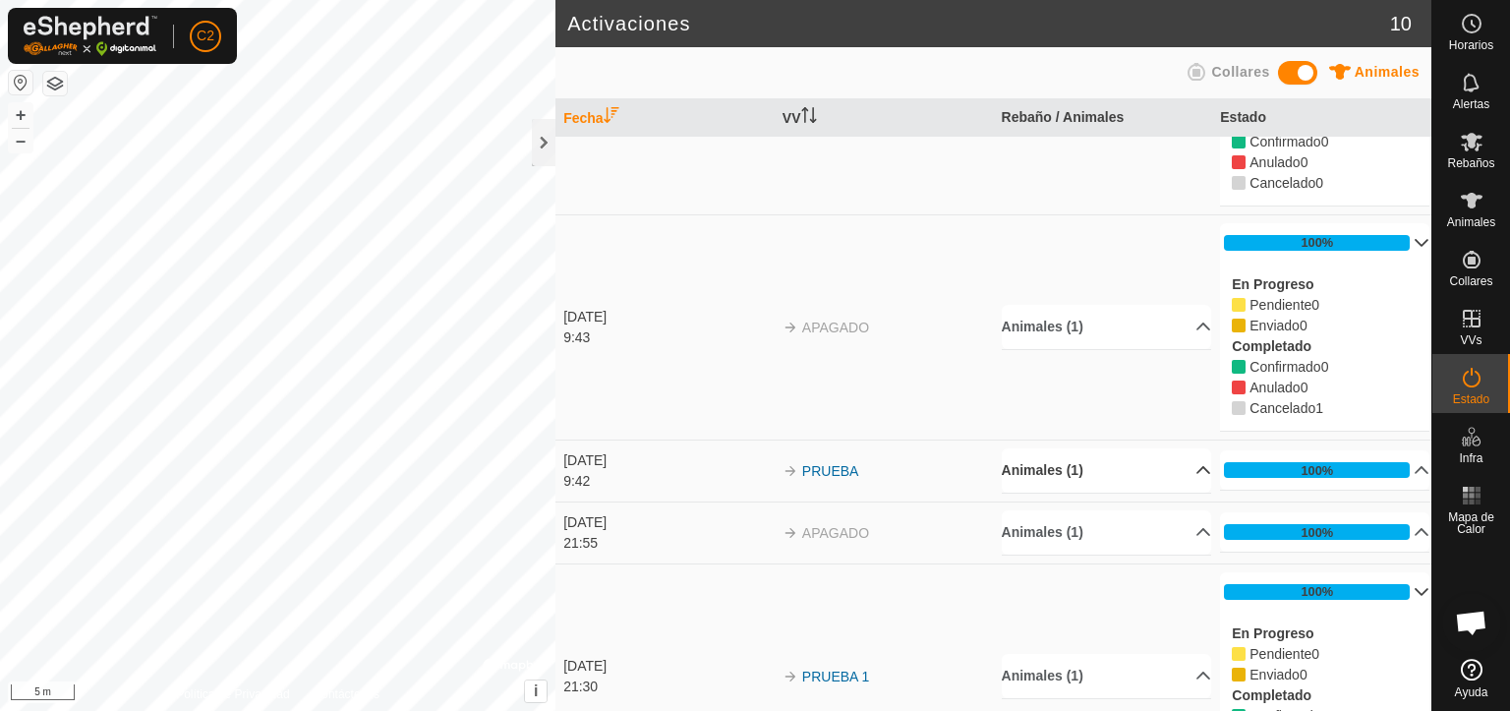
scroll to position [0, 0]
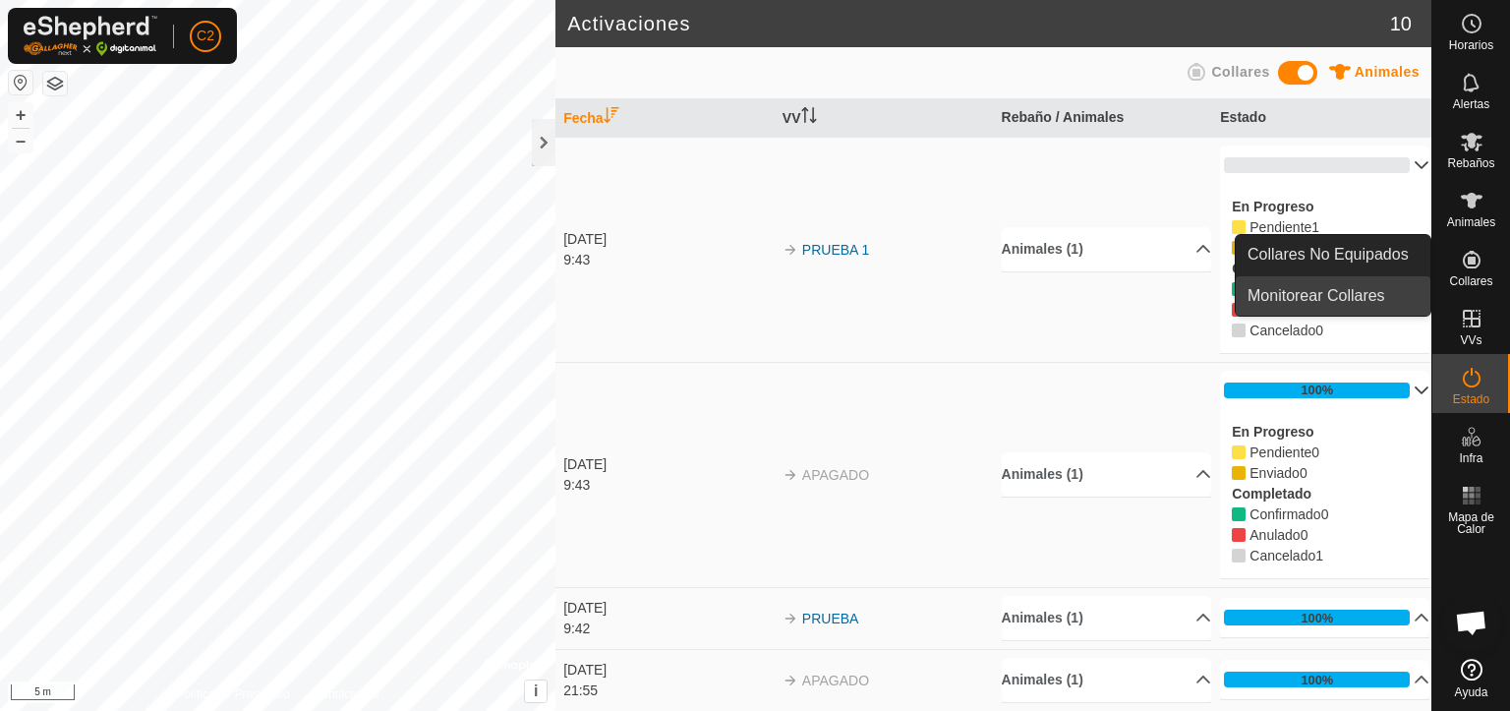
click at [1355, 295] on link "Monitorear Collares" at bounding box center [1333, 295] width 195 height 39
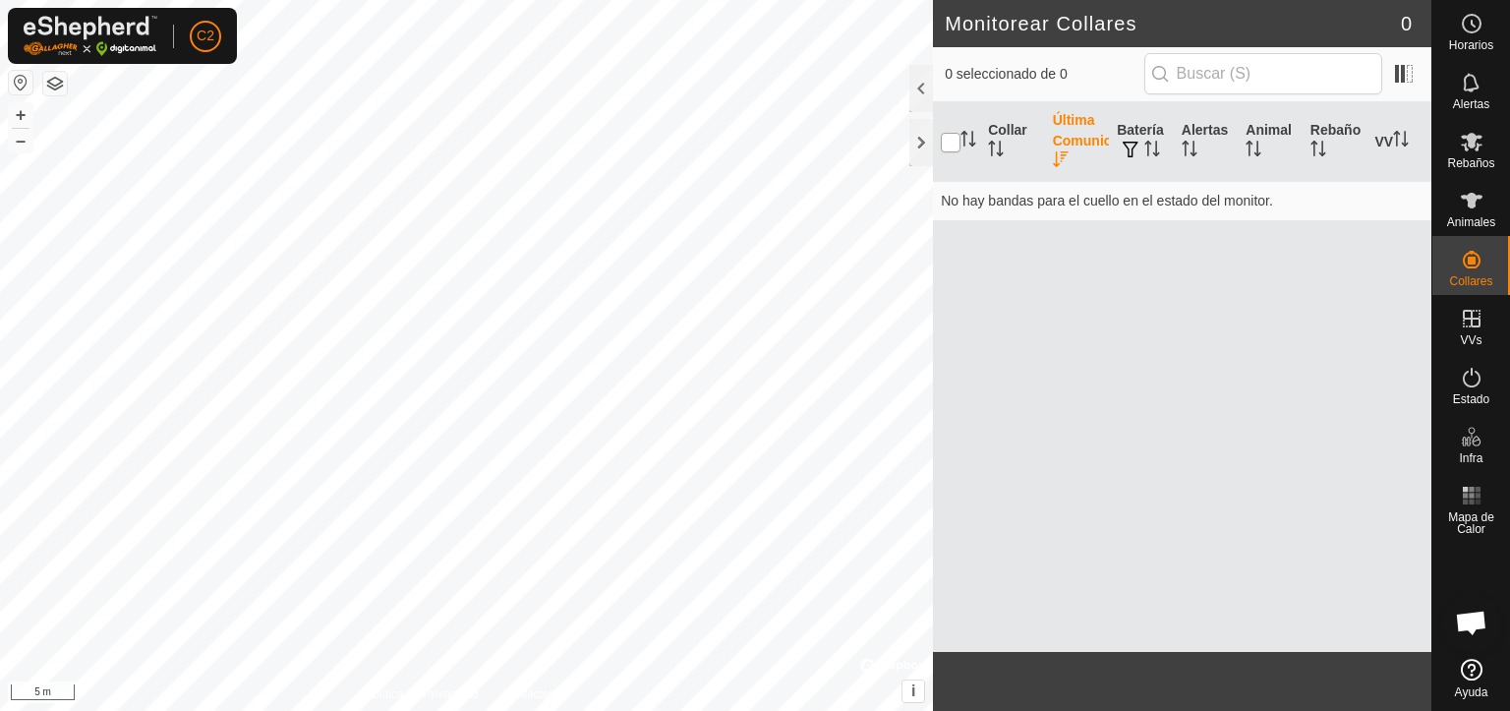
click at [954, 143] on input "checkbox" at bounding box center [951, 143] width 20 height 20
click at [953, 148] on input "checkbox" at bounding box center [951, 143] width 20 height 20
checkbox input "false"
click at [1402, 75] on span at bounding box center [1403, 73] width 31 height 31
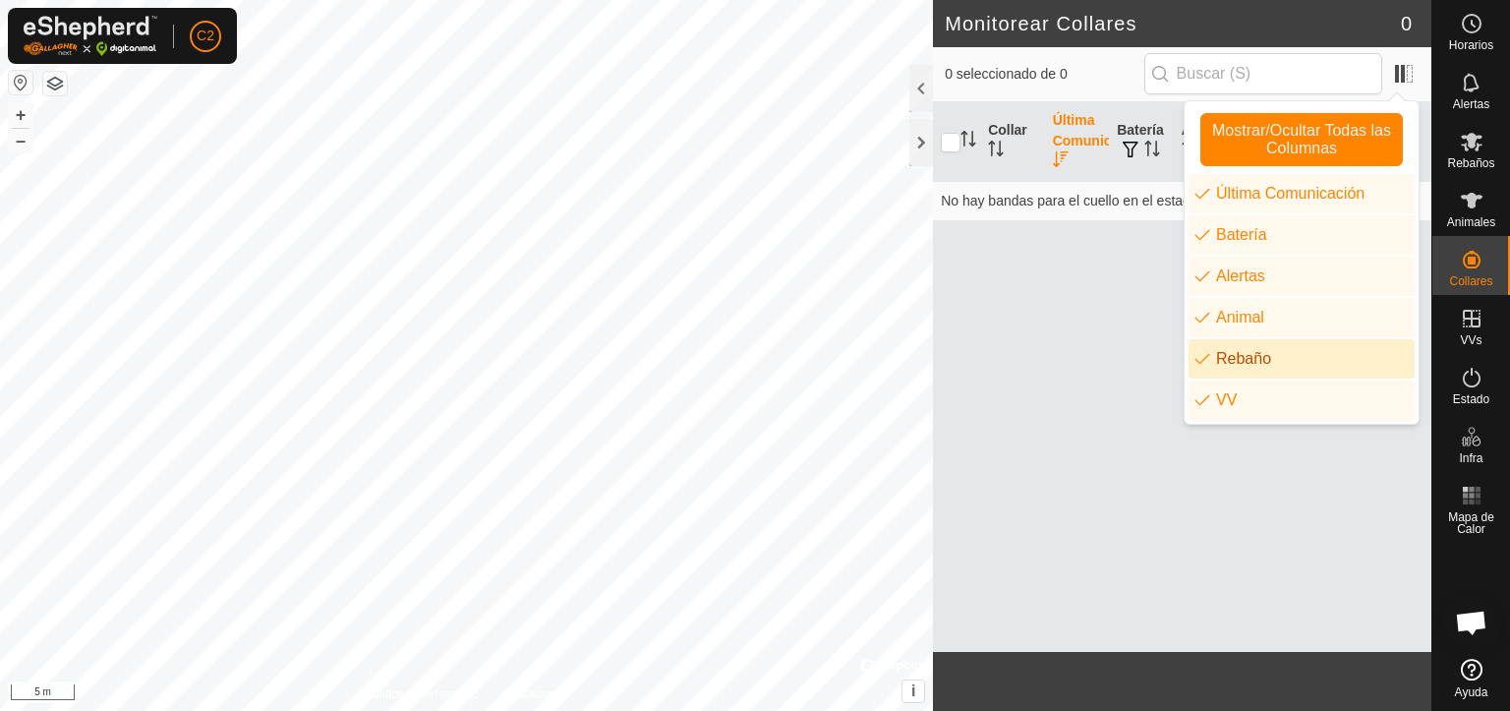
click at [1189, 432] on div "Collar Última Comunicación Batería Alertas Animal Rebaño VV No hay bandas para …" at bounding box center [1182, 377] width 499 height 550
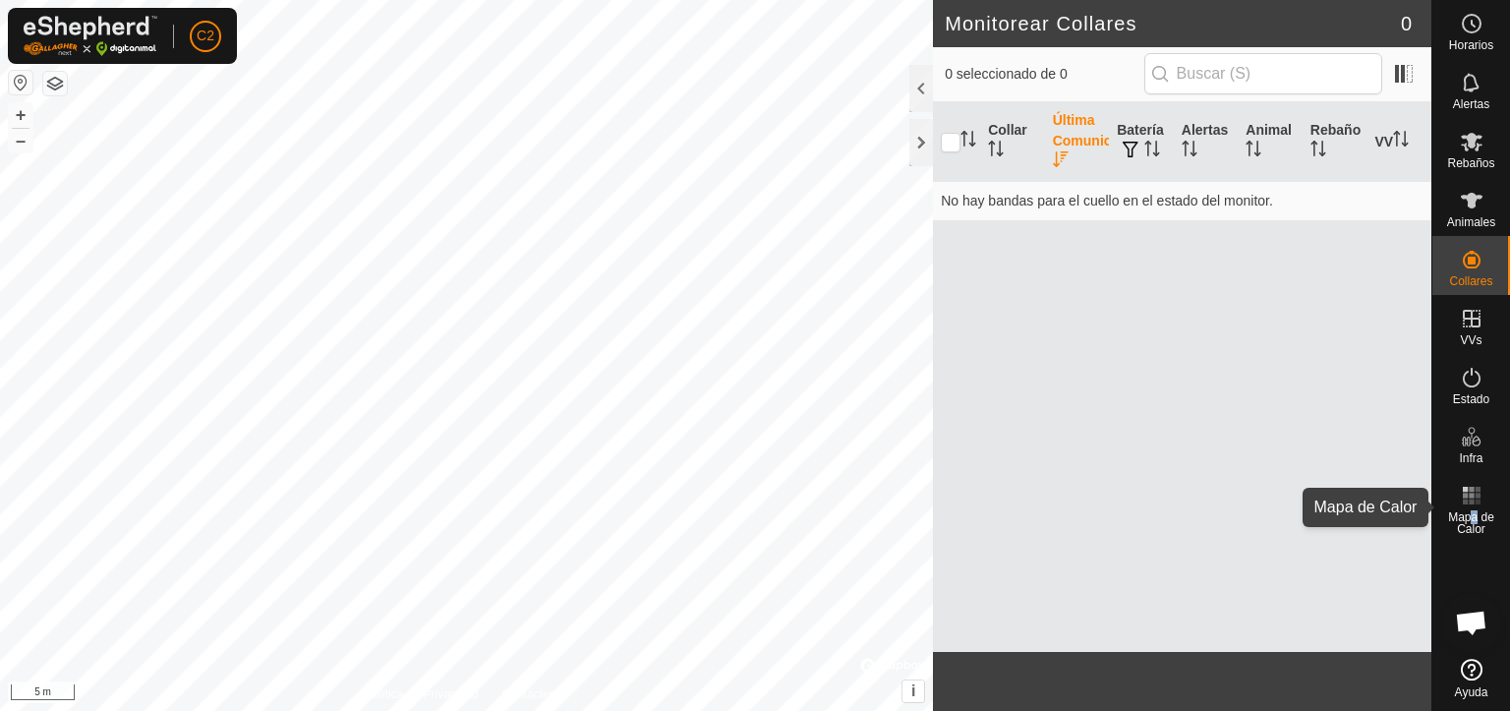
click at [1478, 516] on span "Mapa de Calor" at bounding box center [1472, 523] width 68 height 24
click at [1463, 500] on rect at bounding box center [1465, 502] width 5 height 5
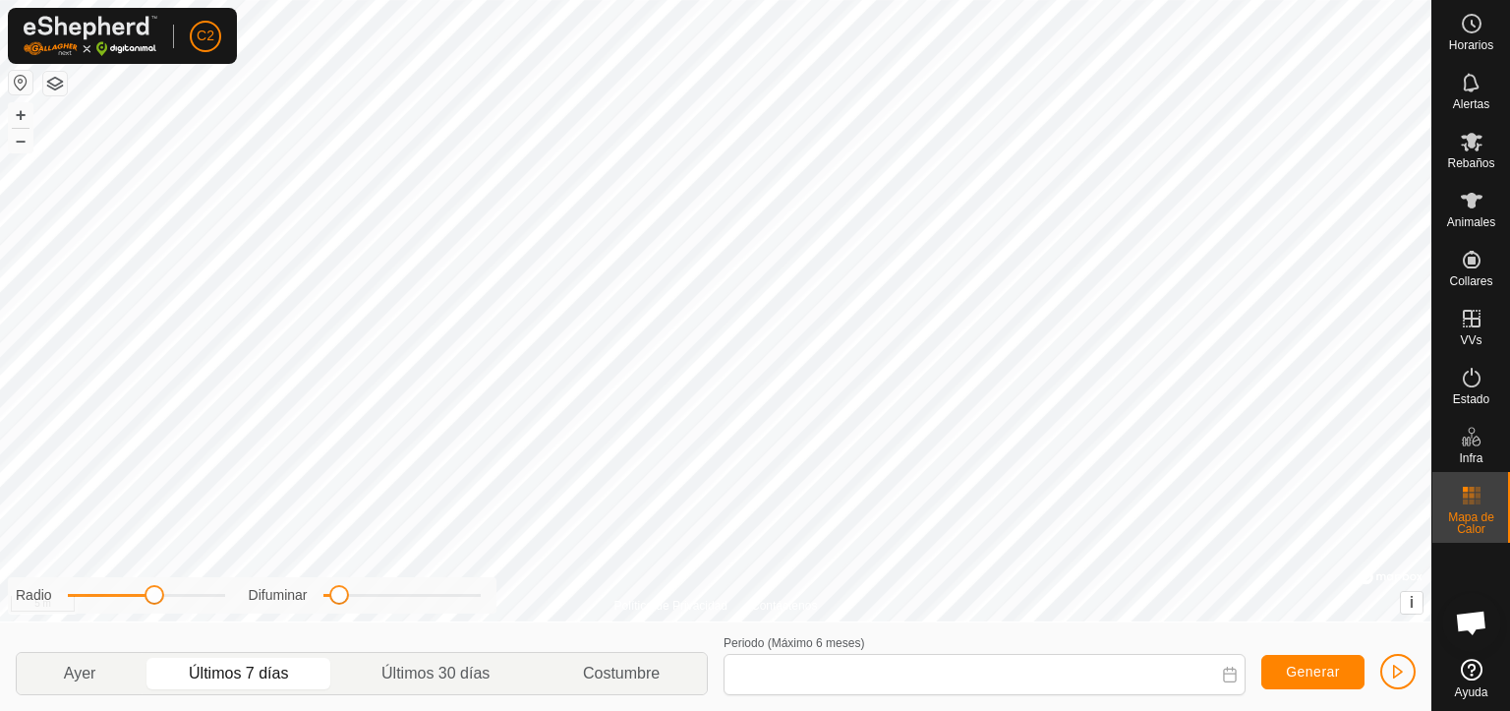
type input "[DATE] - [DATE]"
click at [1304, 671] on span "Generar" at bounding box center [1313, 672] width 54 height 16
click at [1304, 667] on span "Generar" at bounding box center [1313, 672] width 54 height 16
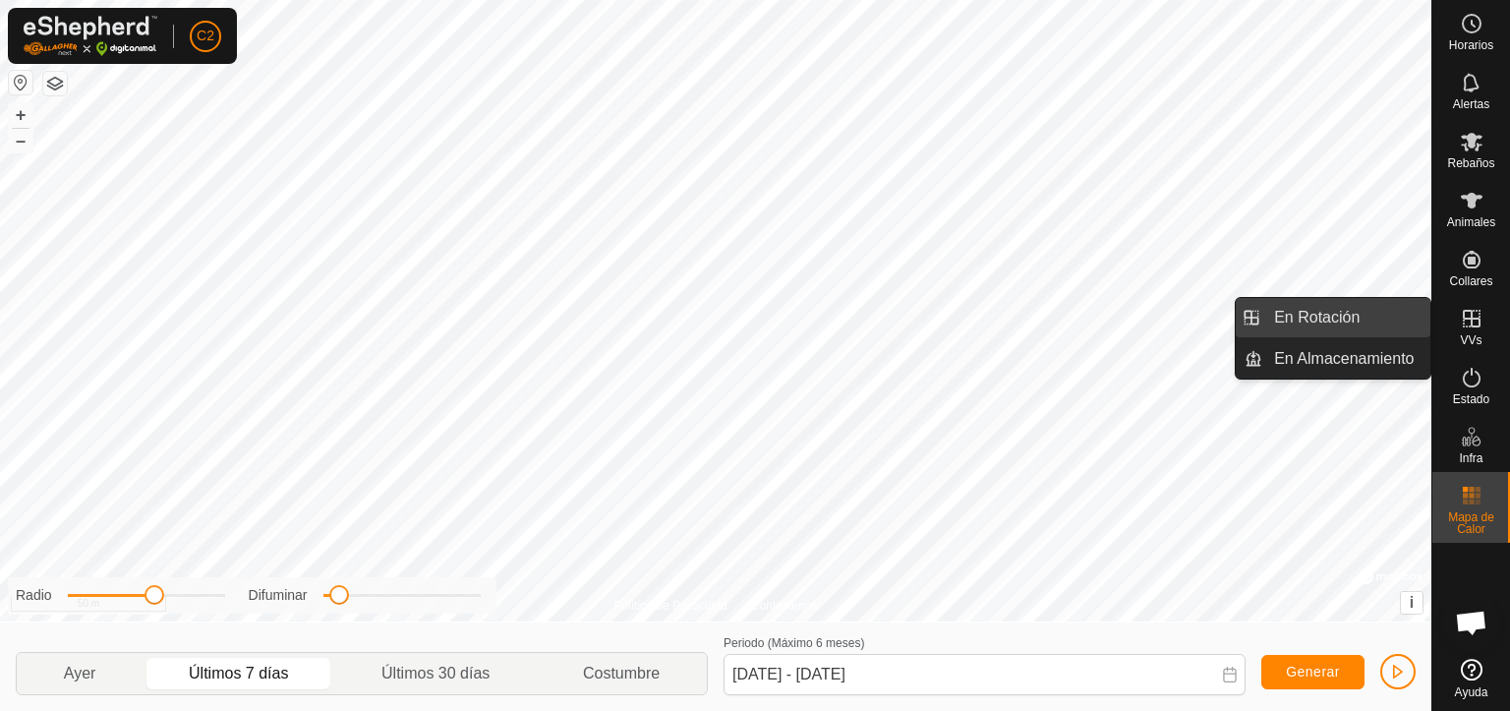
click at [1357, 310] on link "En Rotación" at bounding box center [1347, 317] width 168 height 39
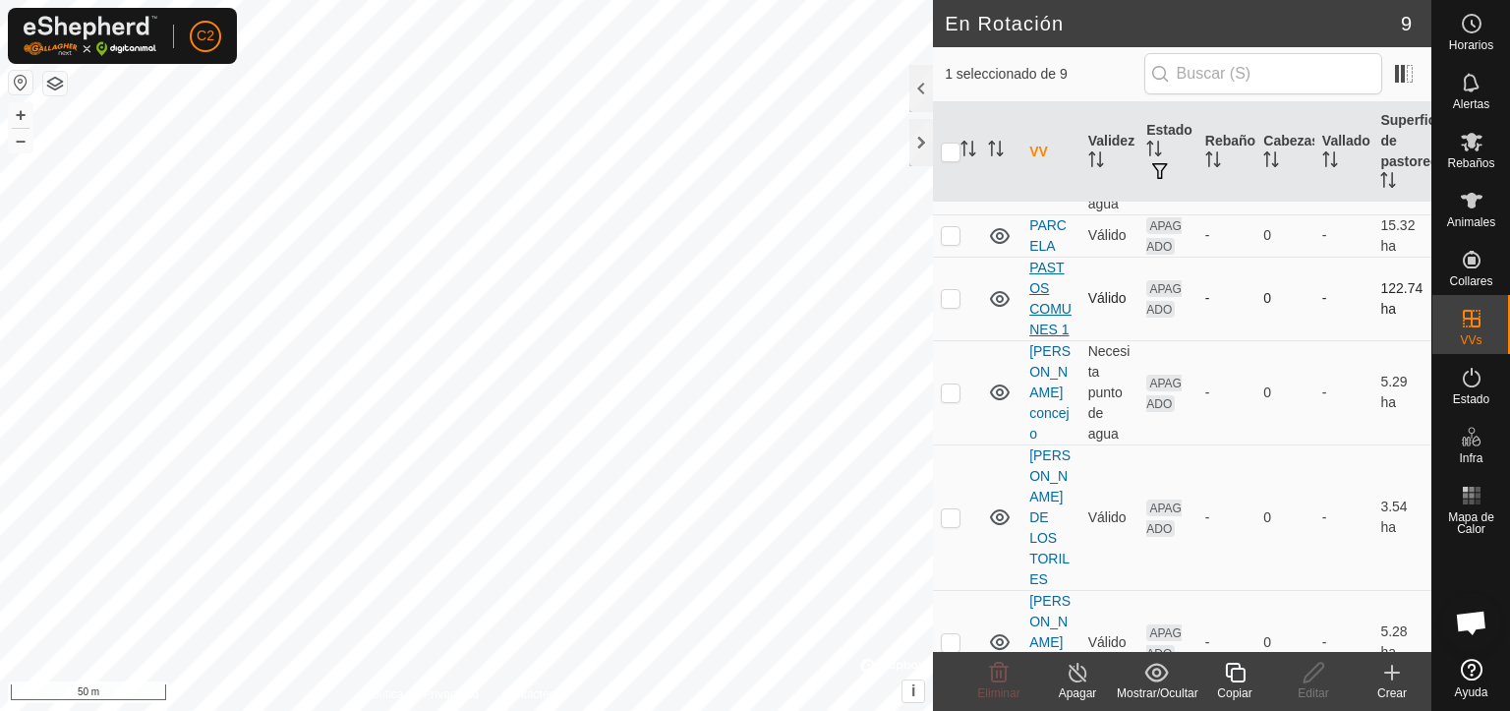
scroll to position [148, 0]
